Goal: Browse casually: Explore the website without a specific task or goal

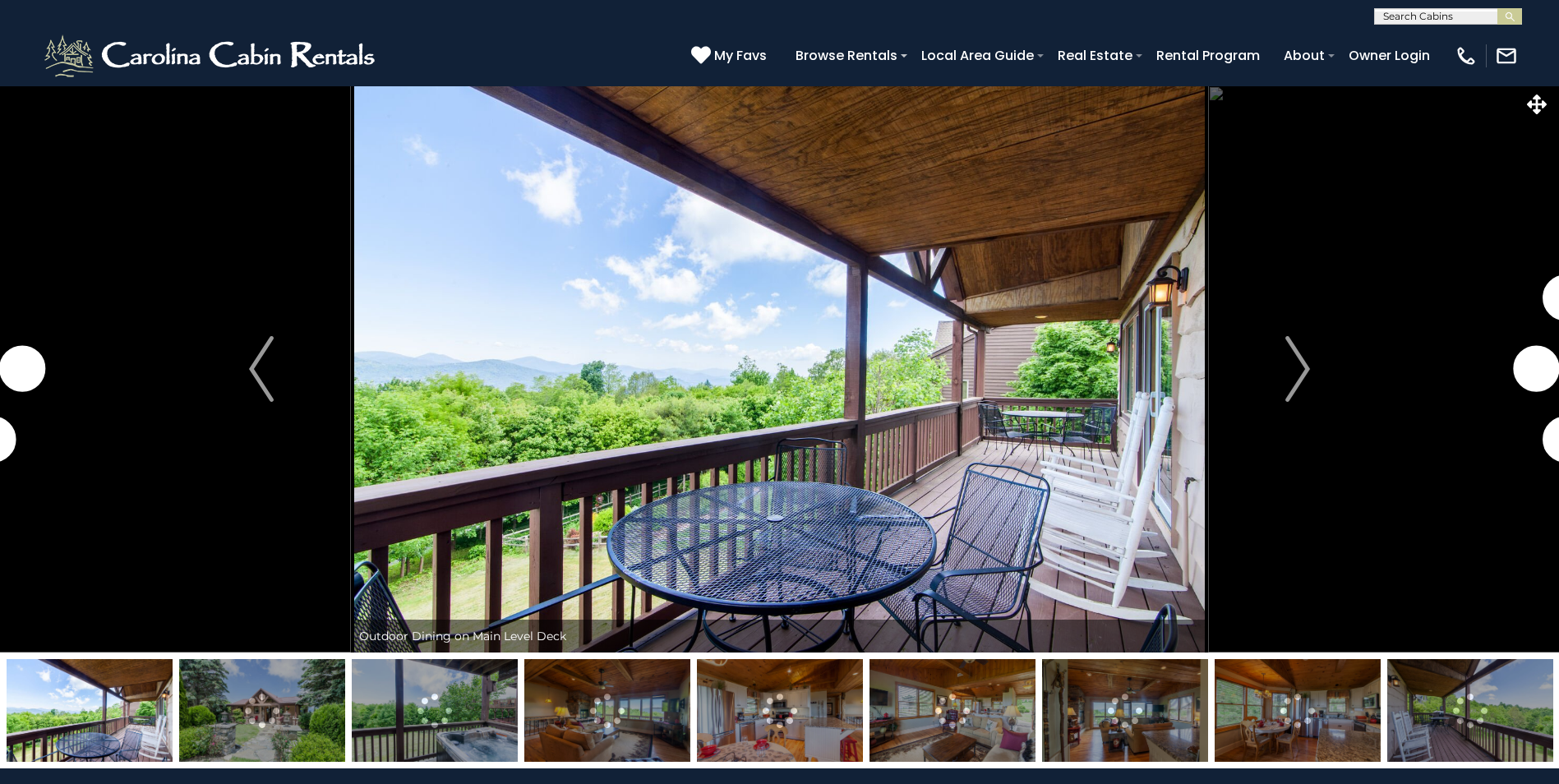
click at [1304, 372] on img "Next" at bounding box center [1298, 368] width 24 height 66
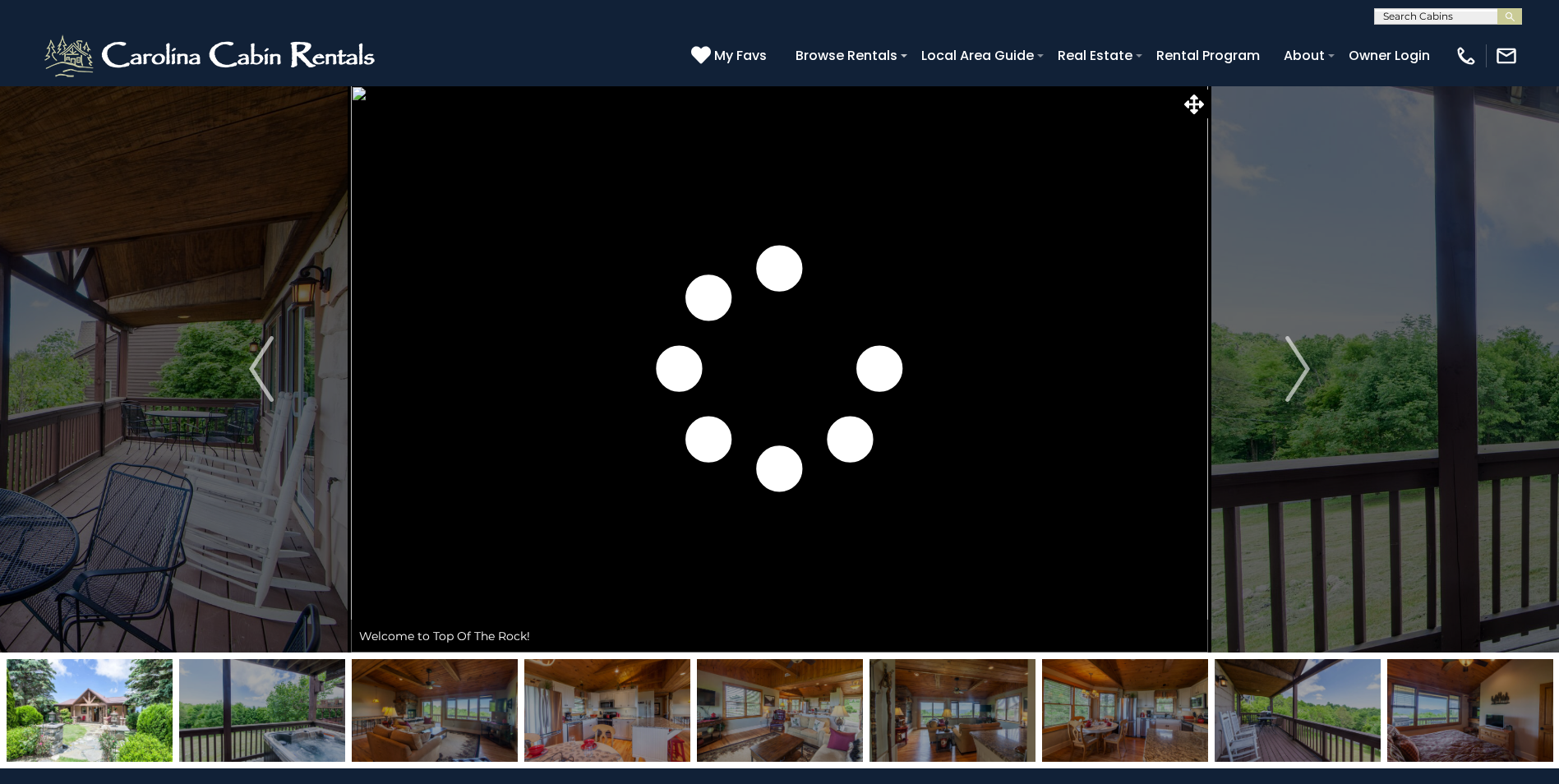
click at [1304, 372] on img "Next" at bounding box center [1298, 368] width 24 height 66
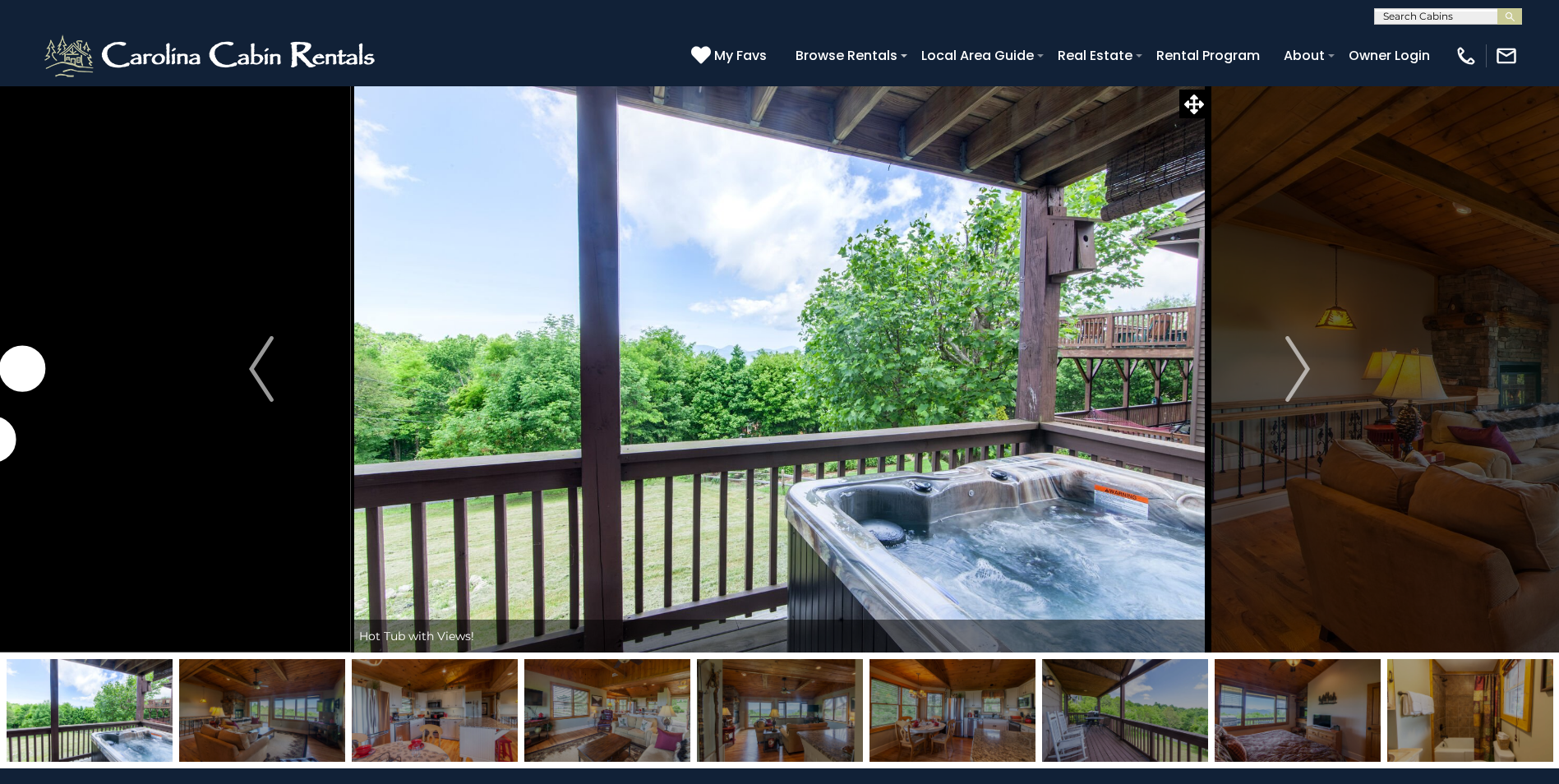
click at [1304, 372] on img "Next" at bounding box center [1298, 368] width 24 height 66
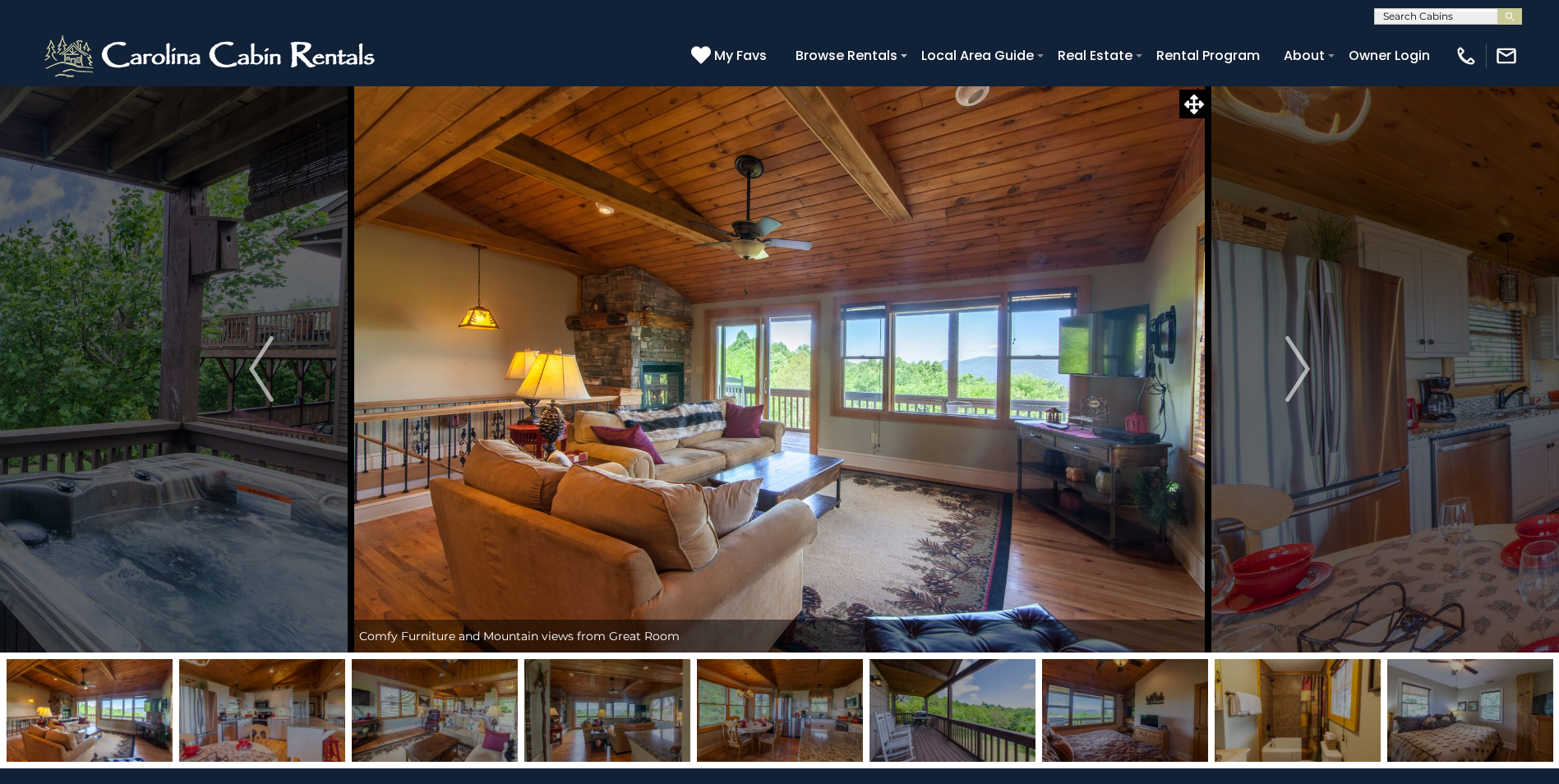
click at [1304, 372] on img "Next" at bounding box center [1298, 368] width 24 height 66
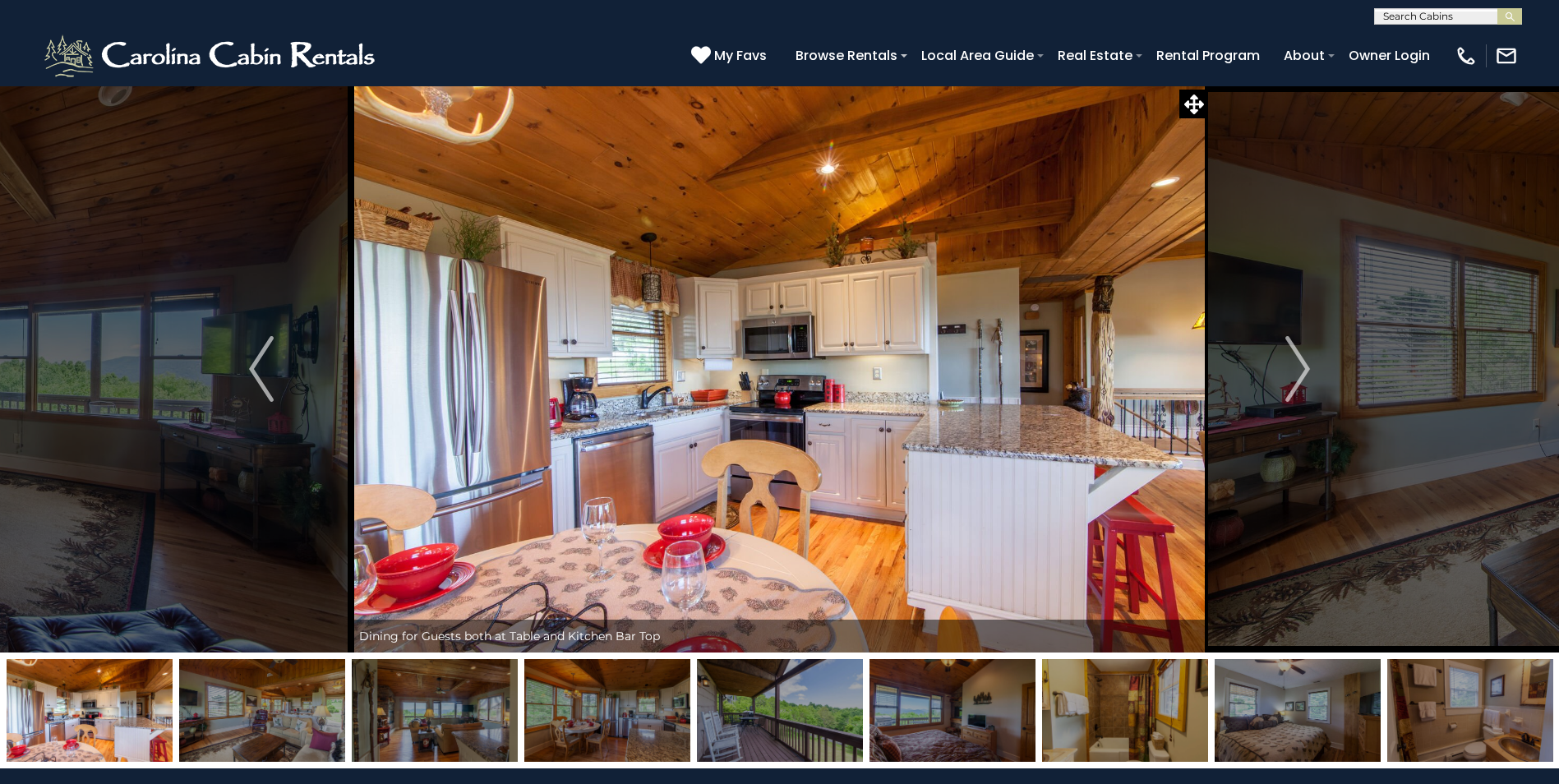
click at [1304, 372] on img "Next" at bounding box center [1298, 368] width 24 height 66
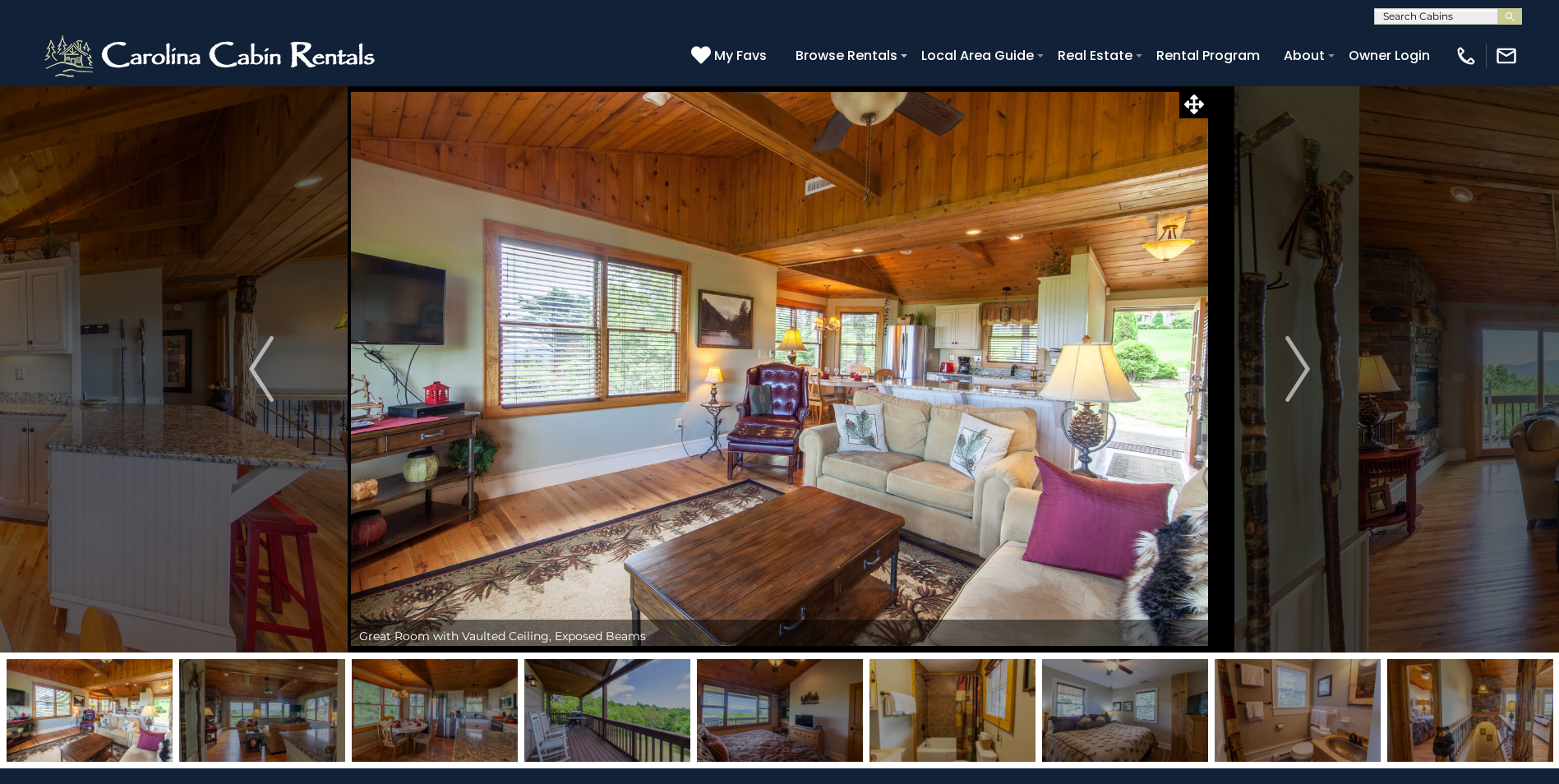
click at [1304, 372] on img "Next" at bounding box center [1298, 368] width 24 height 66
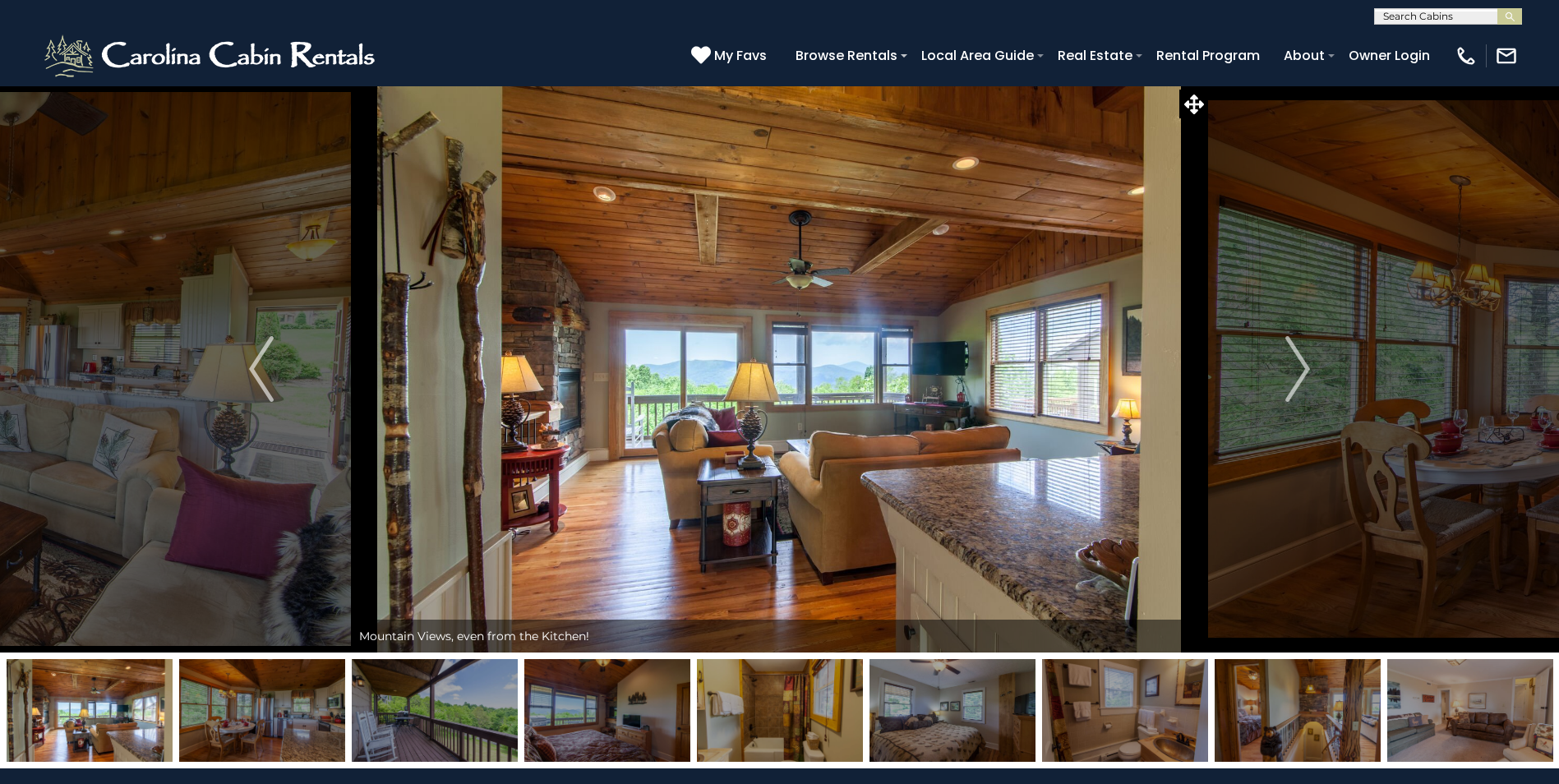
click at [1304, 372] on img "Next" at bounding box center [1298, 368] width 24 height 66
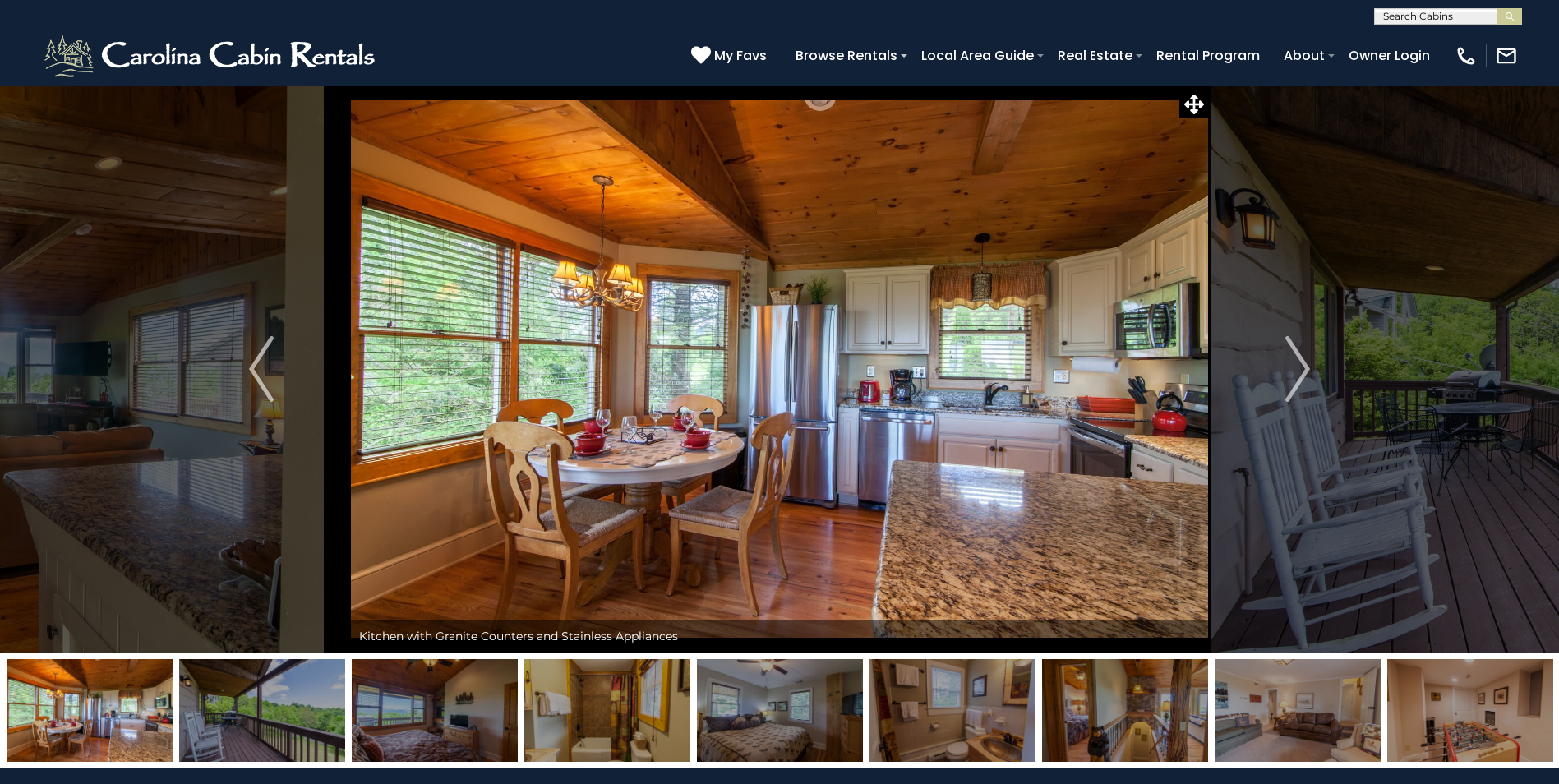
click at [1304, 372] on img "Next" at bounding box center [1298, 368] width 24 height 66
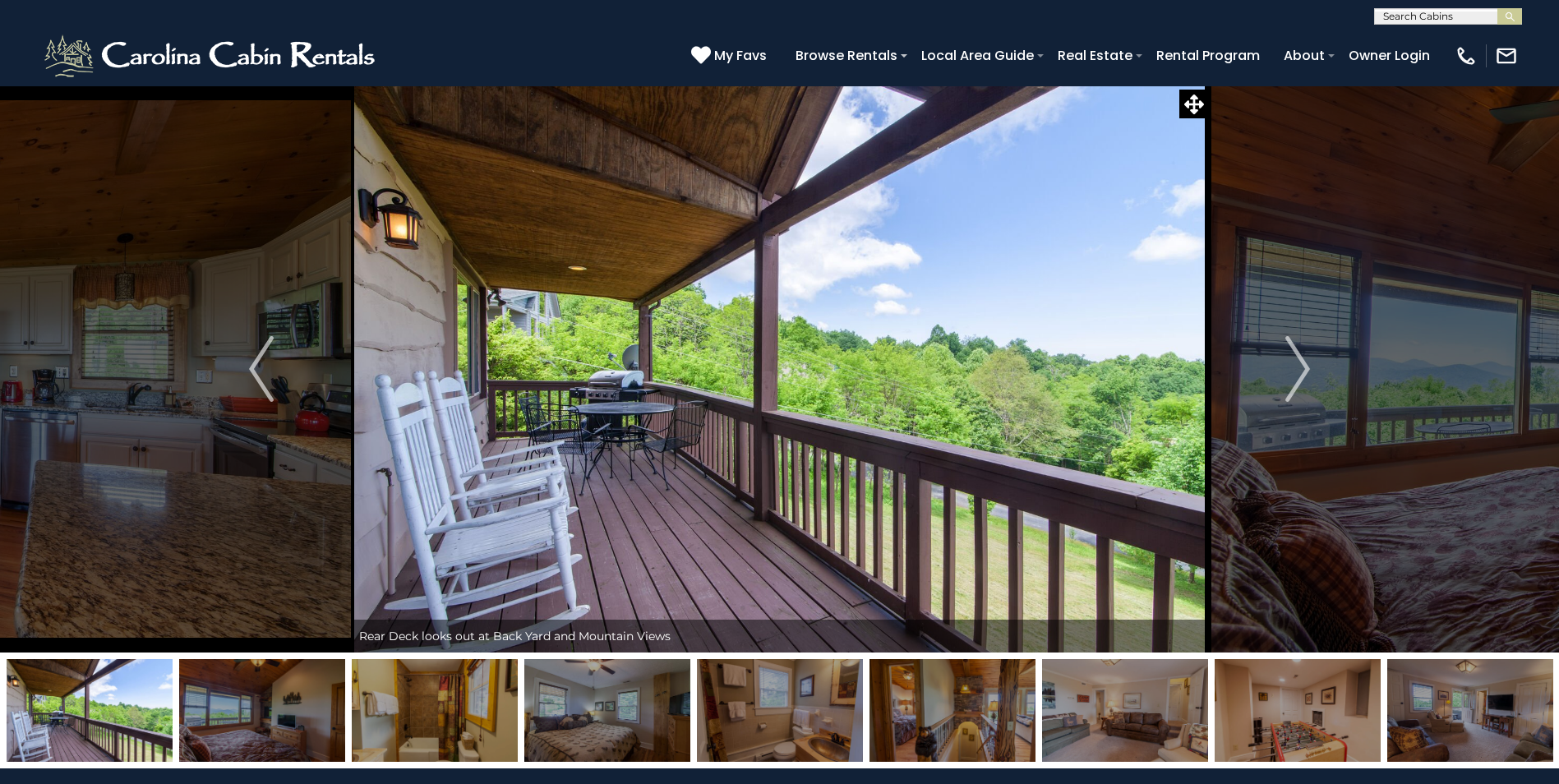
click at [1304, 372] on img "Next" at bounding box center [1298, 368] width 24 height 66
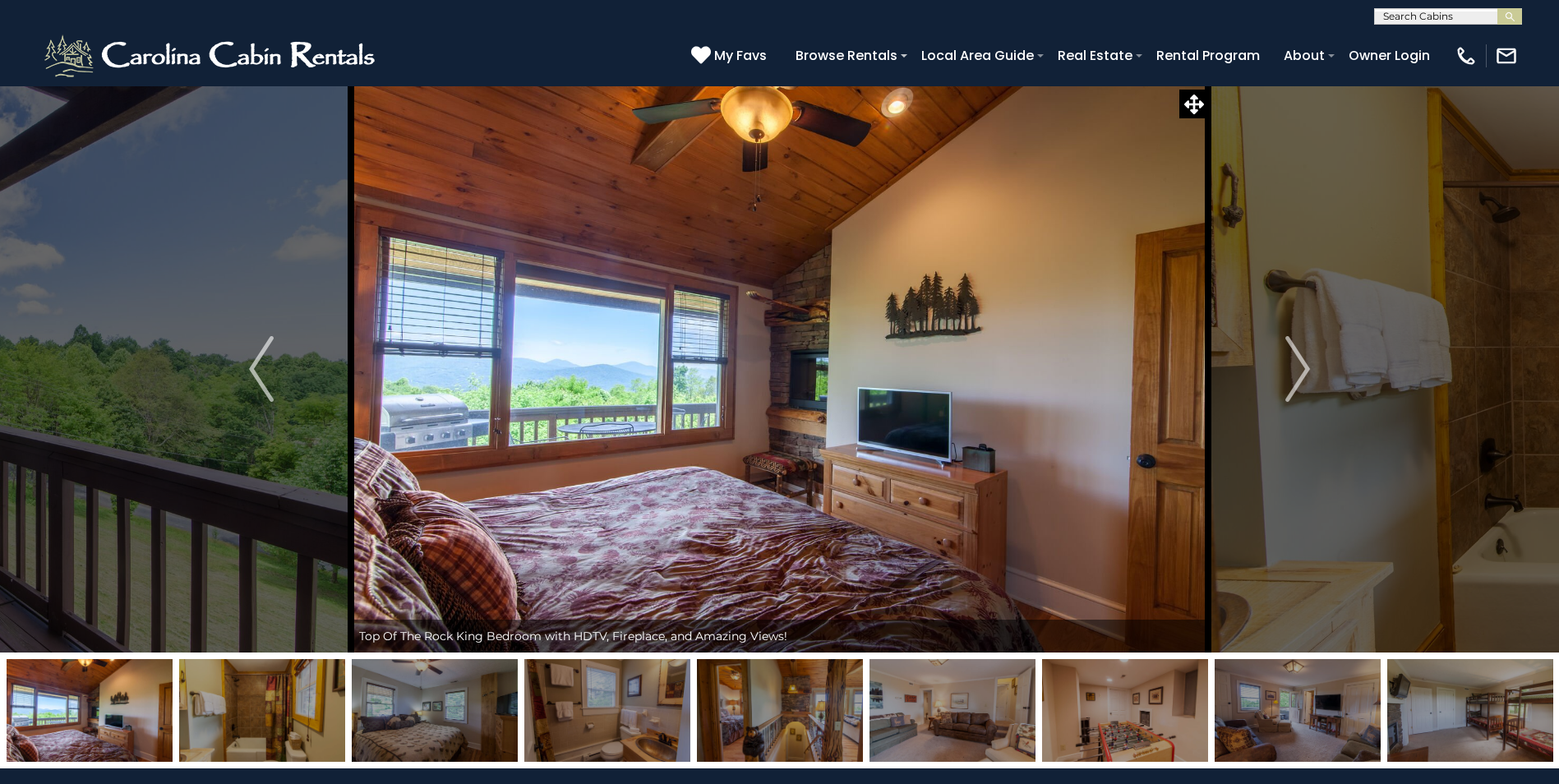
click at [1304, 372] on img "Next" at bounding box center [1298, 368] width 24 height 66
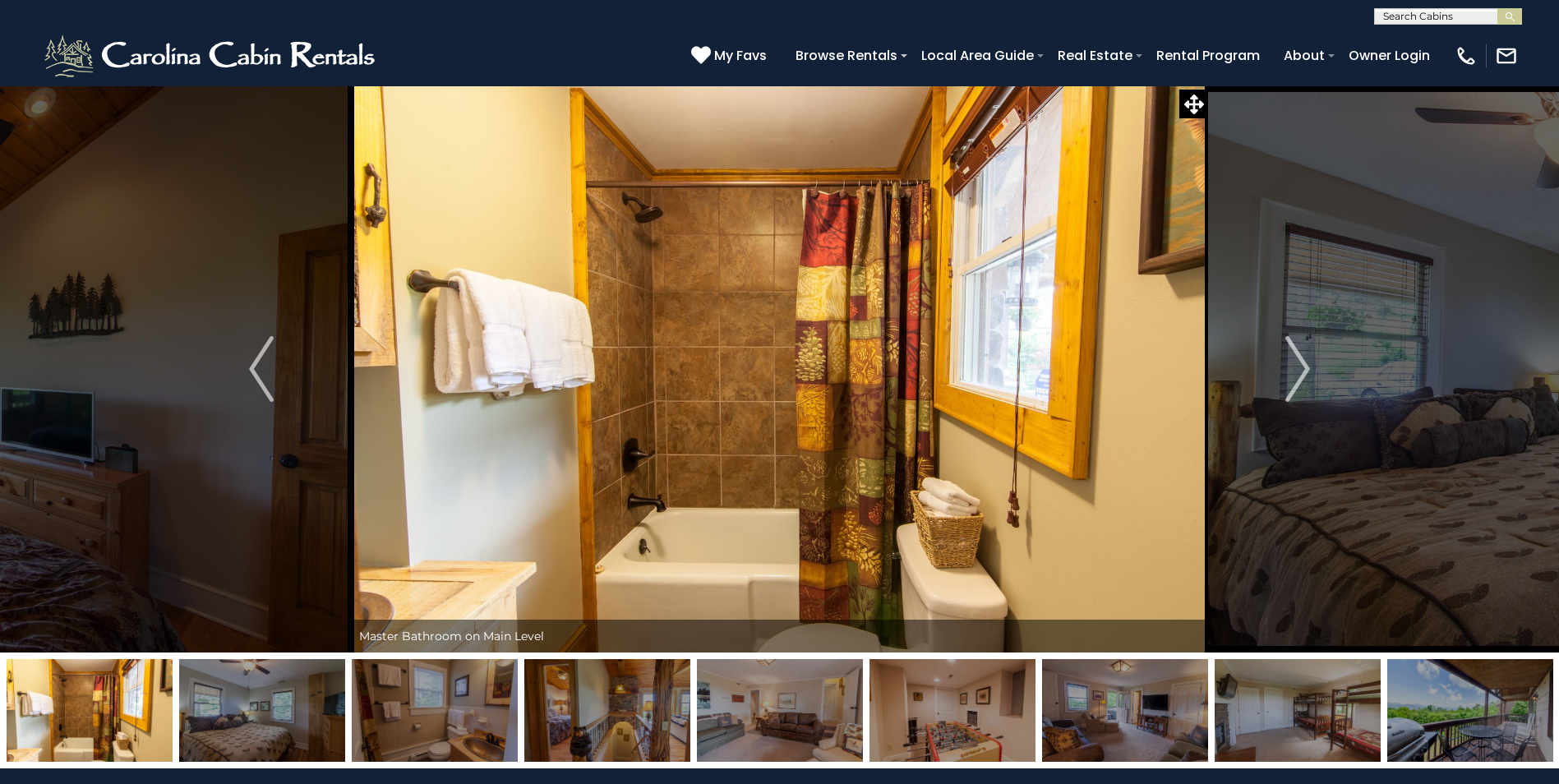
click at [1304, 372] on img "Next" at bounding box center [1298, 368] width 24 height 66
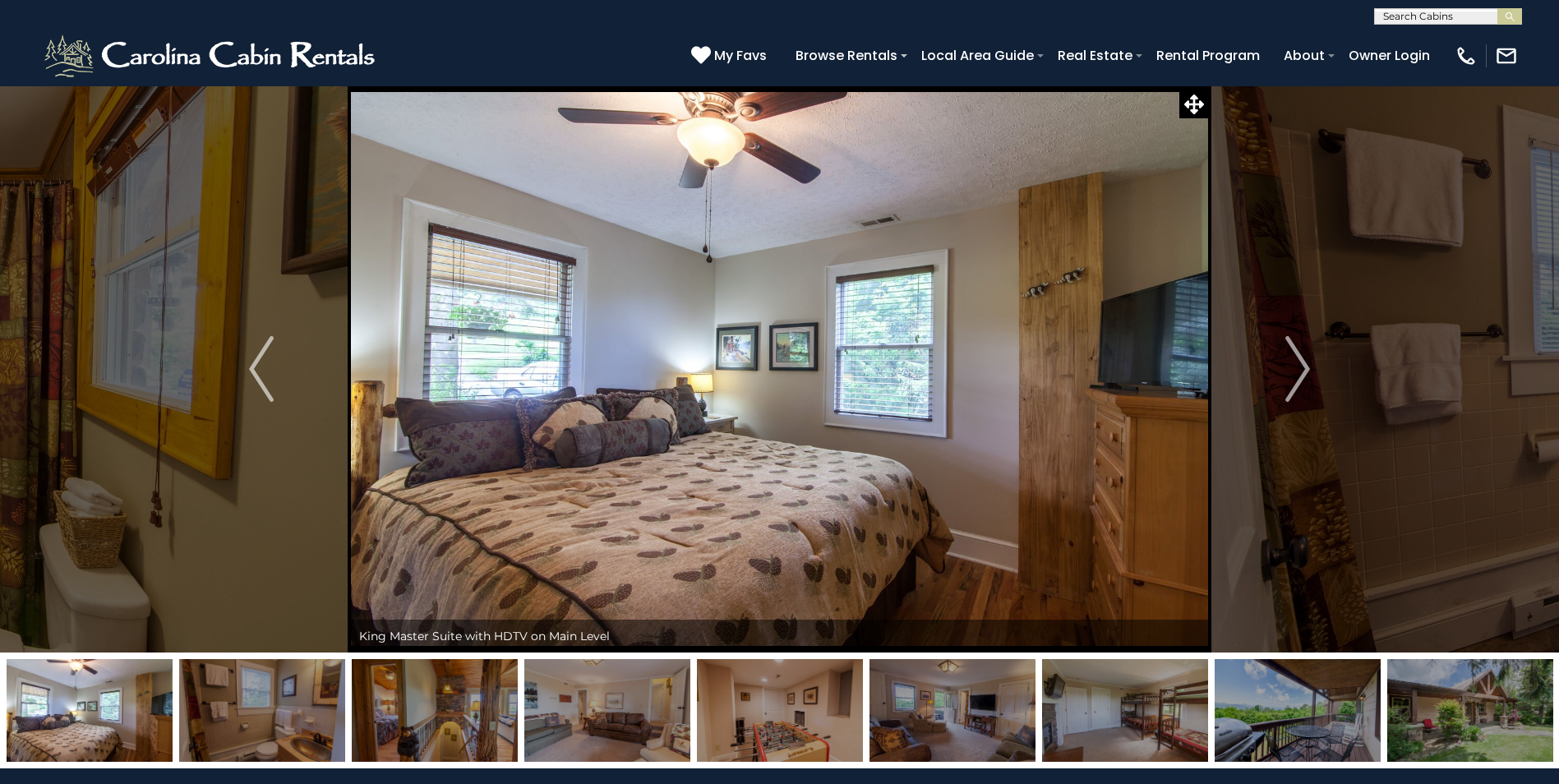
click at [1304, 372] on img "Next" at bounding box center [1298, 368] width 24 height 66
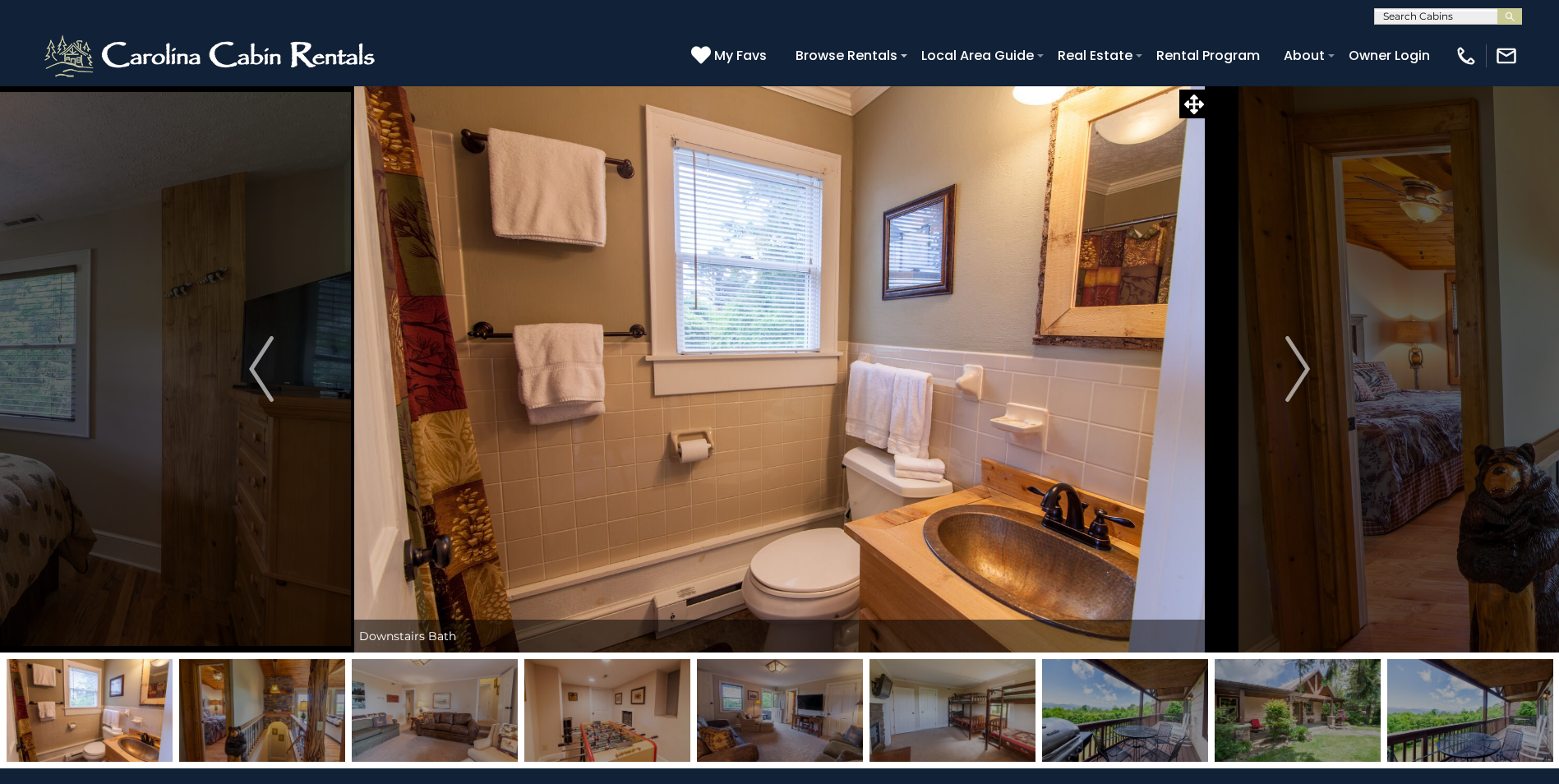
click at [1304, 372] on img "Next" at bounding box center [1298, 368] width 24 height 66
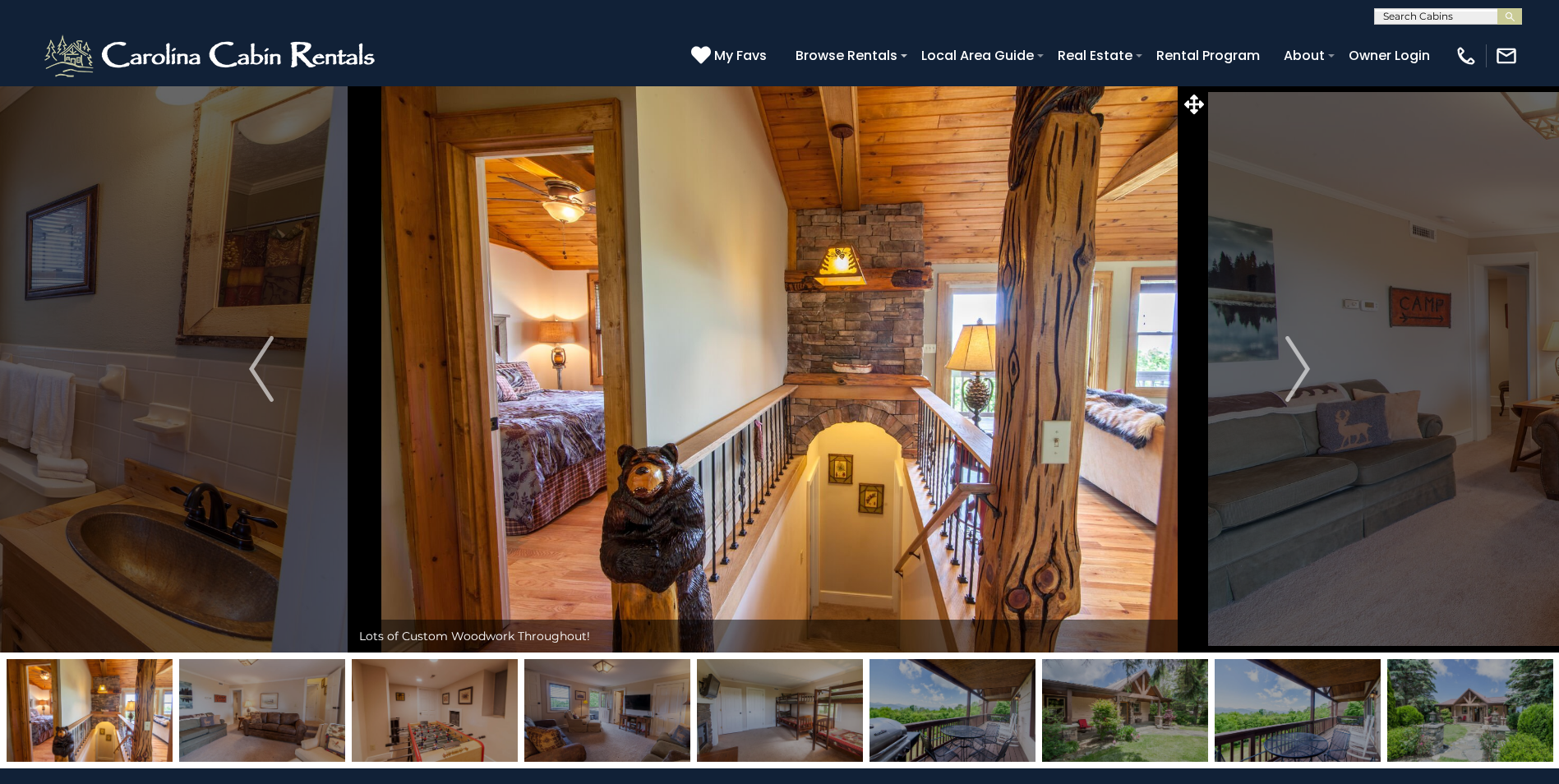
click at [1304, 372] on img "Next" at bounding box center [1298, 368] width 24 height 66
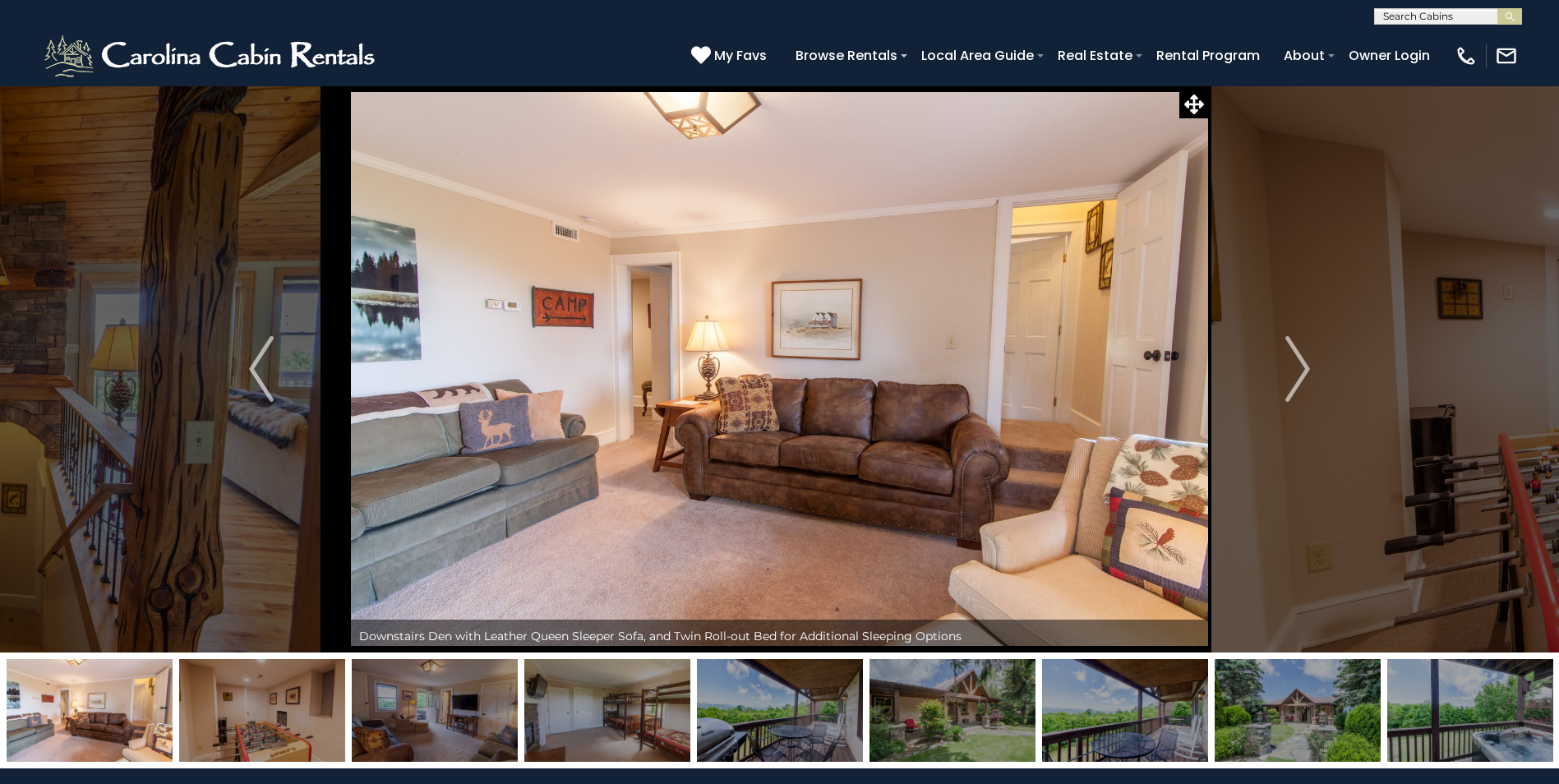
click at [1304, 372] on img "Next" at bounding box center [1298, 368] width 24 height 66
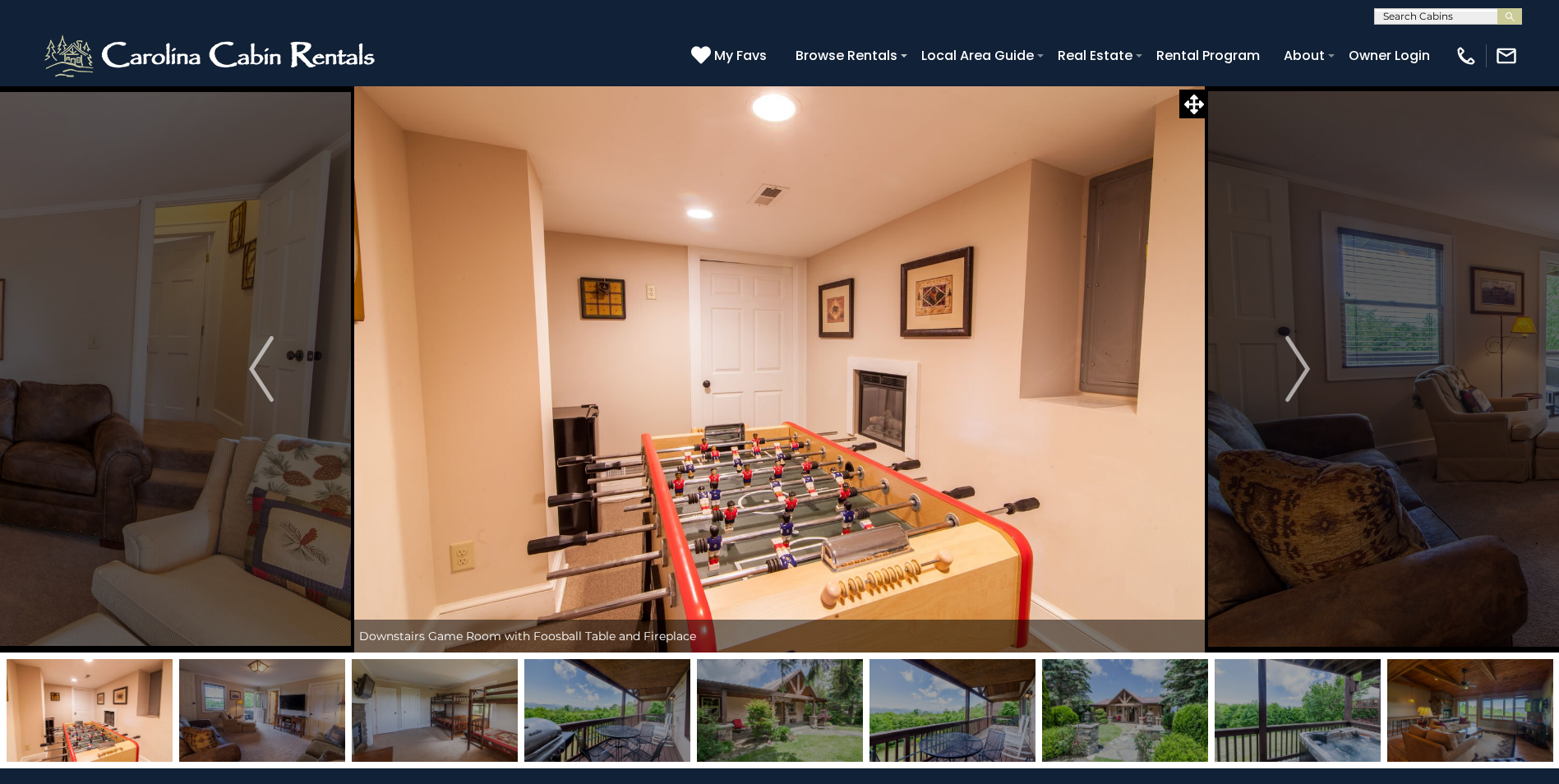
click at [1304, 372] on img "Next" at bounding box center [1298, 368] width 24 height 66
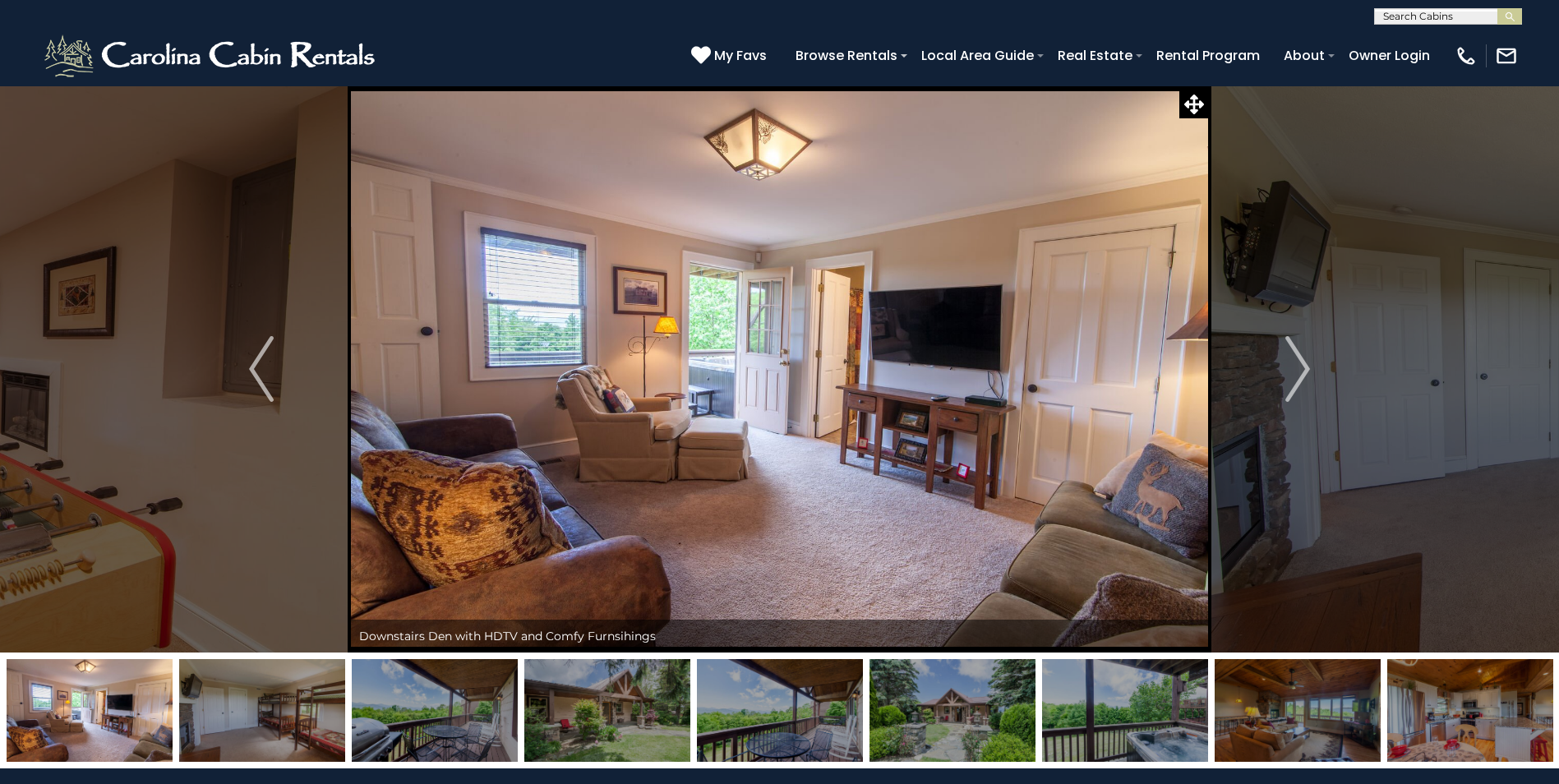
click at [1304, 372] on img "Next" at bounding box center [1298, 368] width 24 height 66
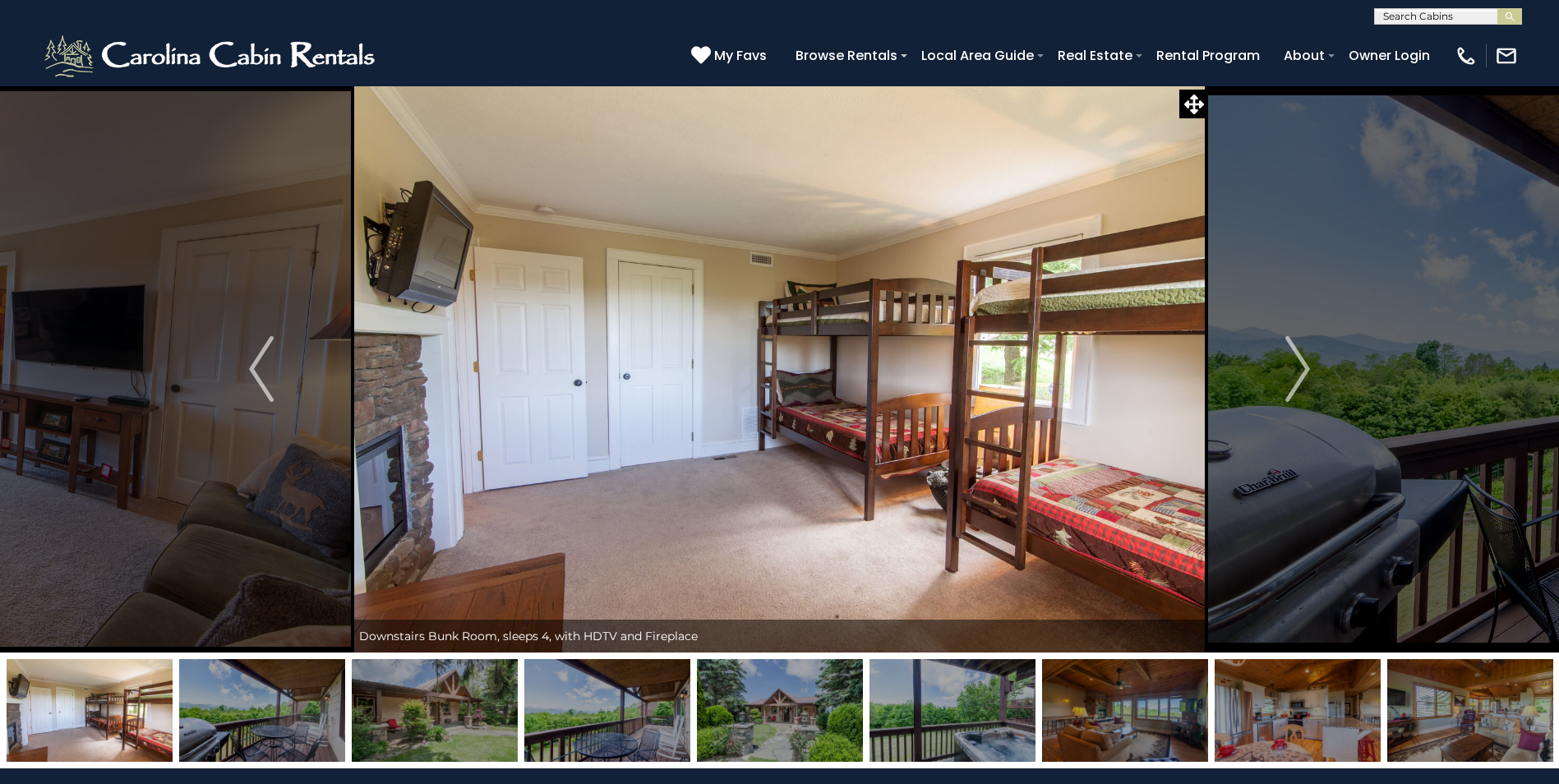
click at [1304, 372] on img "Next" at bounding box center [1298, 368] width 24 height 66
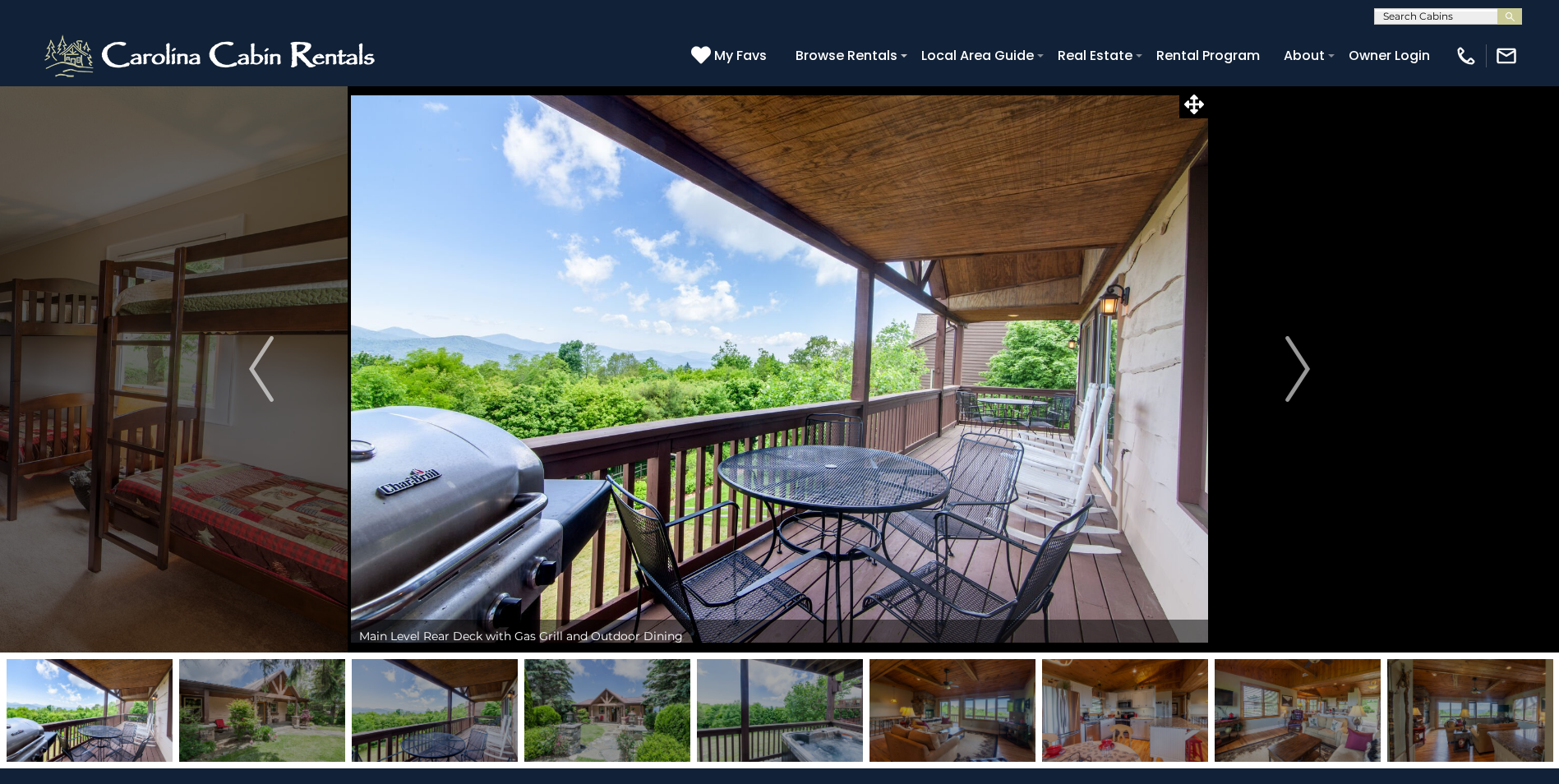
click at [1304, 372] on img "Next" at bounding box center [1298, 368] width 24 height 66
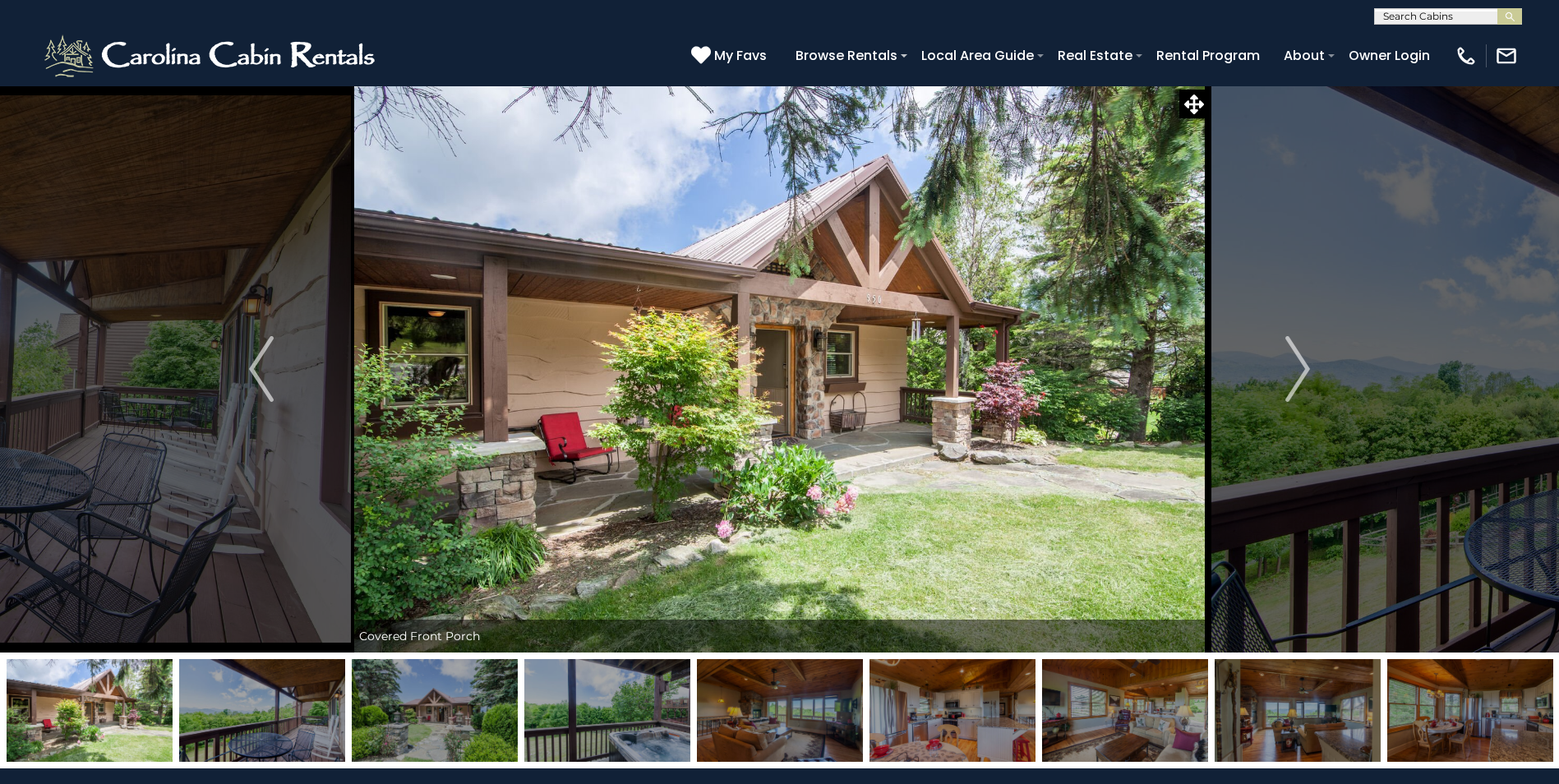
click at [1304, 372] on img "Next" at bounding box center [1298, 368] width 24 height 66
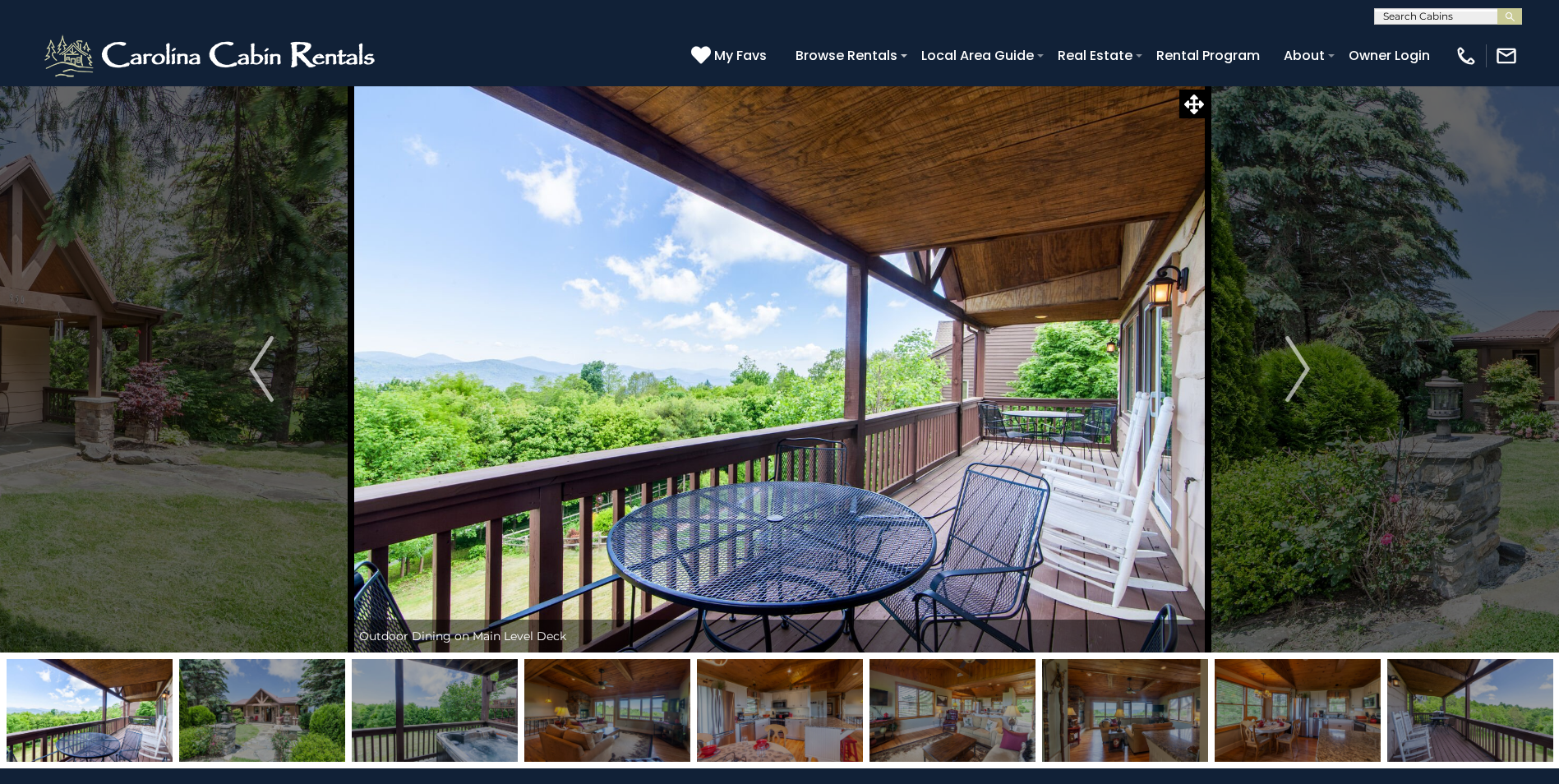
click at [1304, 372] on img "Next" at bounding box center [1298, 368] width 24 height 66
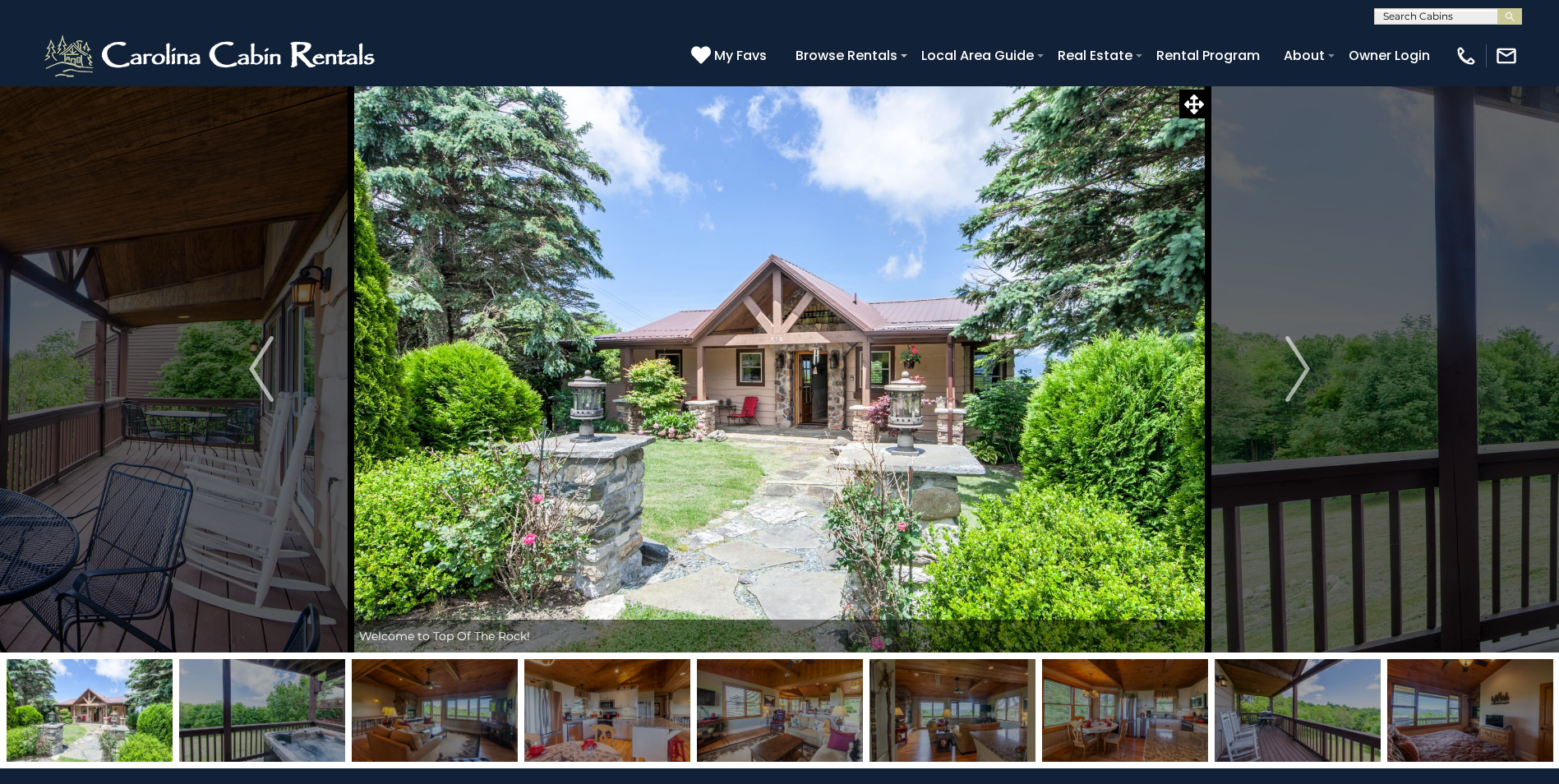
click at [1304, 372] on img "Next" at bounding box center [1298, 368] width 24 height 66
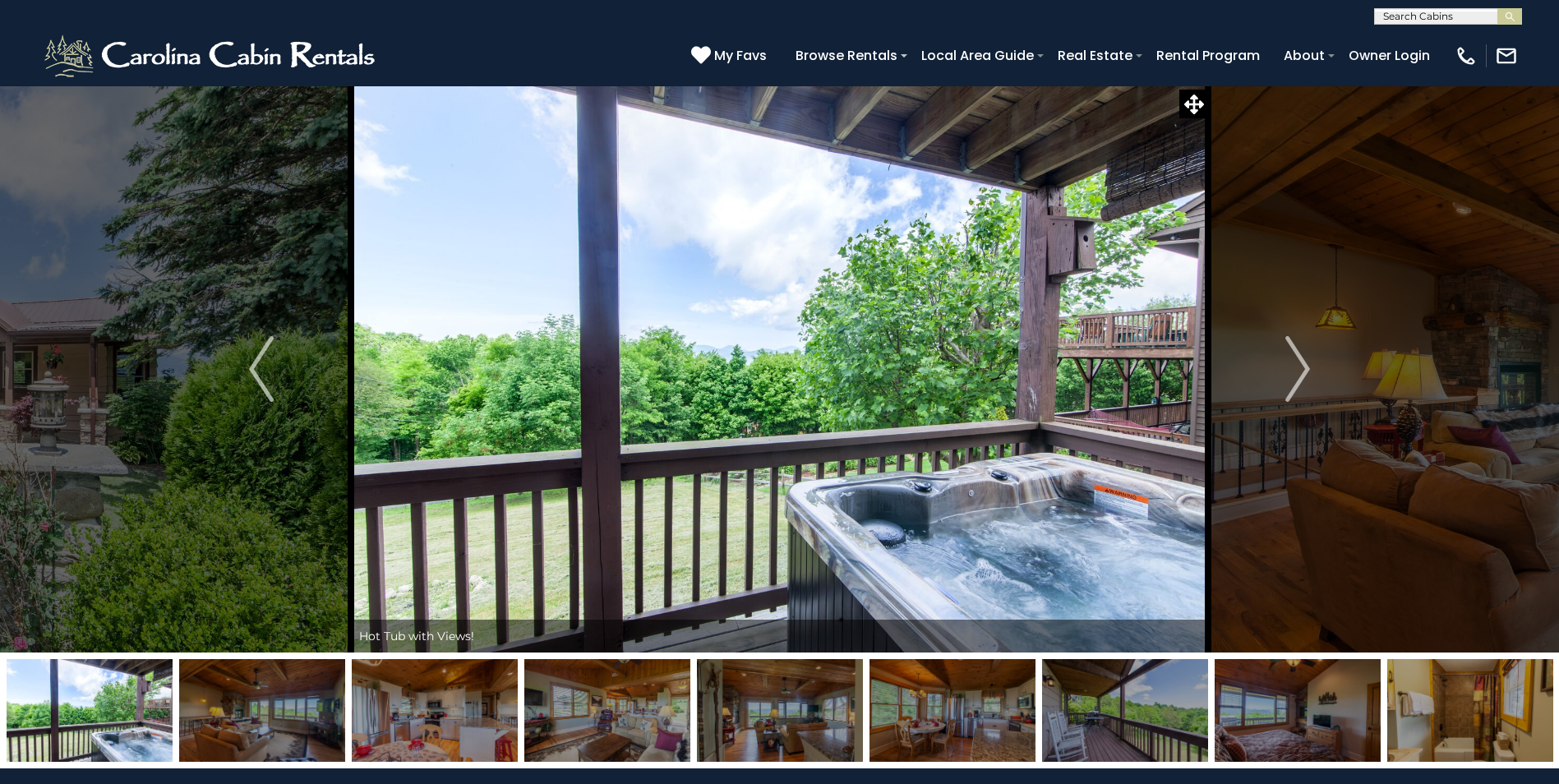
click at [1304, 372] on img "Next" at bounding box center [1298, 368] width 24 height 66
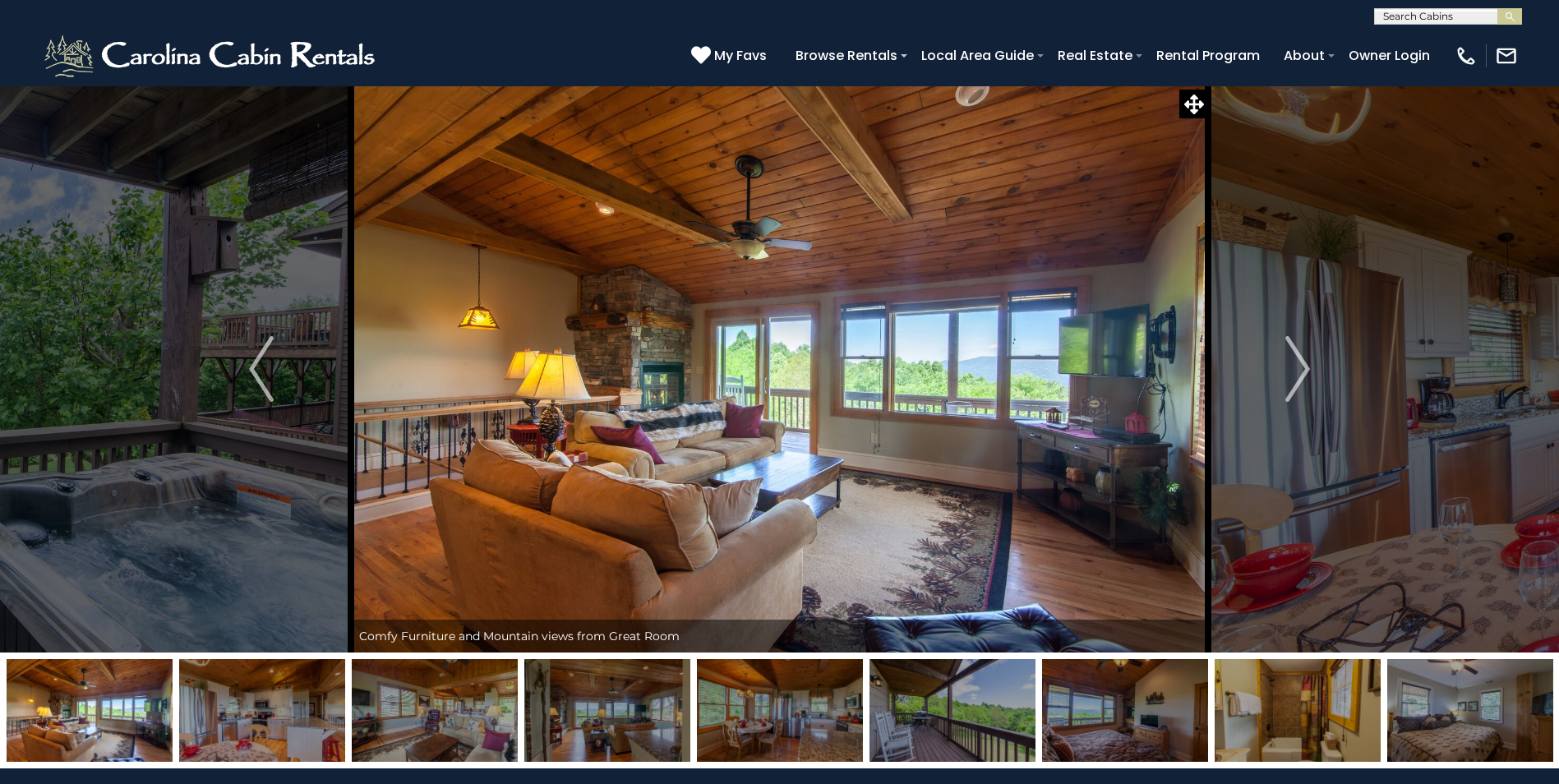
click at [1304, 372] on img "Next" at bounding box center [1298, 368] width 24 height 66
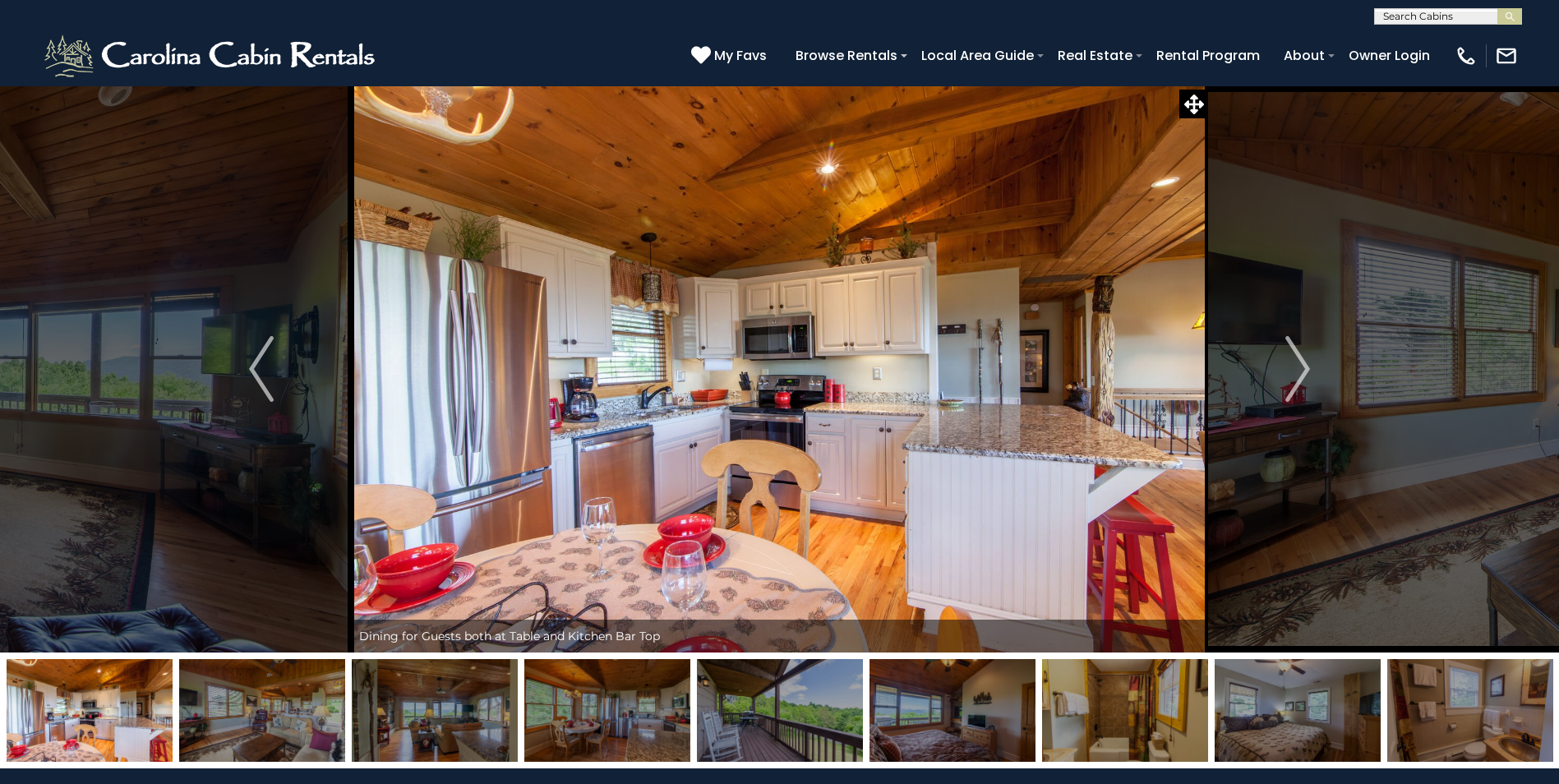
click at [1304, 372] on img "Next" at bounding box center [1298, 368] width 24 height 66
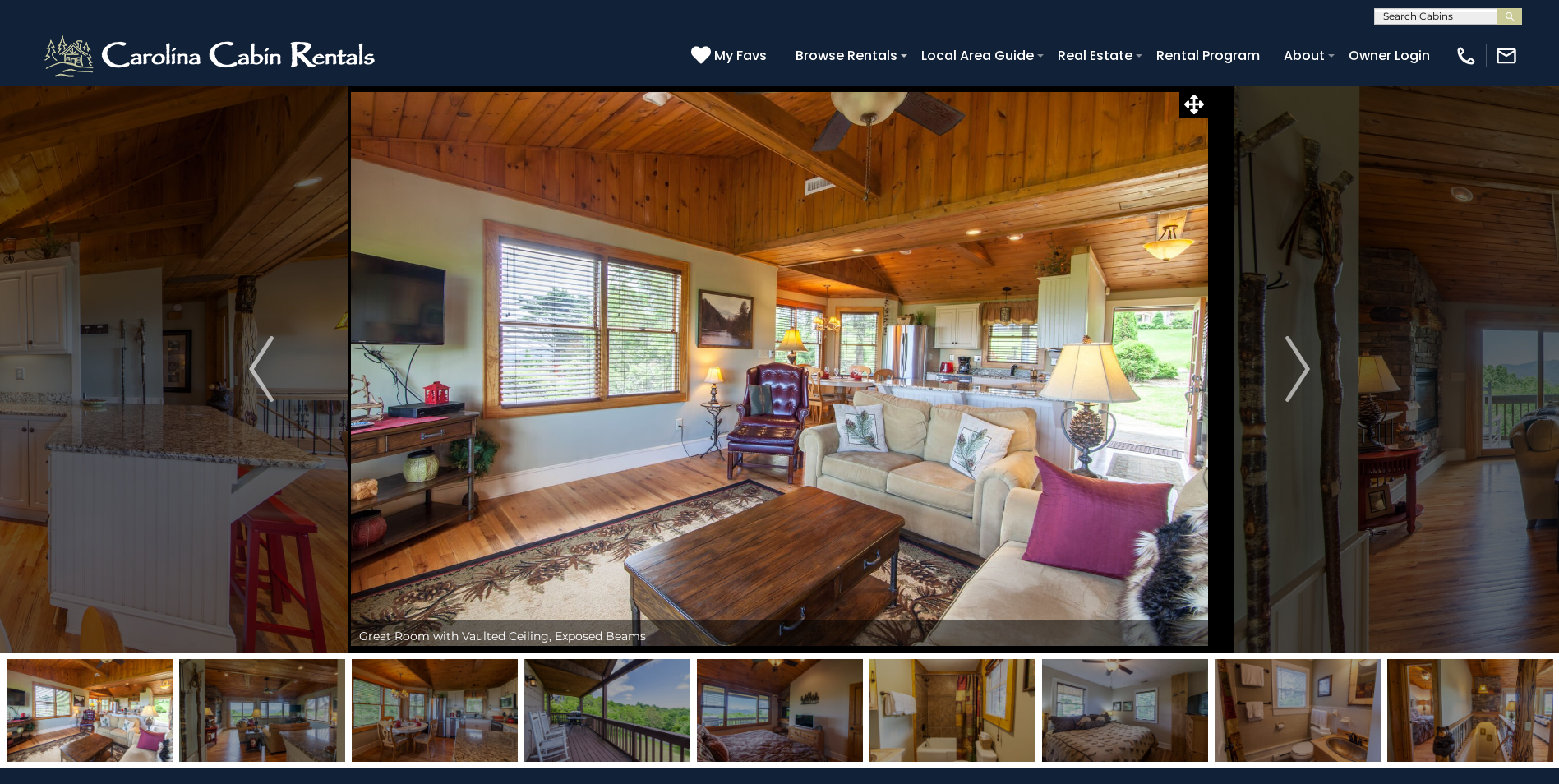
click at [1304, 372] on img "Next" at bounding box center [1298, 368] width 24 height 66
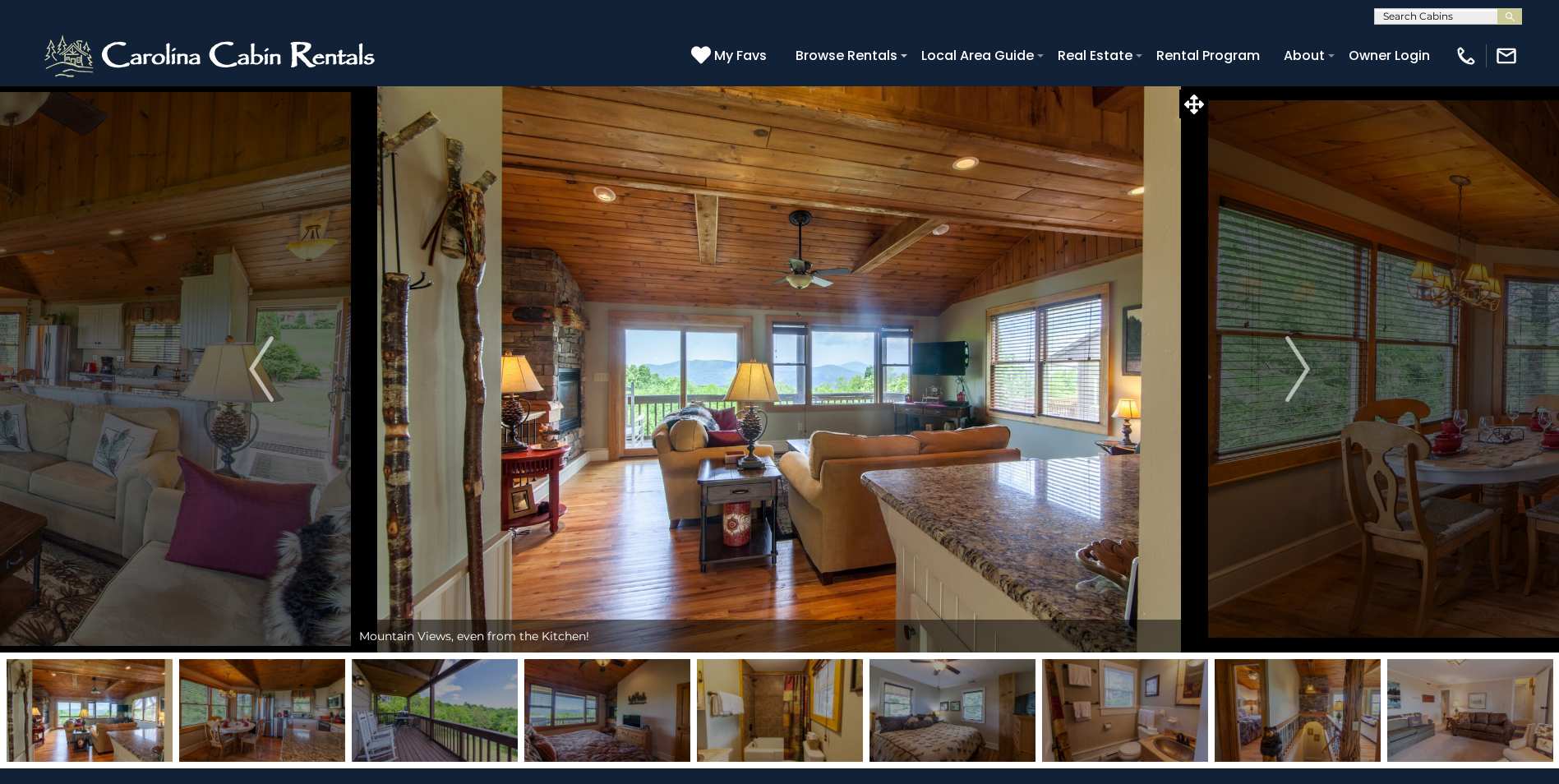
click at [838, 370] on img at bounding box center [780, 368] width 858 height 567
click at [1193, 99] on icon at bounding box center [1193, 104] width 20 height 20
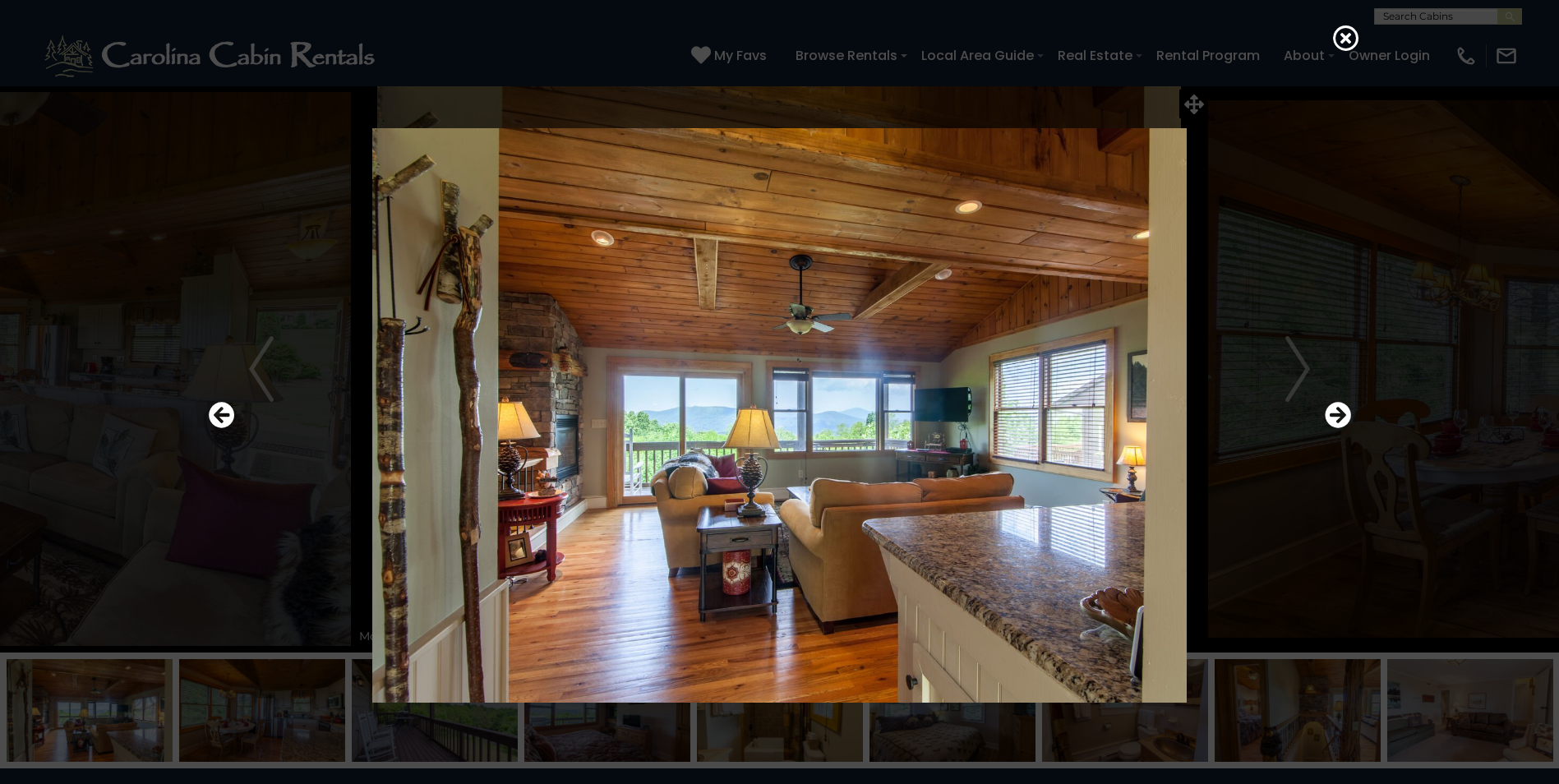
click at [895, 464] on img at bounding box center [780, 415] width 988 height 574
click at [1339, 405] on icon "Next" at bounding box center [1338, 415] width 26 height 26
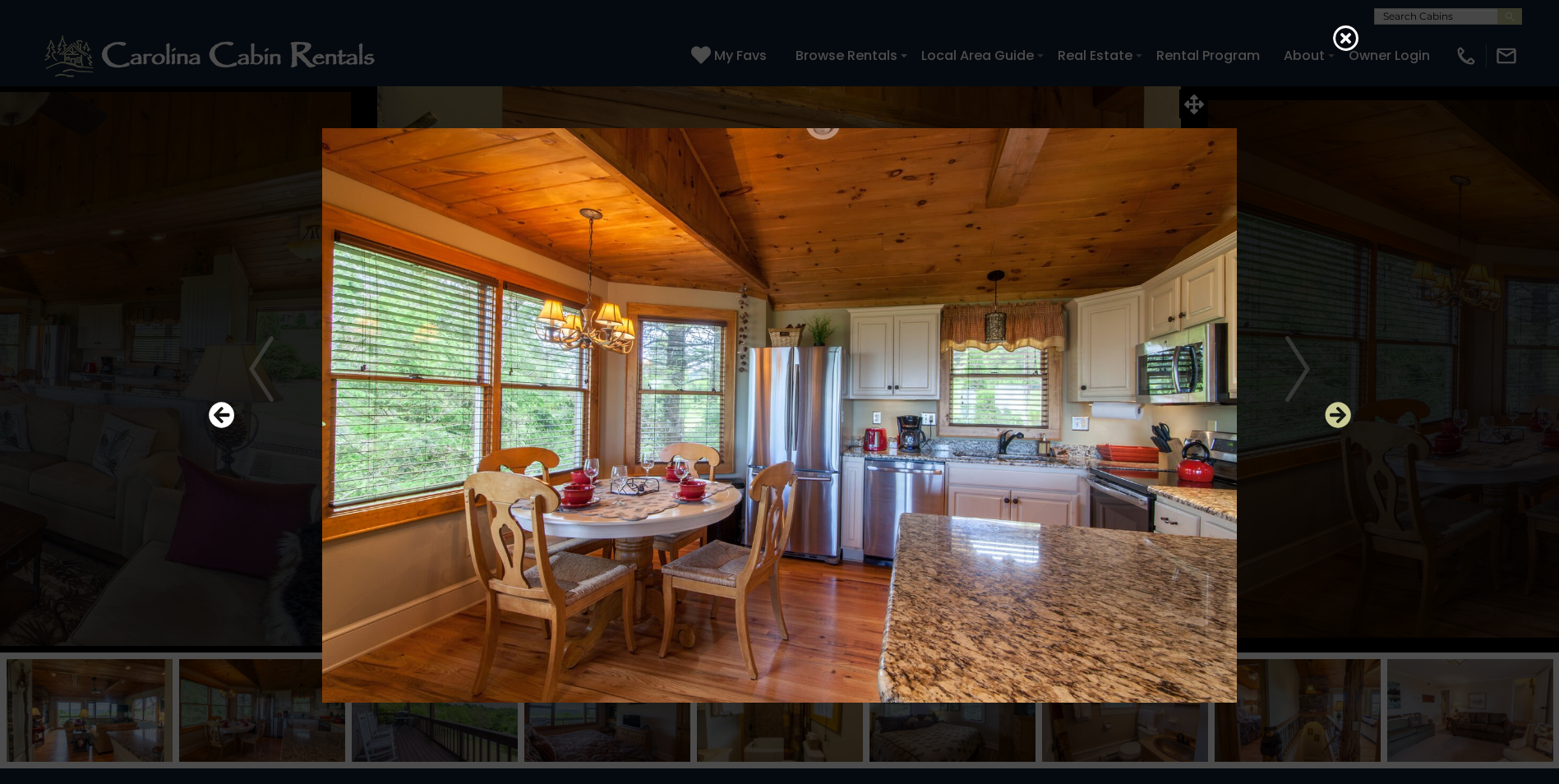
click at [1339, 405] on icon "Next" at bounding box center [1338, 415] width 26 height 26
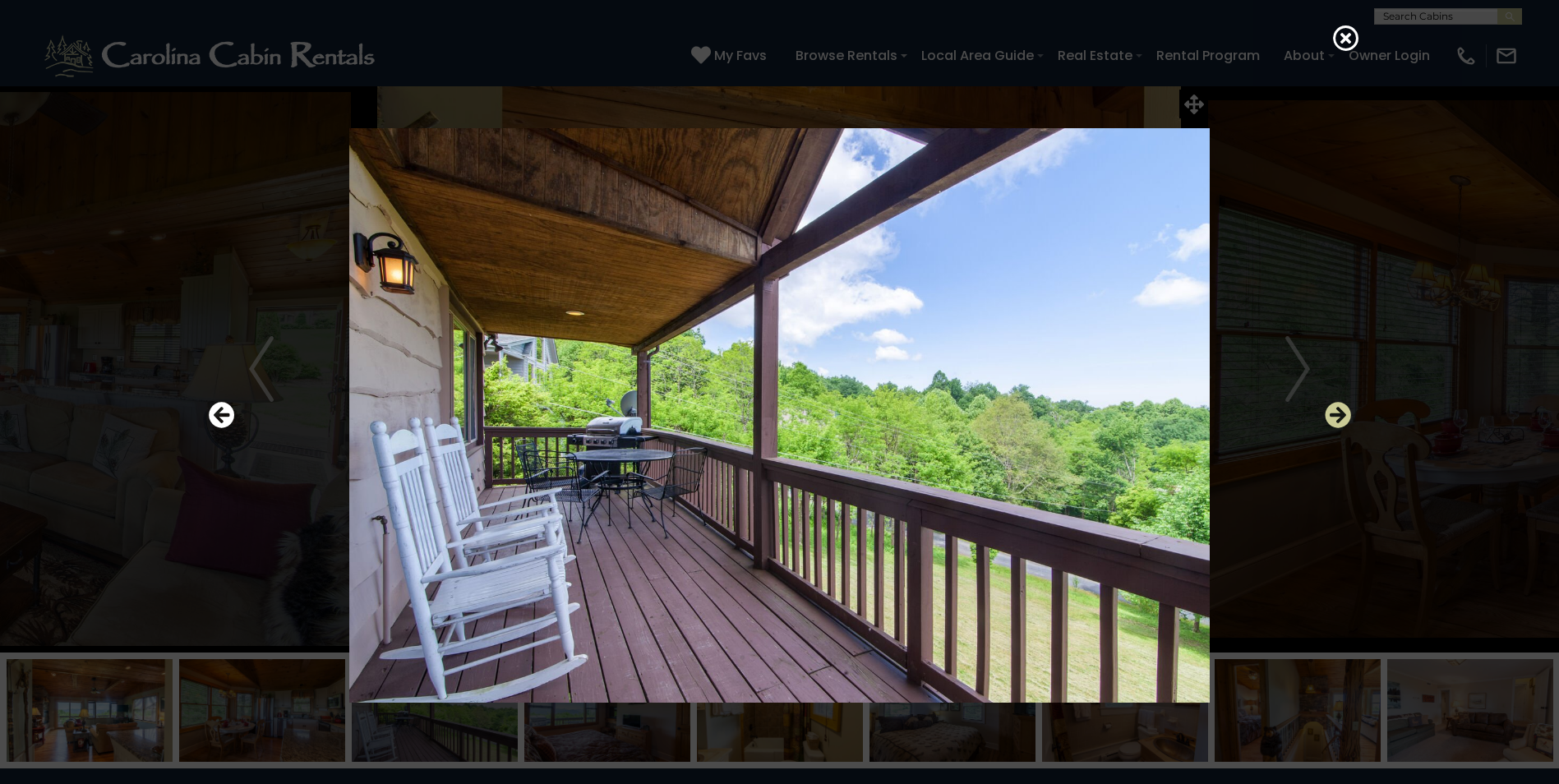
click at [1339, 405] on icon "Next" at bounding box center [1338, 415] width 26 height 26
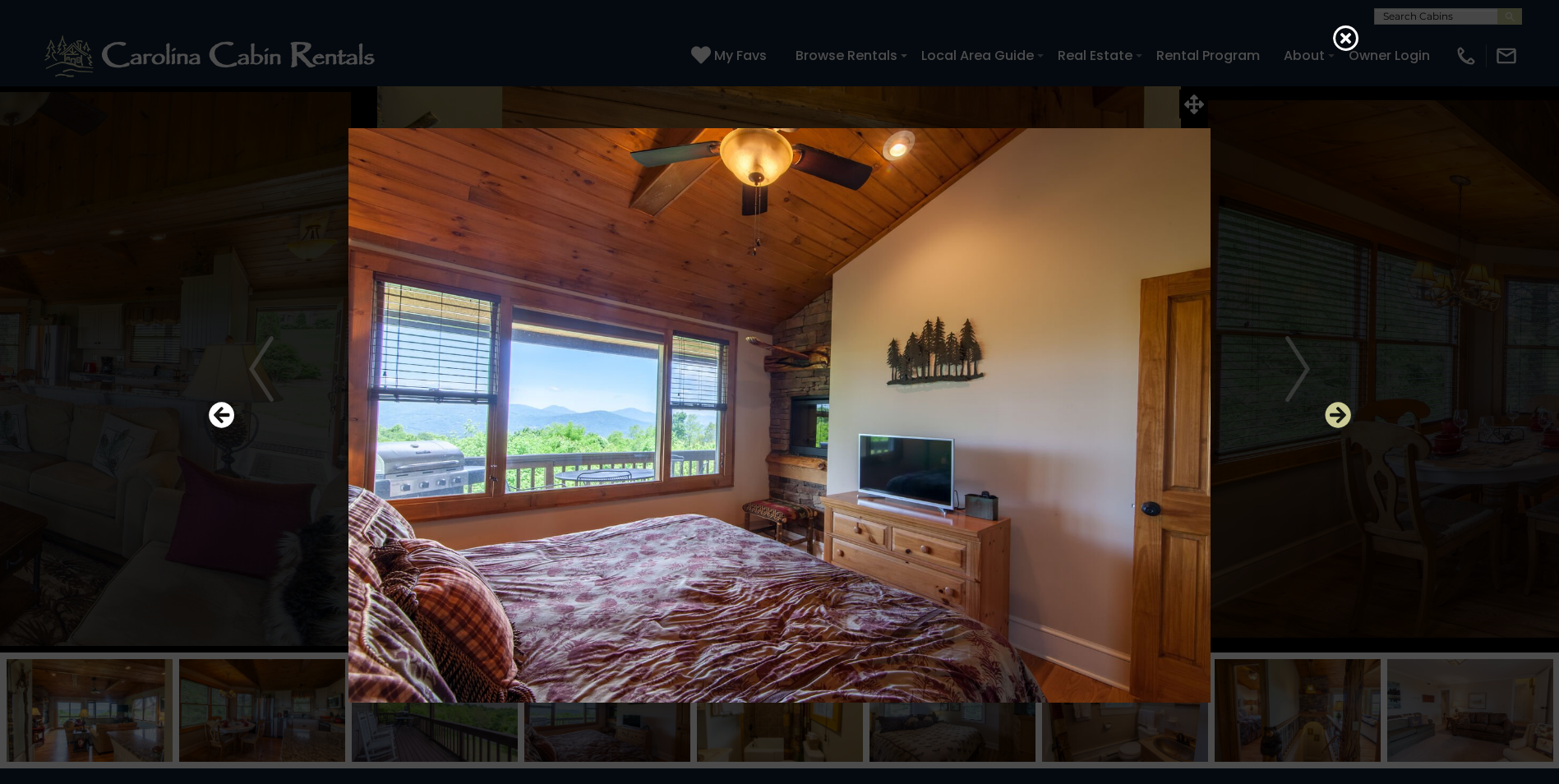
click at [1339, 405] on icon "Next" at bounding box center [1338, 415] width 26 height 26
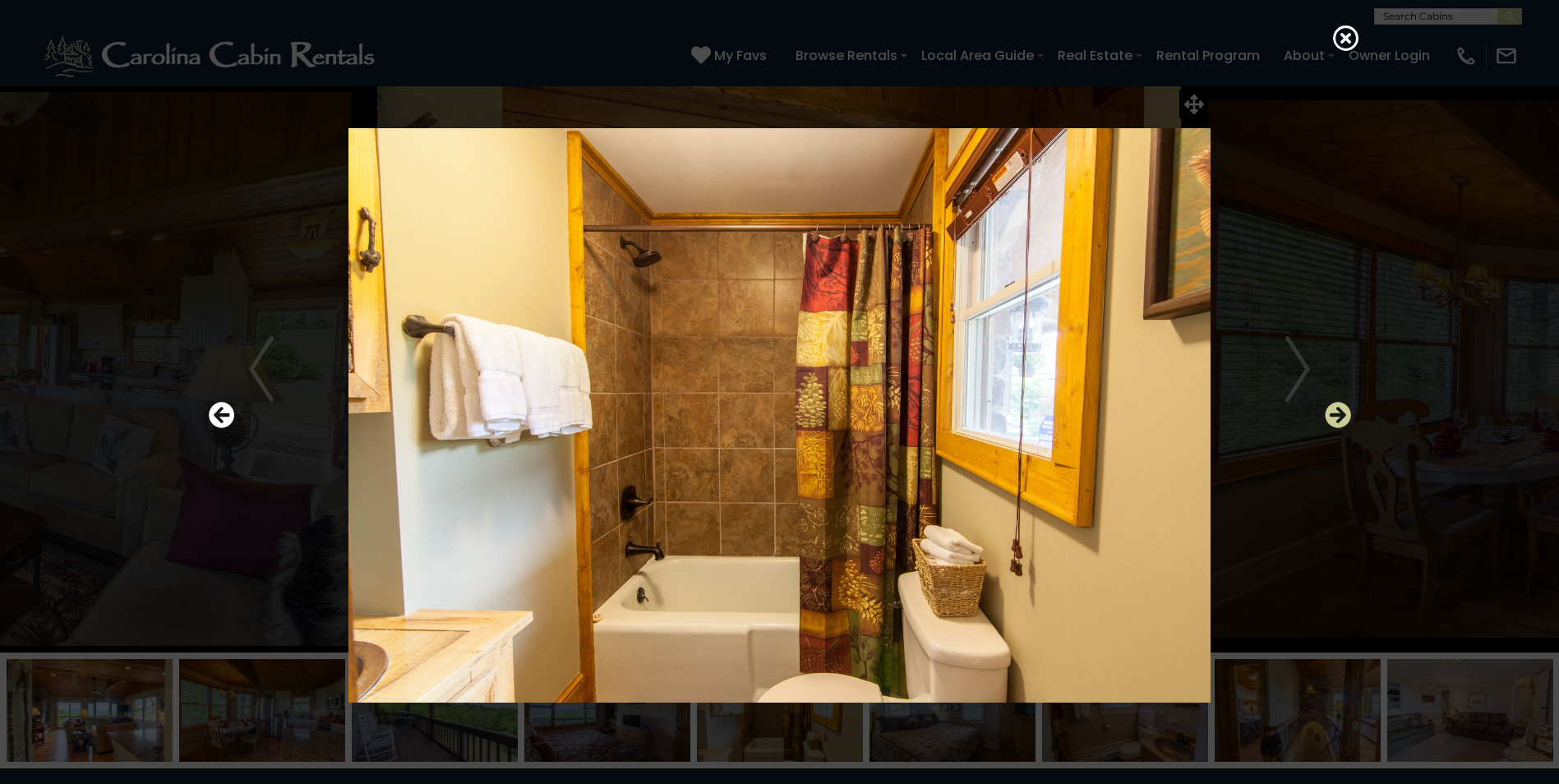
click at [1339, 405] on icon "Next" at bounding box center [1338, 415] width 26 height 26
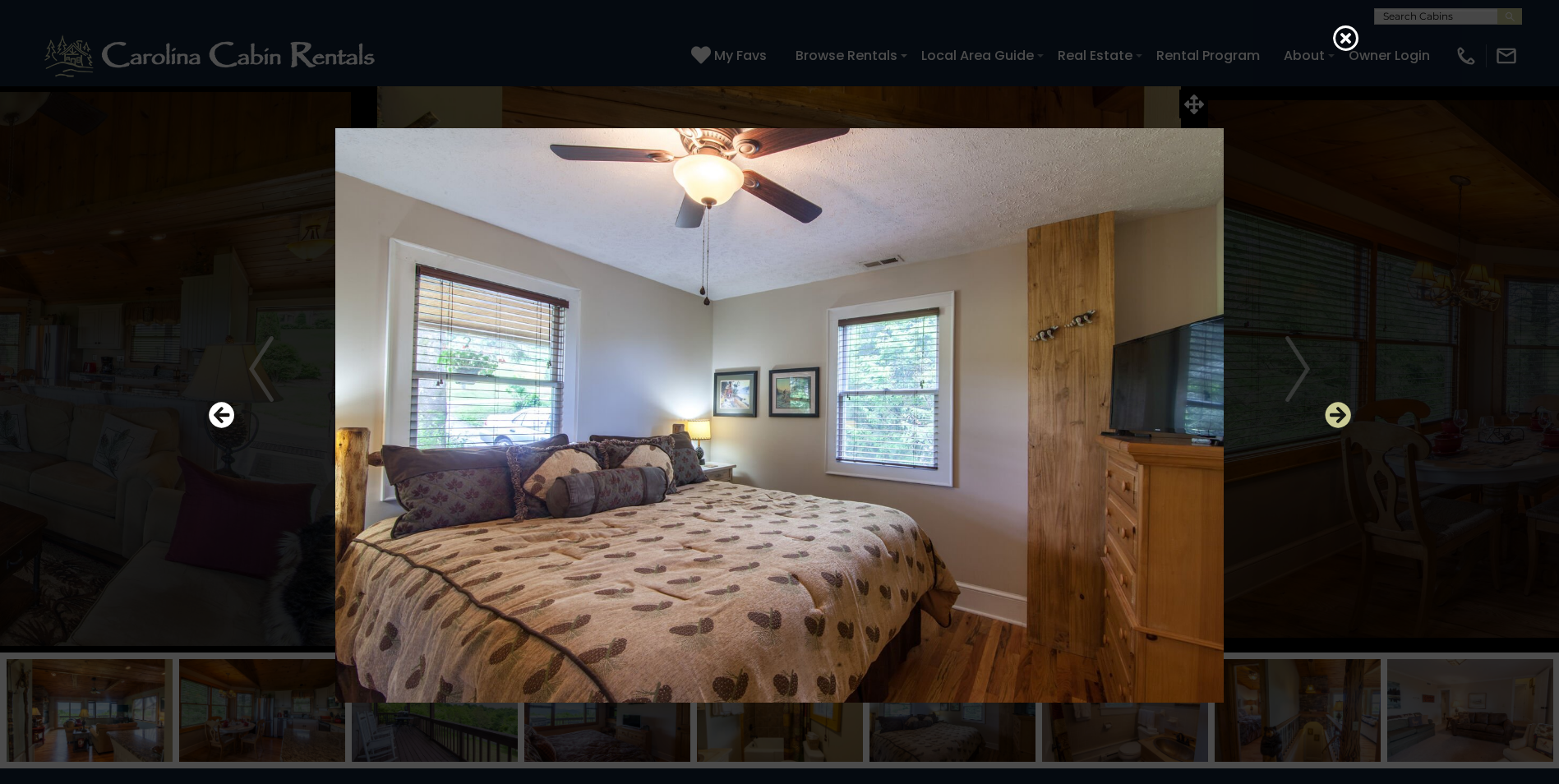
click at [1338, 405] on icon "Next" at bounding box center [1338, 415] width 26 height 26
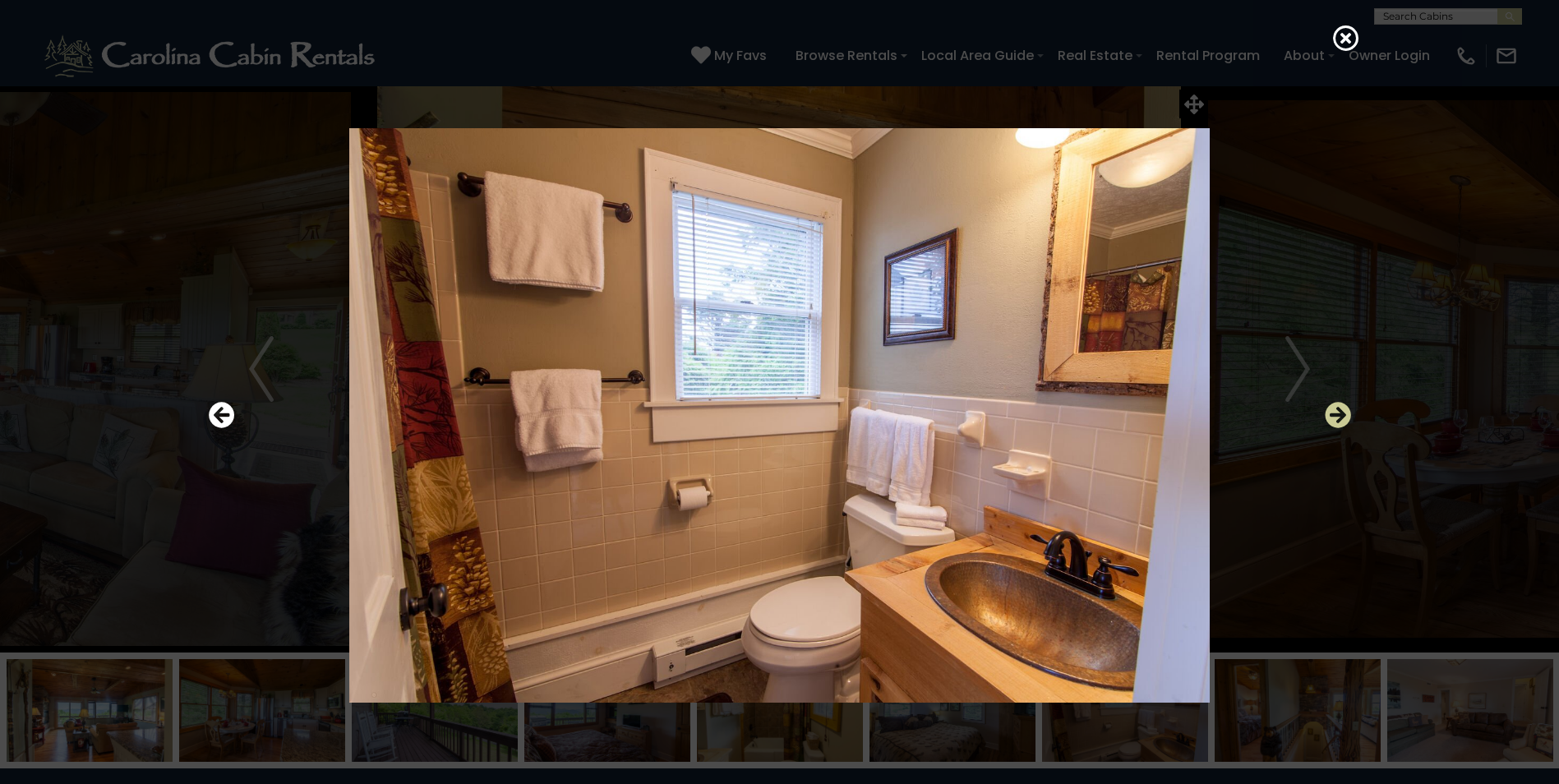
click at [1338, 405] on icon "Next" at bounding box center [1338, 415] width 26 height 26
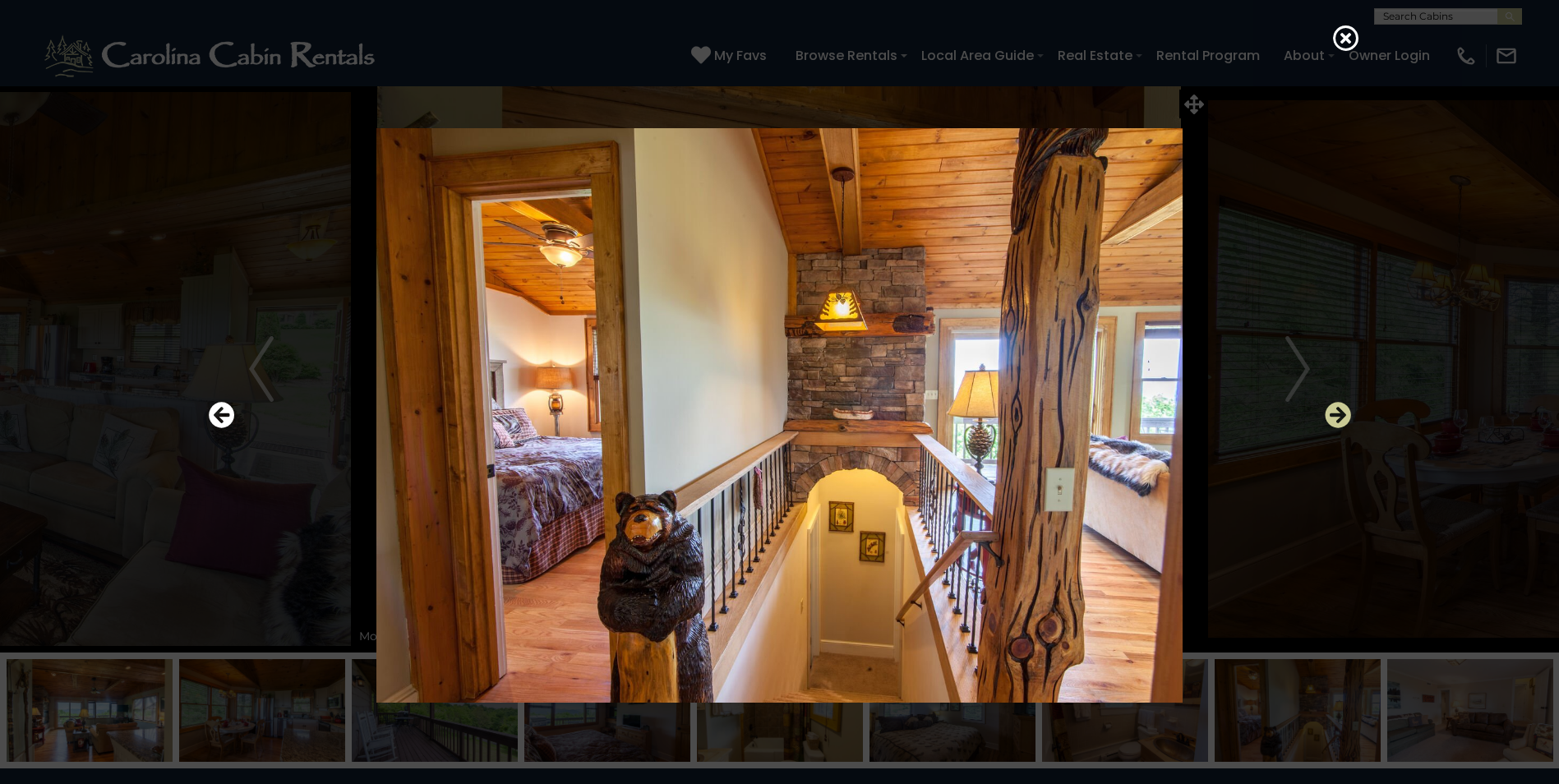
click at [1338, 405] on icon "Next" at bounding box center [1338, 415] width 26 height 26
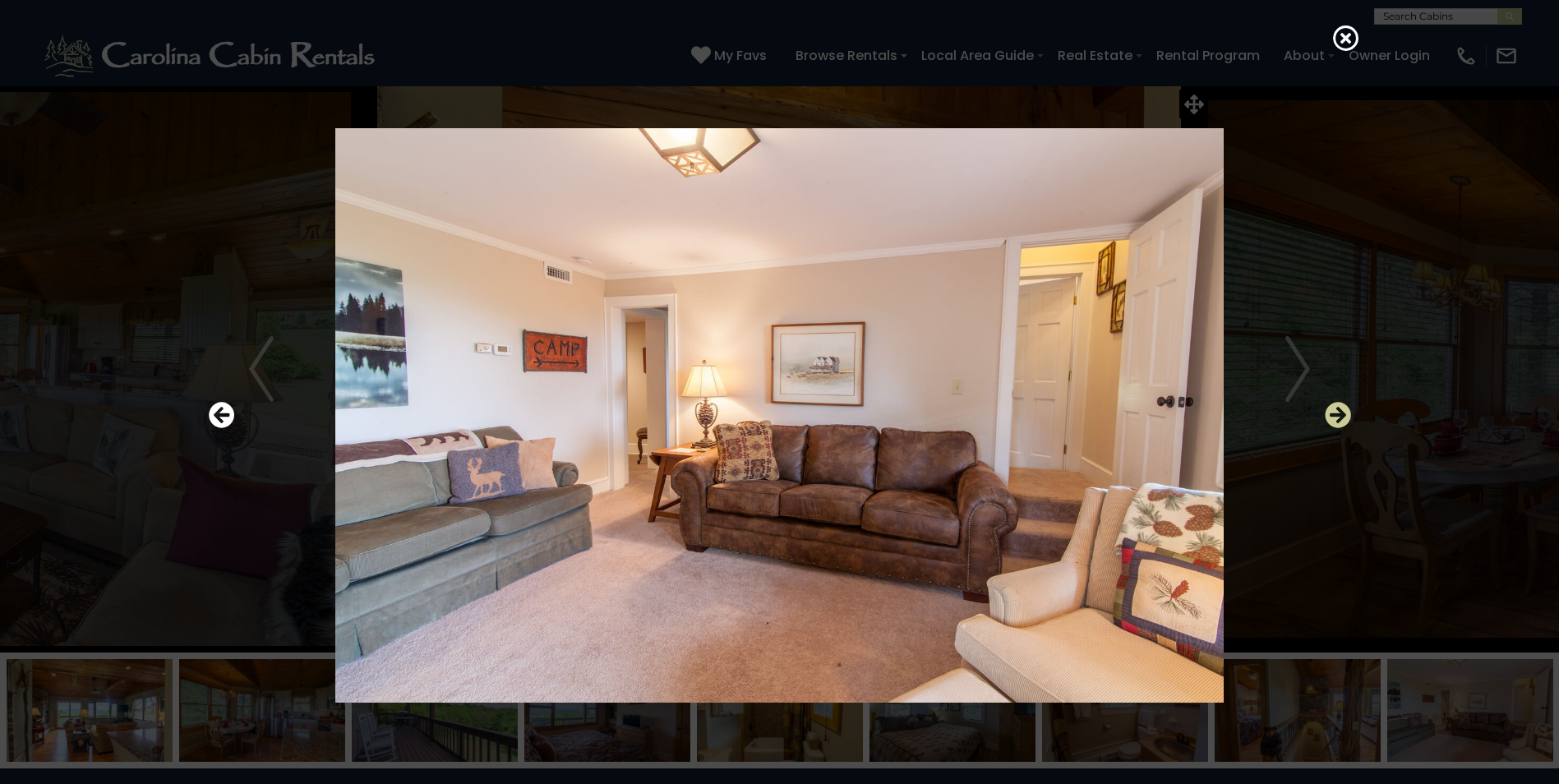
click at [1338, 405] on icon "Next" at bounding box center [1338, 415] width 26 height 26
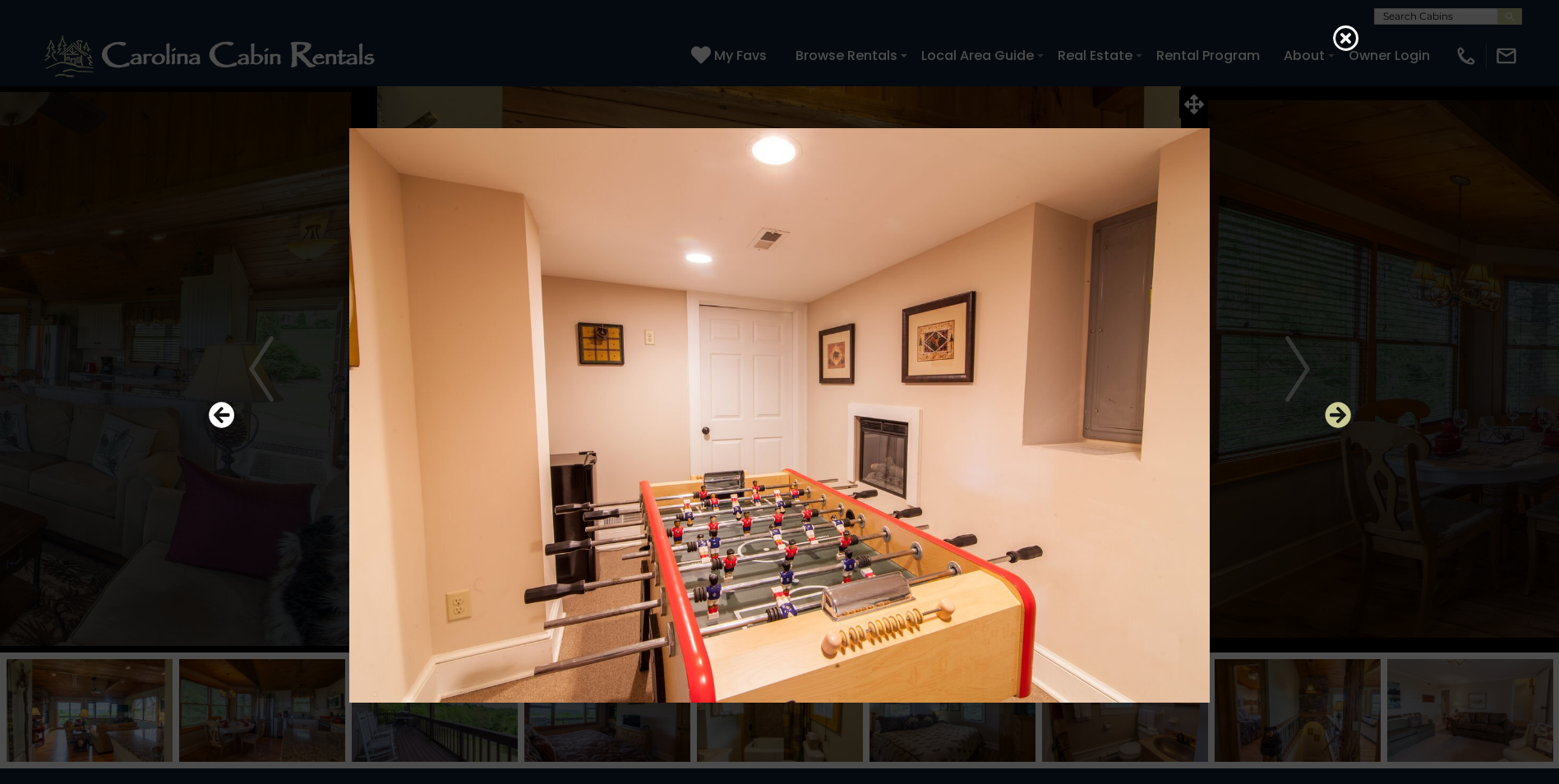
click at [1338, 405] on icon "Next" at bounding box center [1338, 415] width 26 height 26
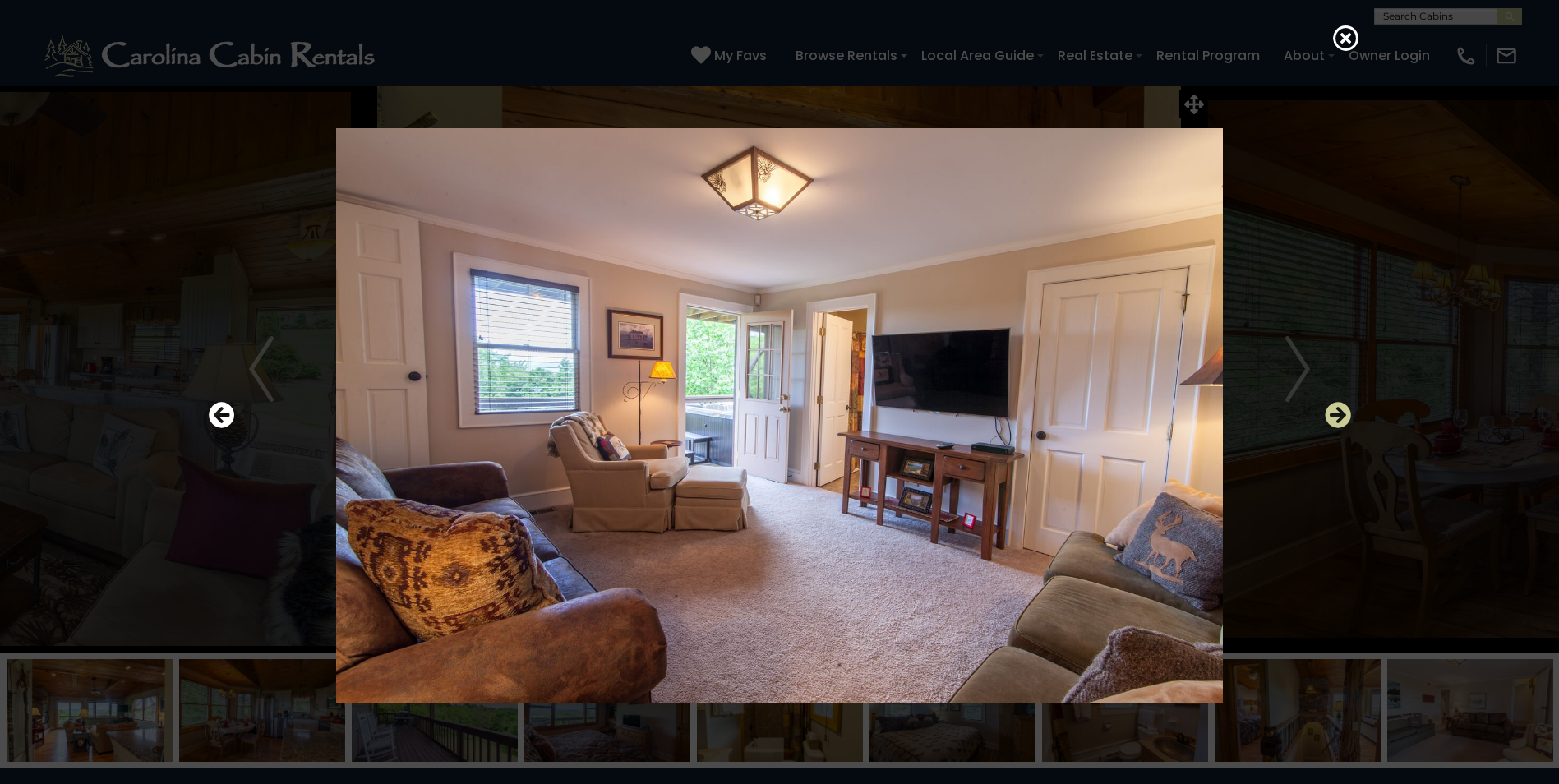
click at [1338, 405] on icon "Next" at bounding box center [1338, 415] width 26 height 26
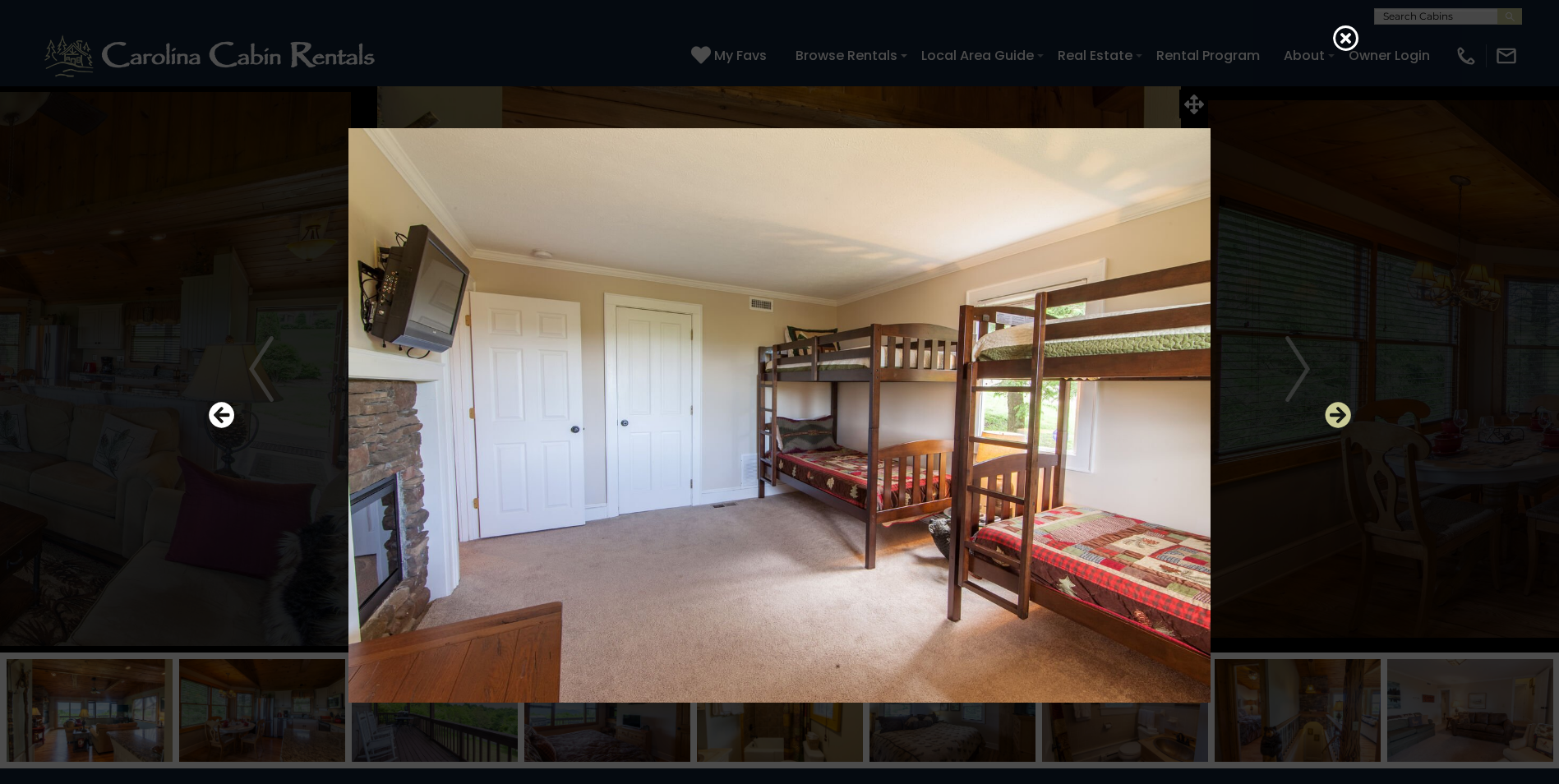
click at [1338, 405] on icon "Next" at bounding box center [1338, 415] width 26 height 26
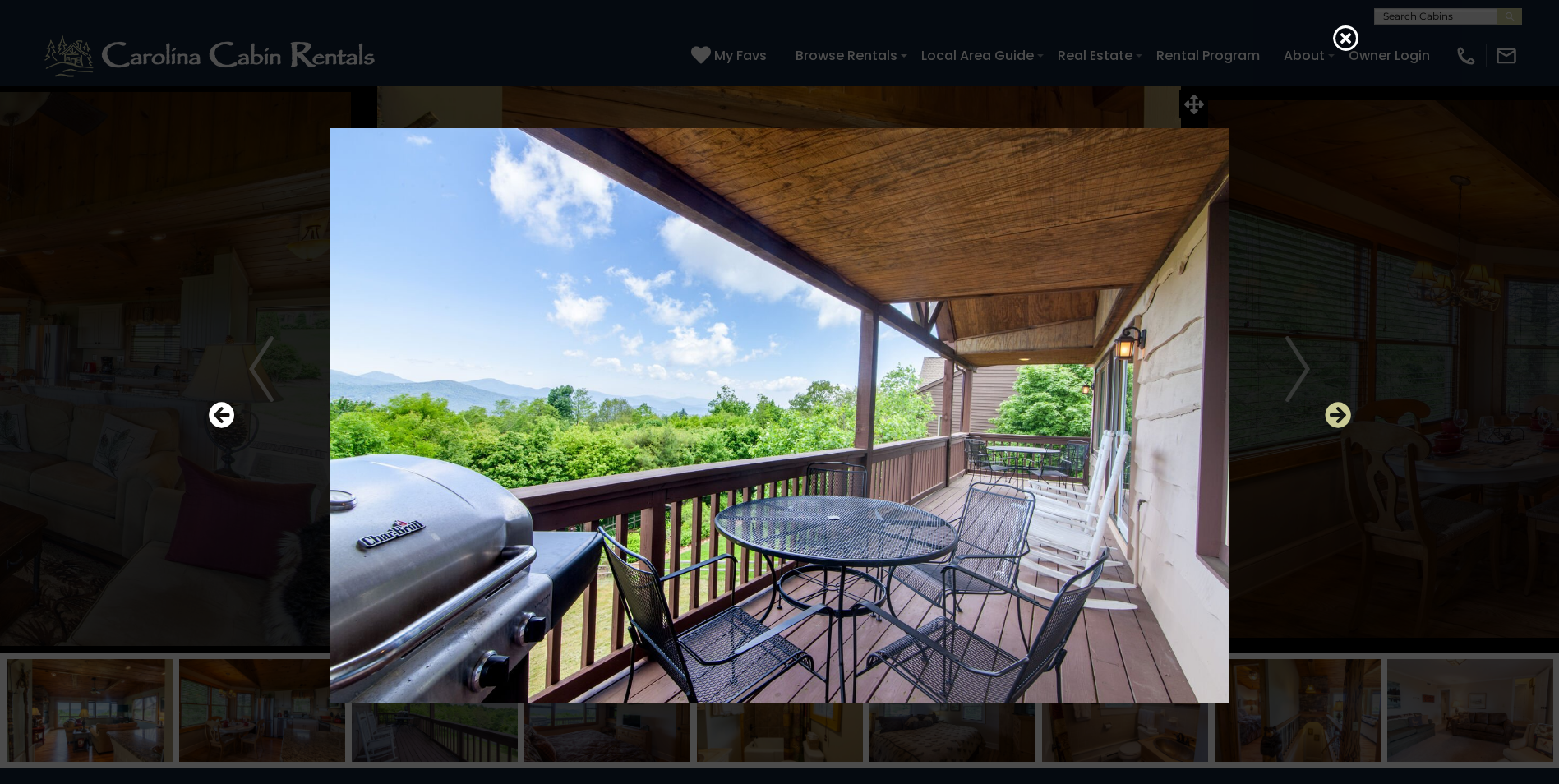
click at [1338, 405] on icon "Next" at bounding box center [1338, 415] width 26 height 26
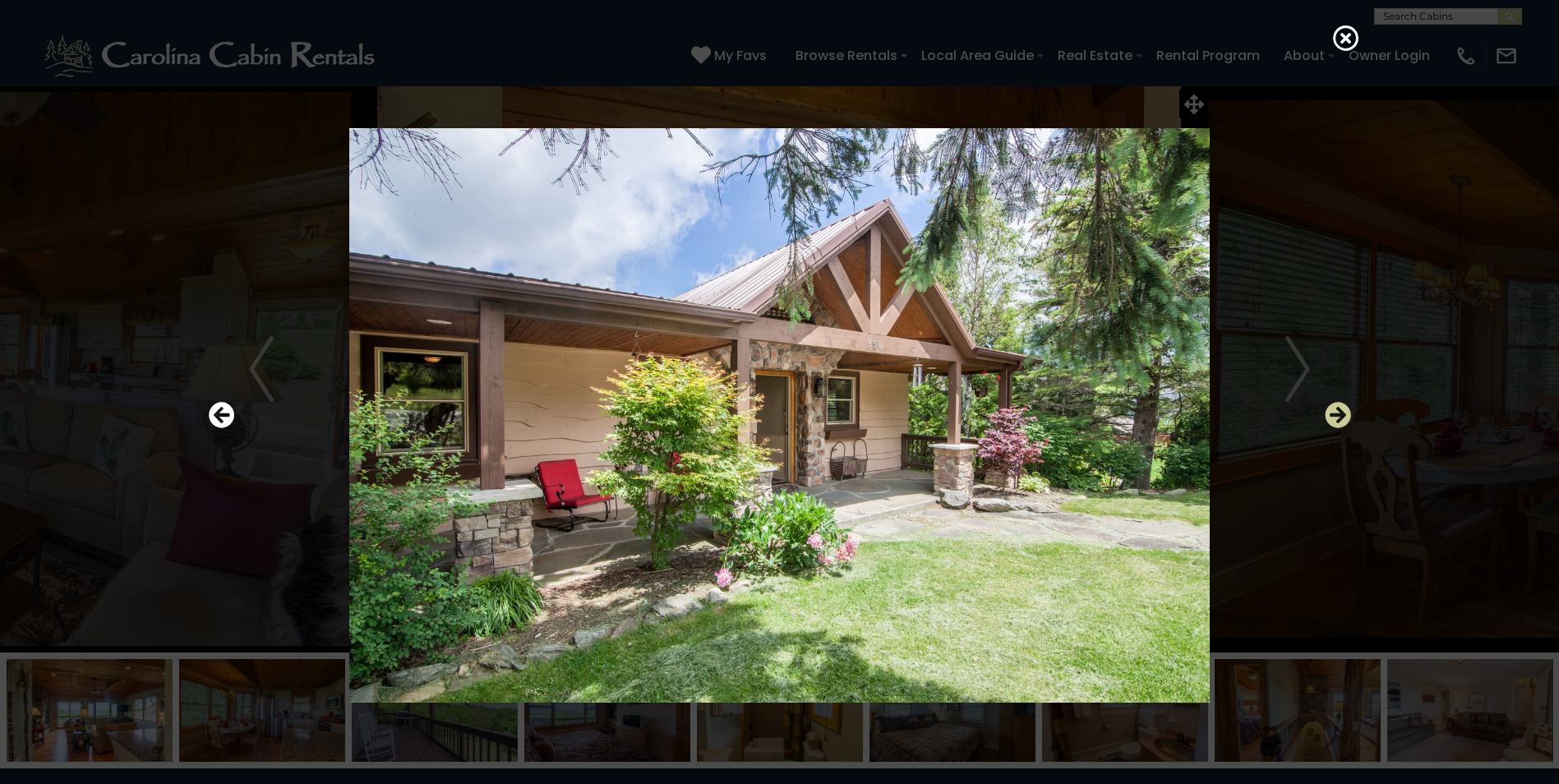
click at [1338, 405] on icon "Next" at bounding box center [1338, 415] width 26 height 26
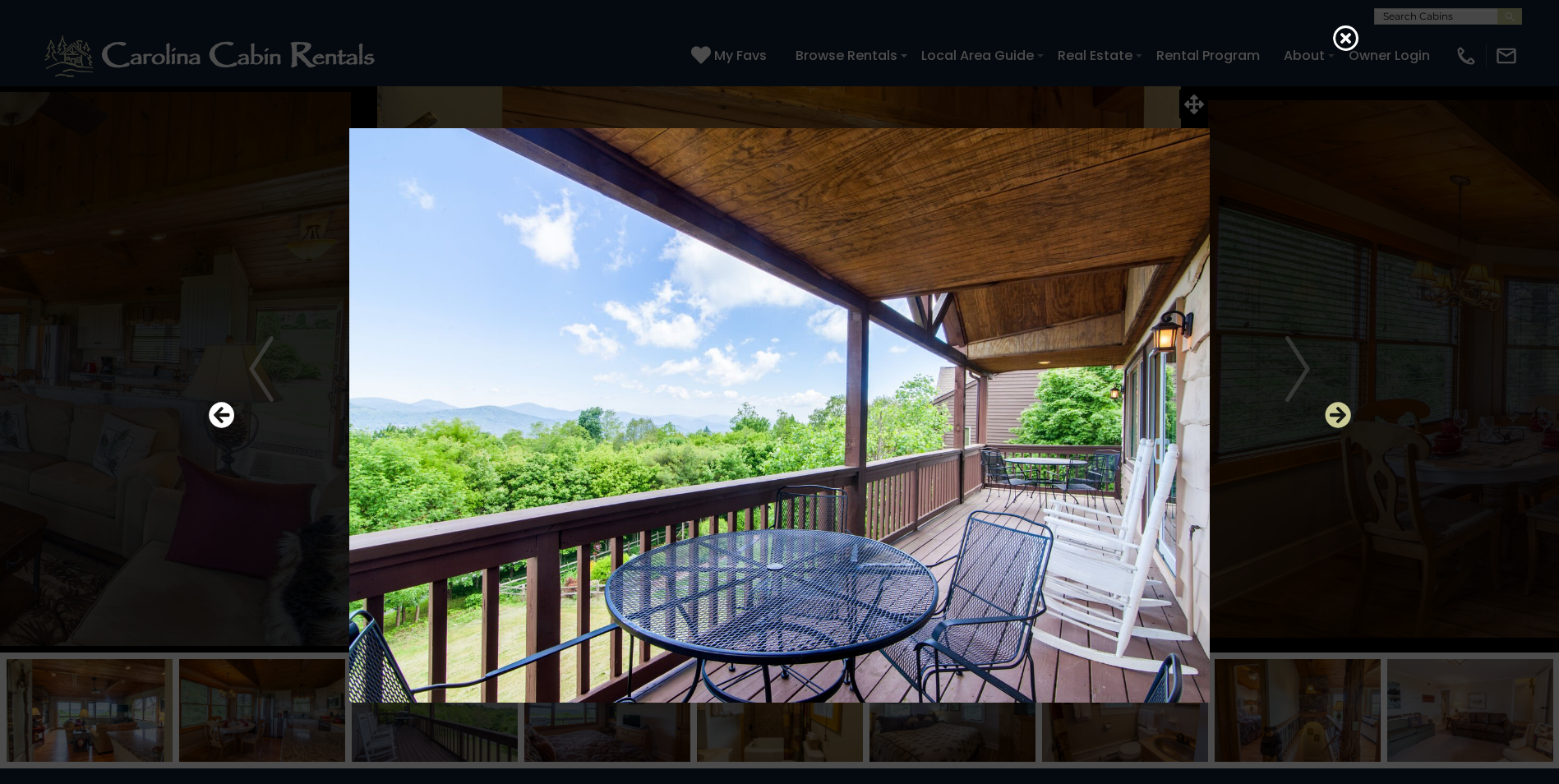
click at [1338, 405] on icon "Next" at bounding box center [1338, 415] width 26 height 26
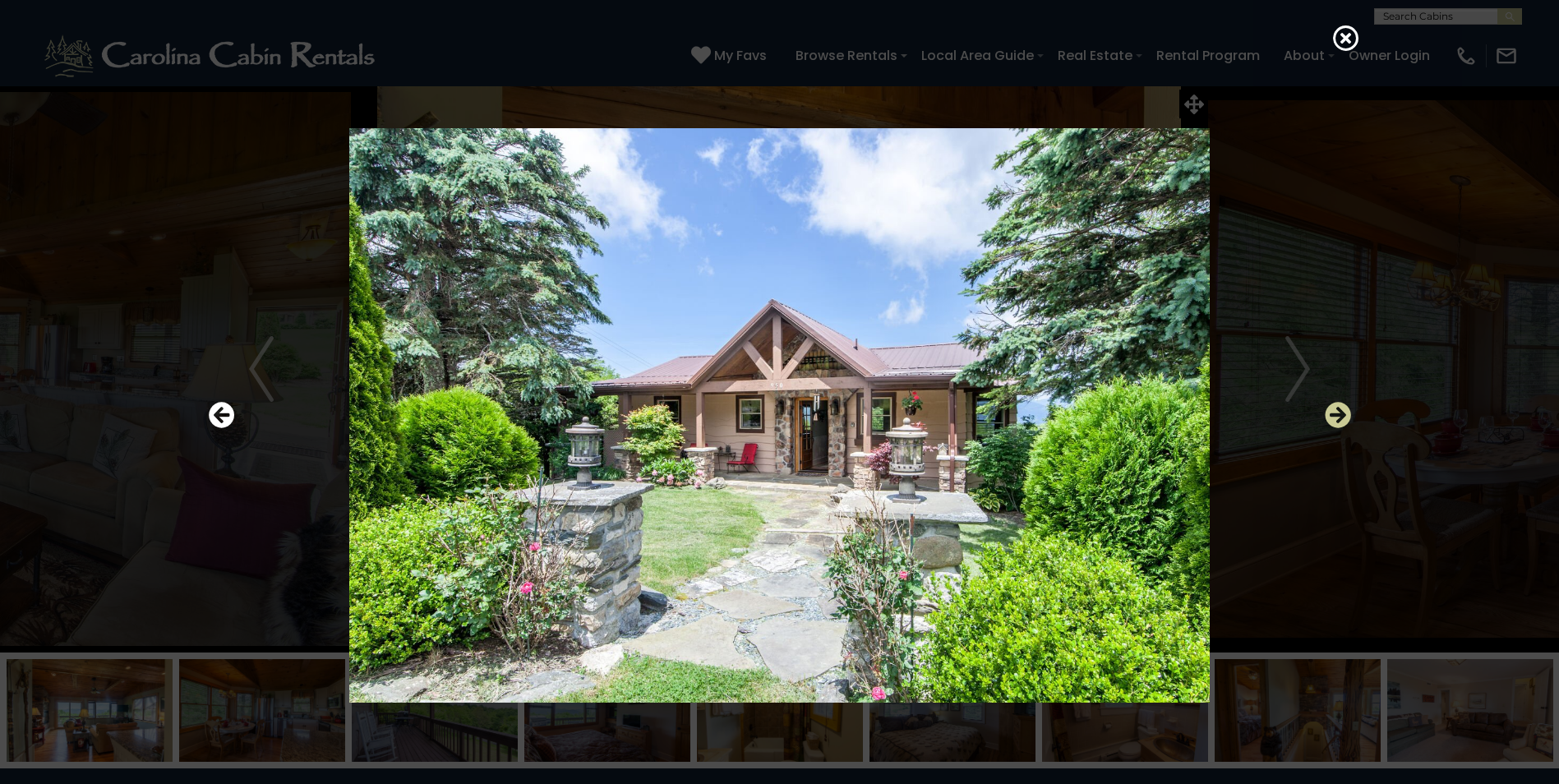
click at [1338, 405] on icon "Next" at bounding box center [1338, 415] width 26 height 26
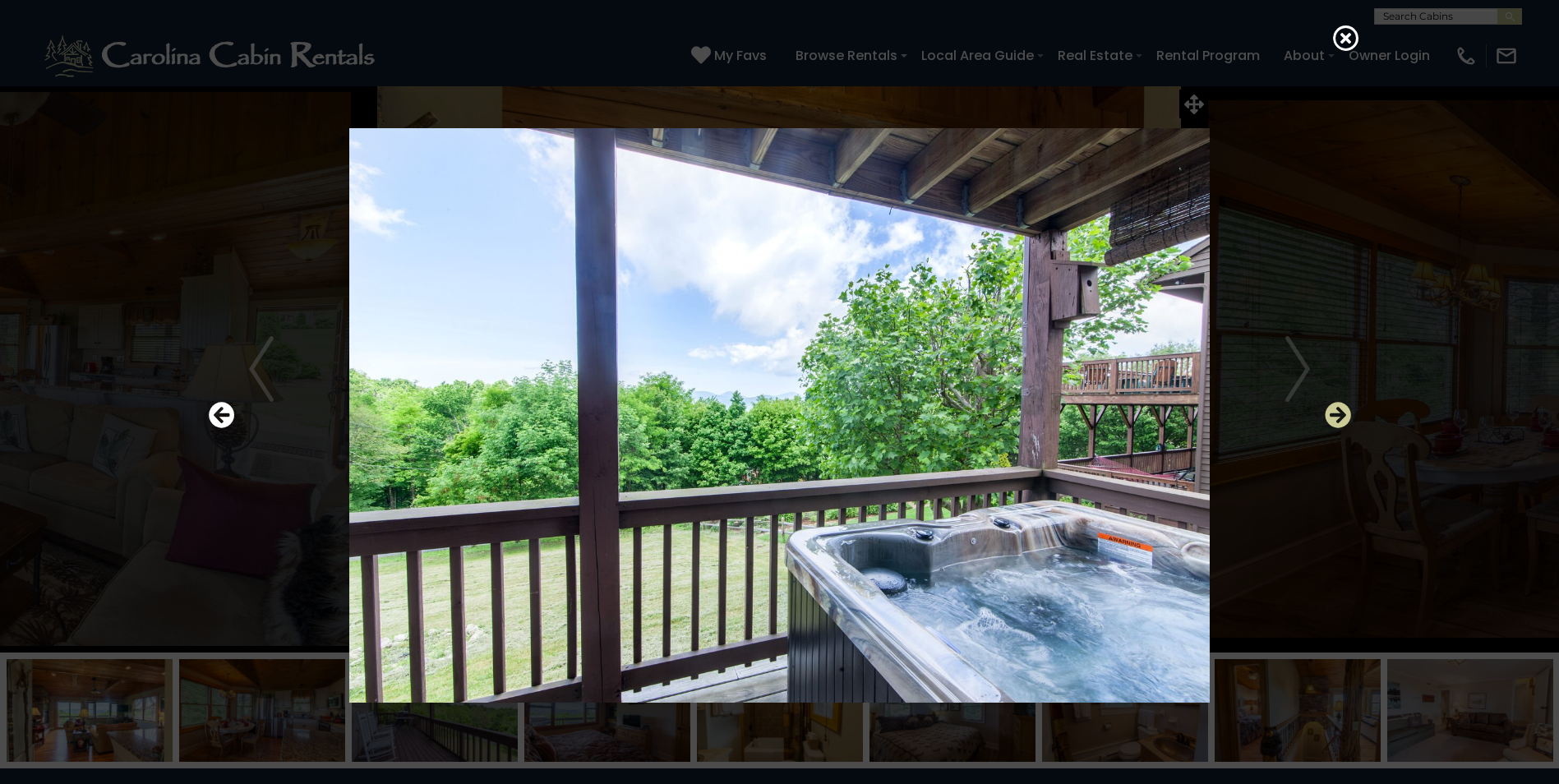
click at [1328, 418] on icon "Next" at bounding box center [1338, 415] width 26 height 26
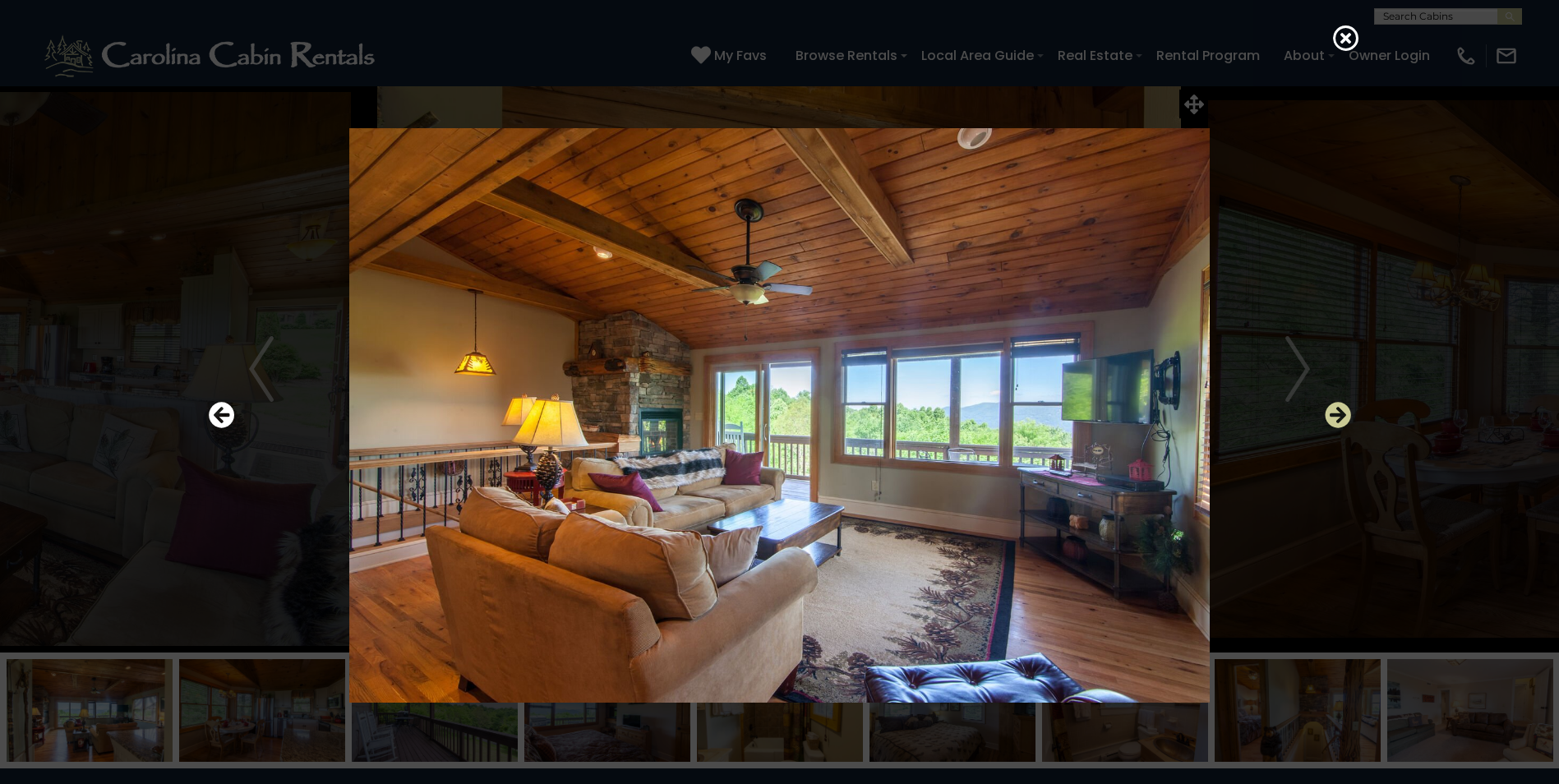
click at [1326, 417] on icon "Next" at bounding box center [1338, 415] width 26 height 26
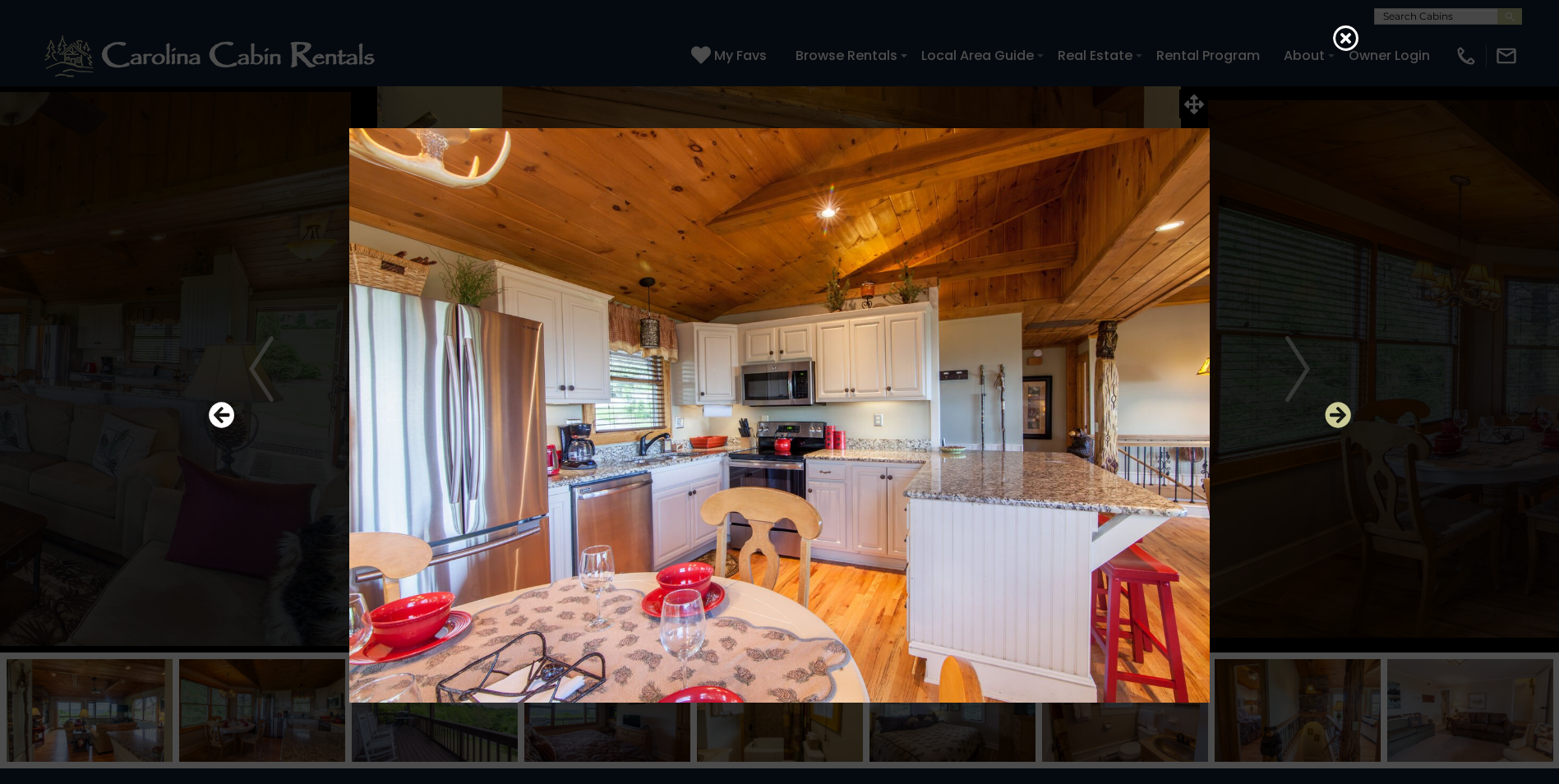
click at [1326, 417] on icon "Next" at bounding box center [1338, 415] width 26 height 26
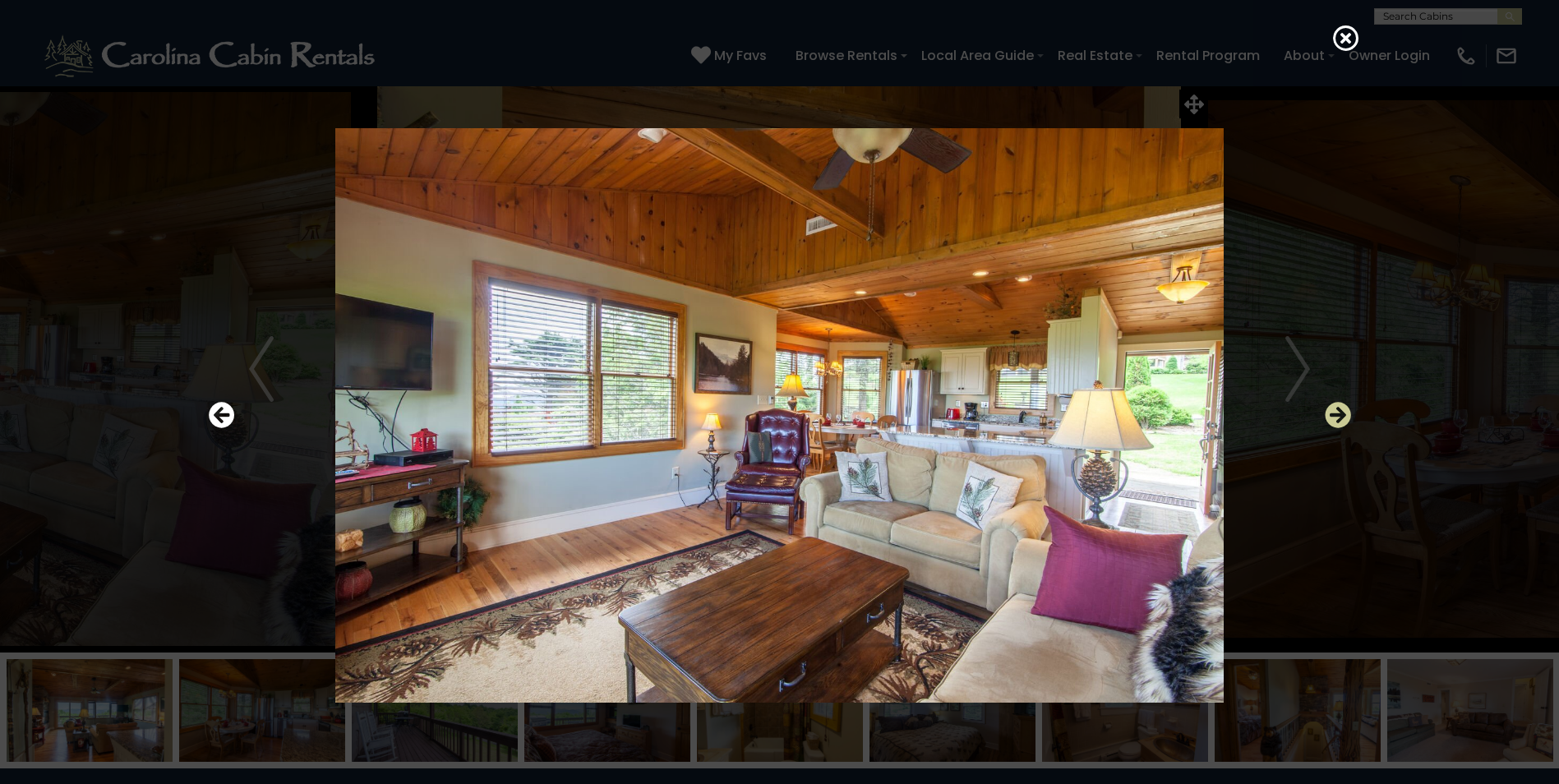
click at [1326, 417] on icon "Next" at bounding box center [1338, 415] width 26 height 26
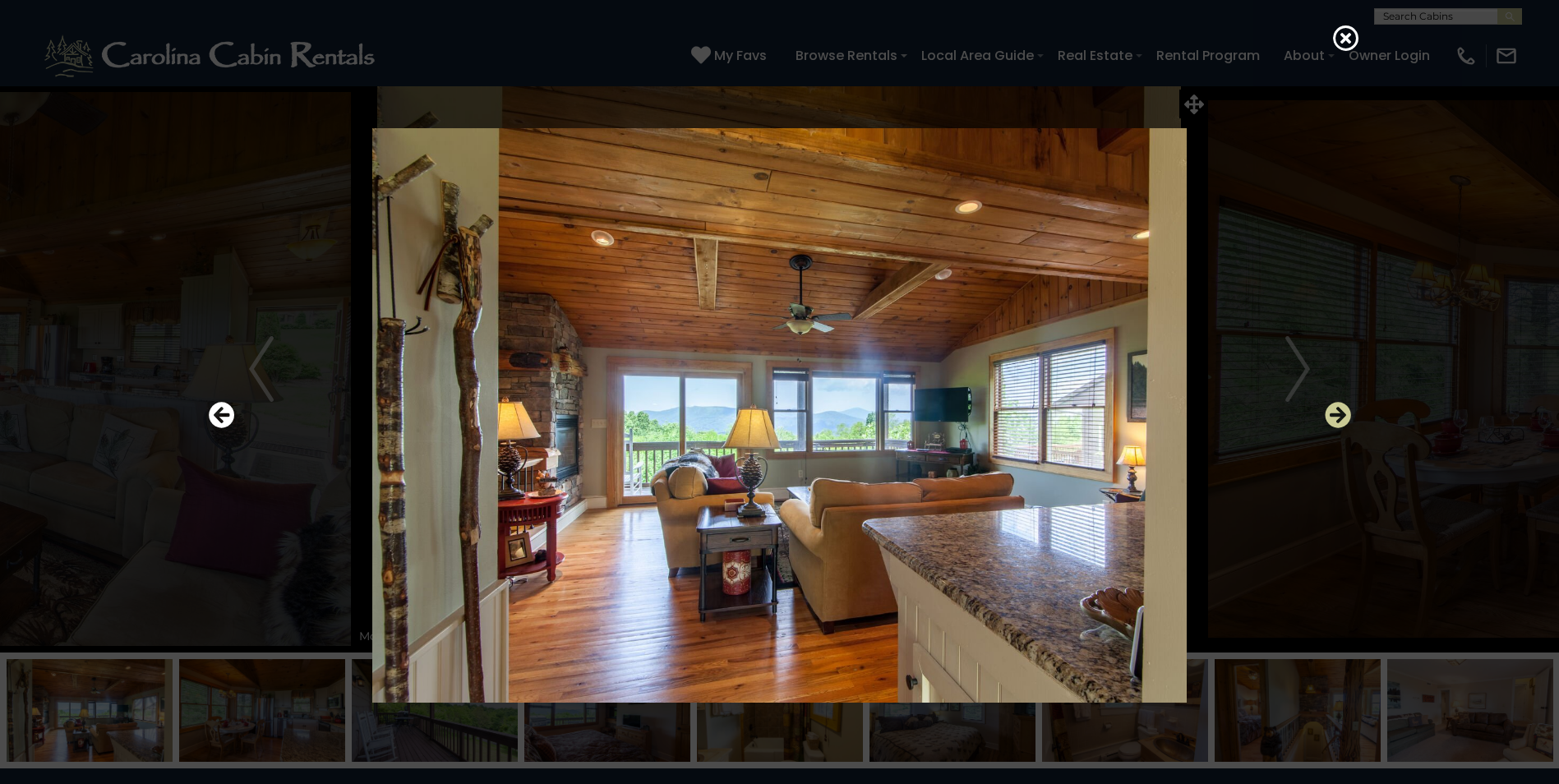
click at [1326, 417] on icon "Next" at bounding box center [1338, 415] width 26 height 26
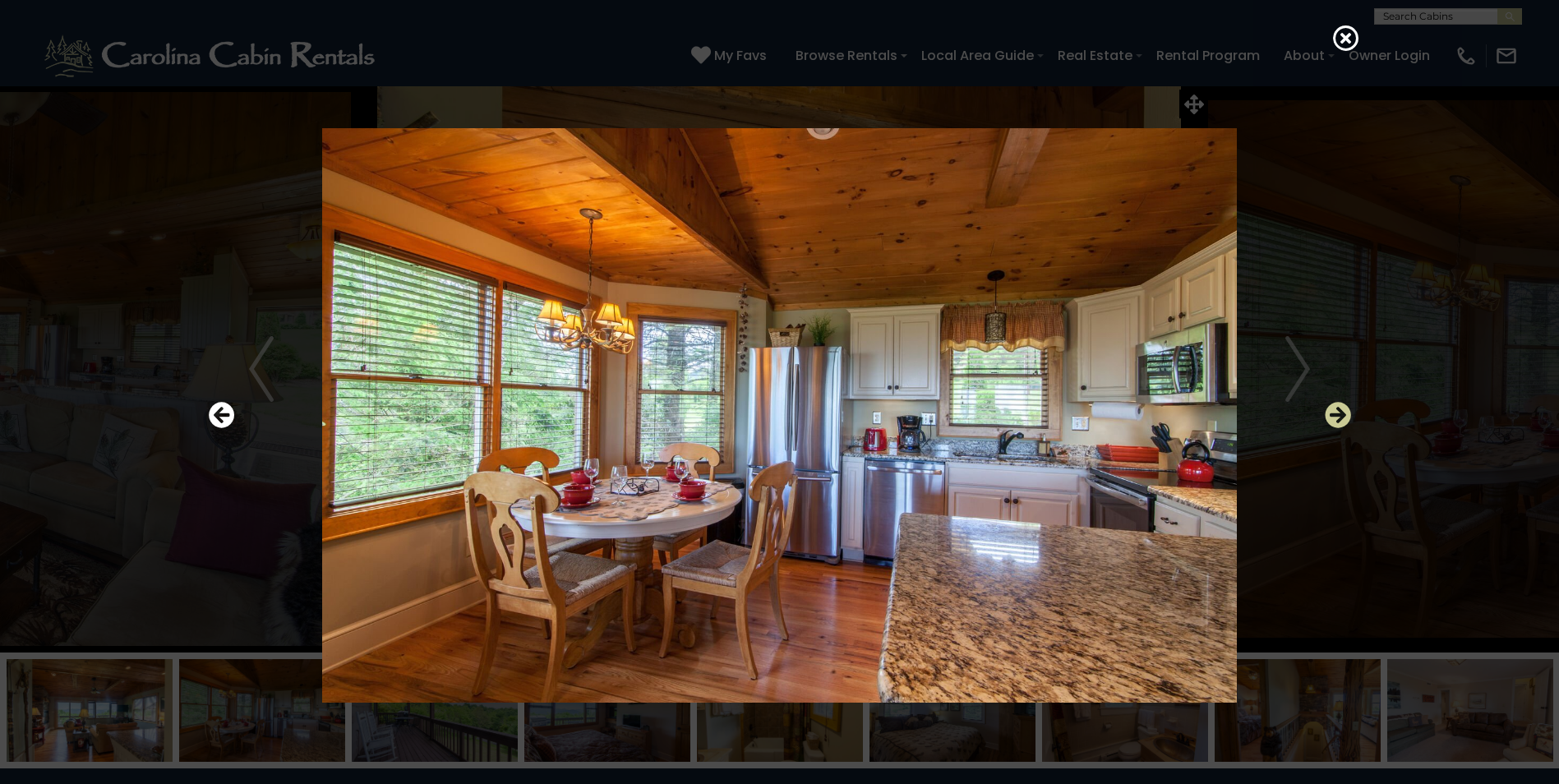
click at [1326, 417] on icon "Next" at bounding box center [1338, 415] width 26 height 26
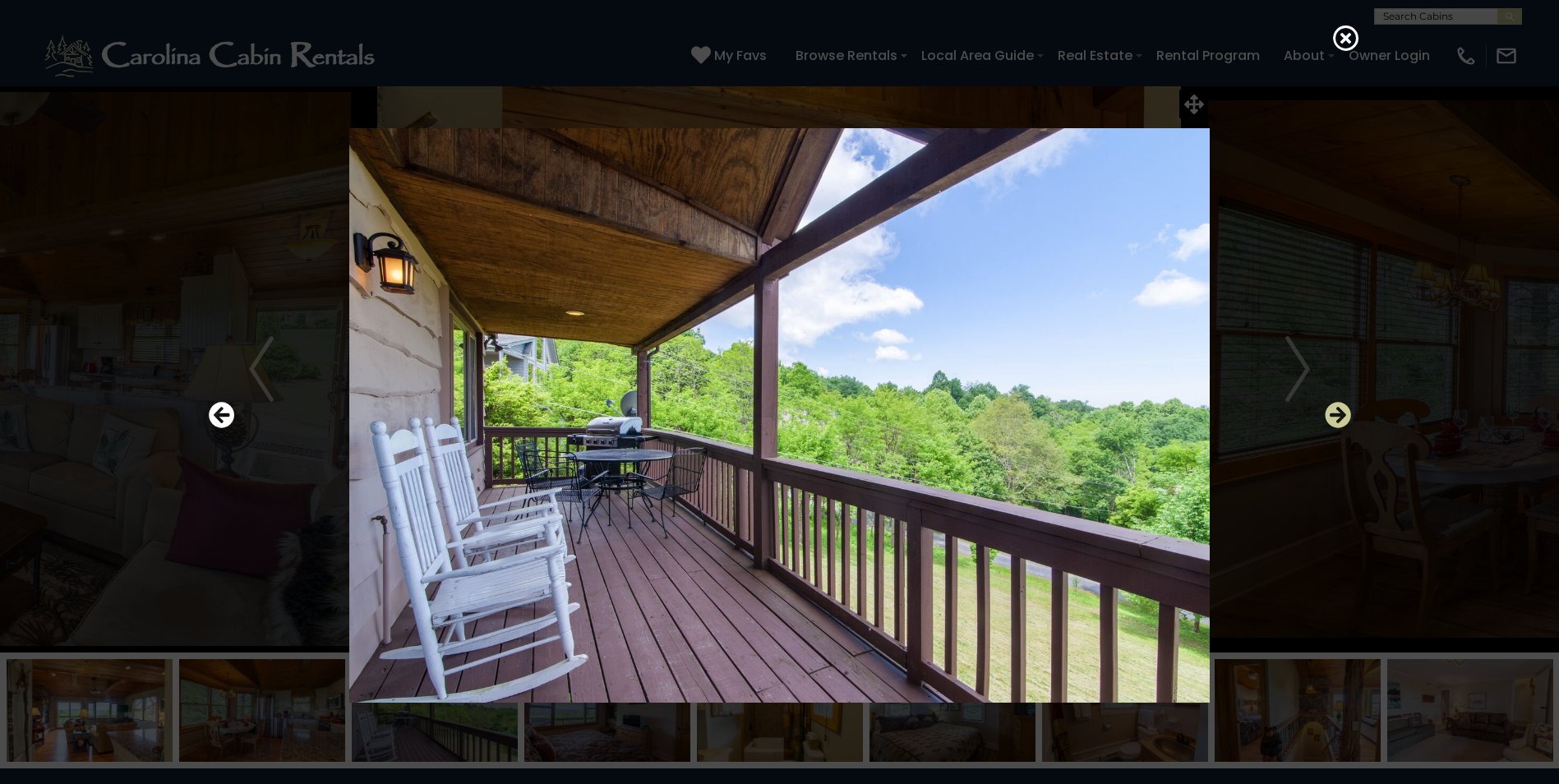
click at [1326, 417] on icon "Next" at bounding box center [1338, 415] width 26 height 26
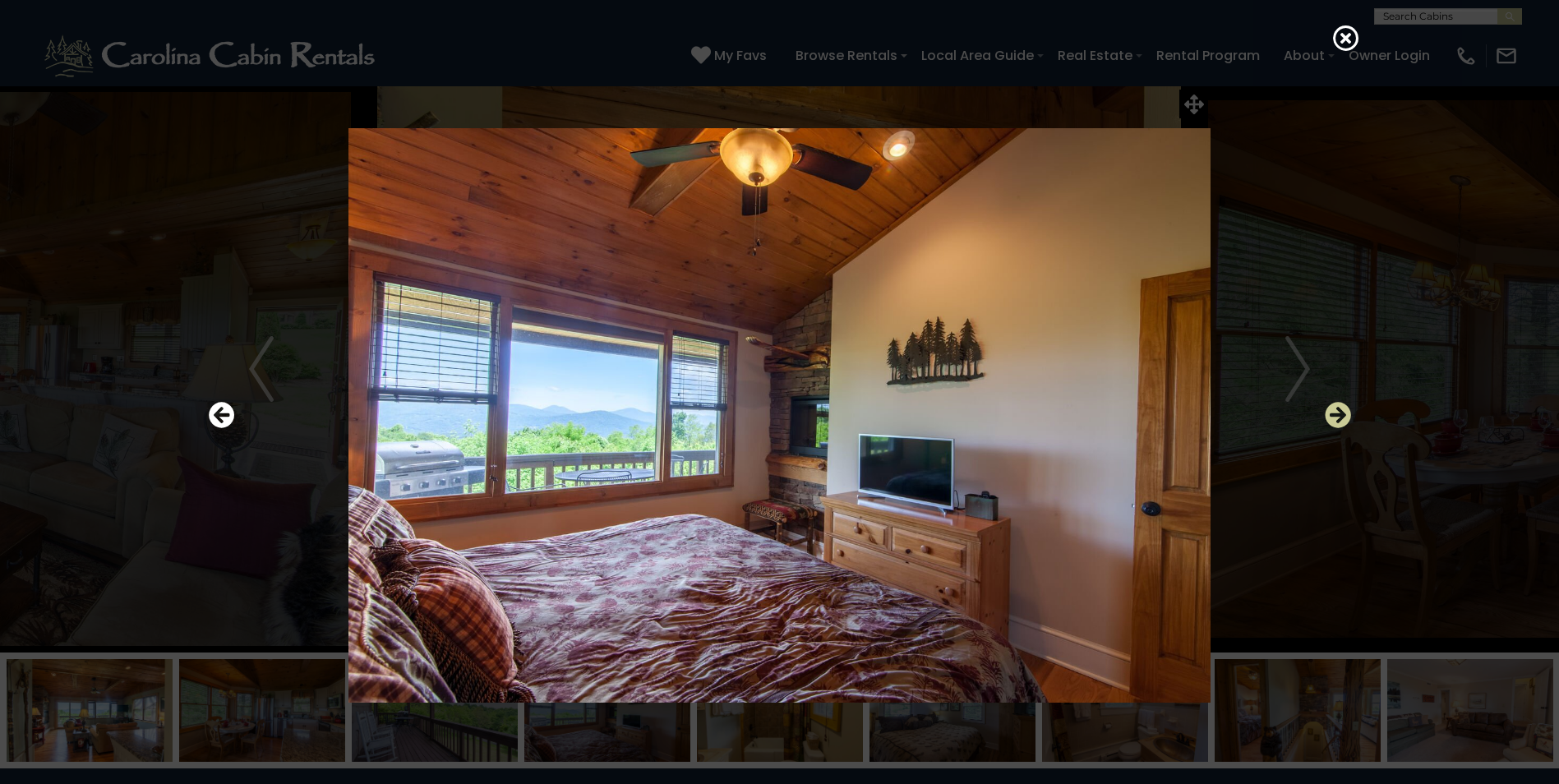
click at [1326, 417] on icon "Next" at bounding box center [1338, 415] width 26 height 26
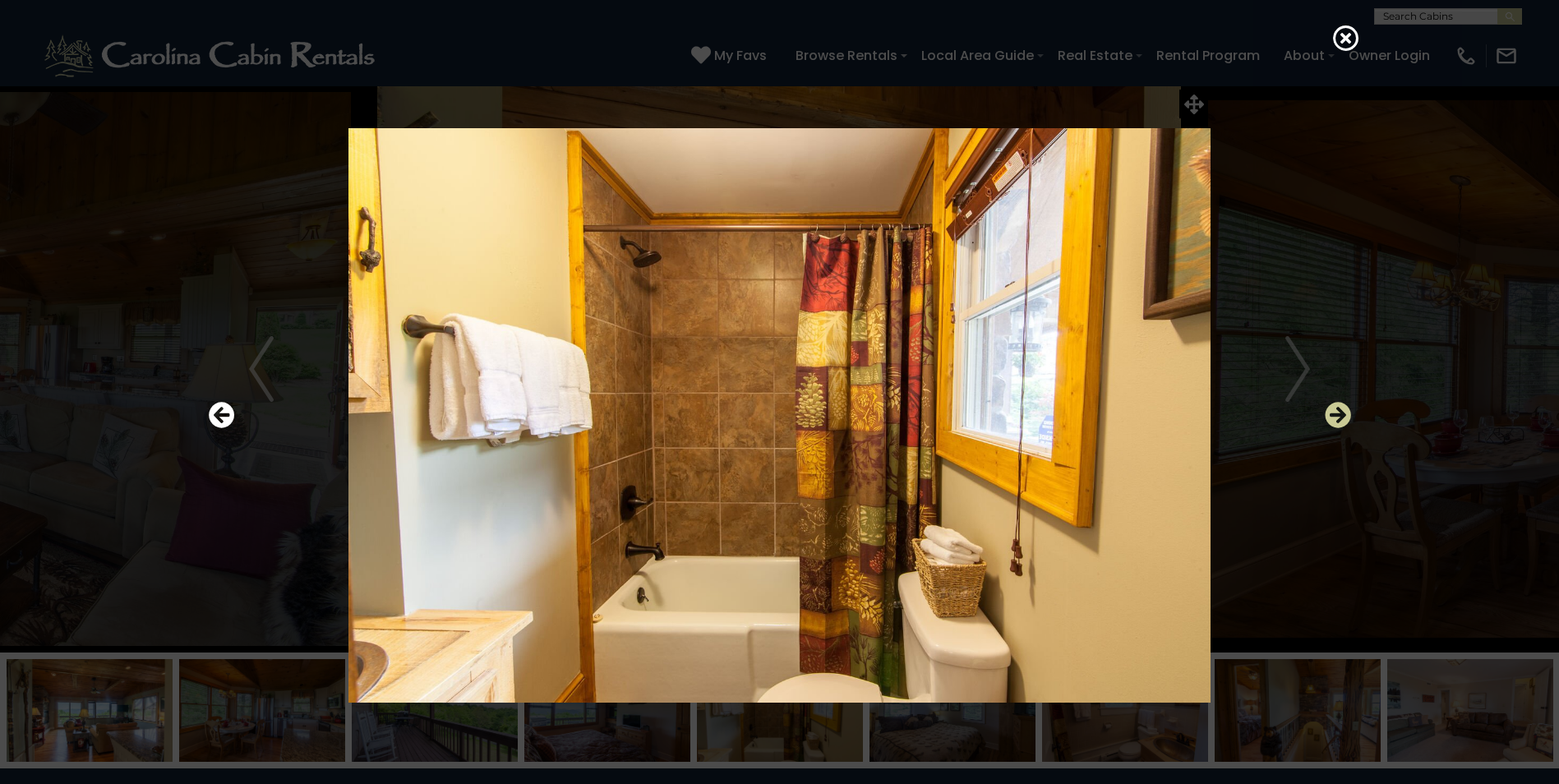
click at [1326, 417] on icon "Next" at bounding box center [1338, 415] width 26 height 26
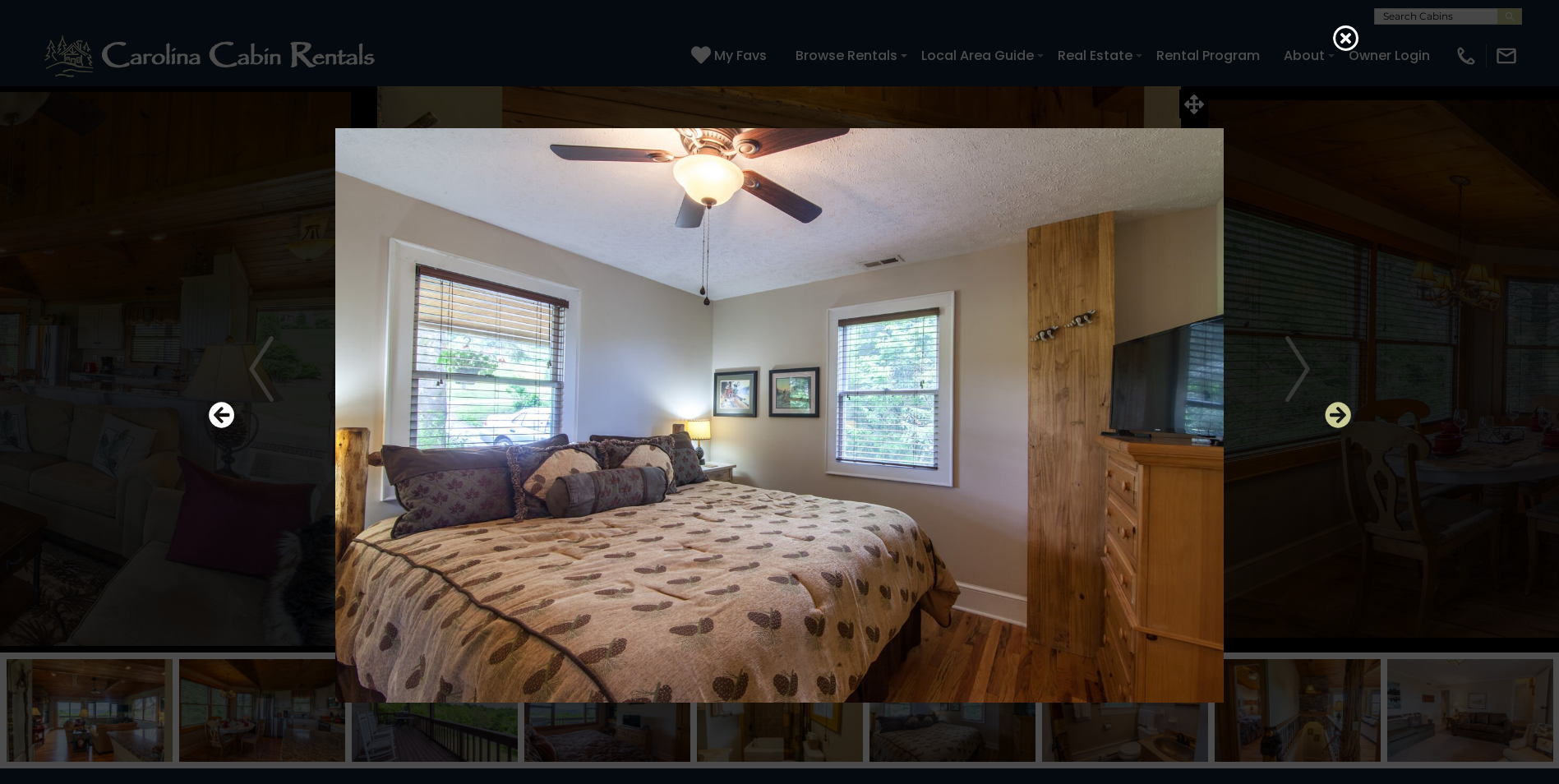
click at [1326, 417] on icon "Next" at bounding box center [1338, 415] width 26 height 26
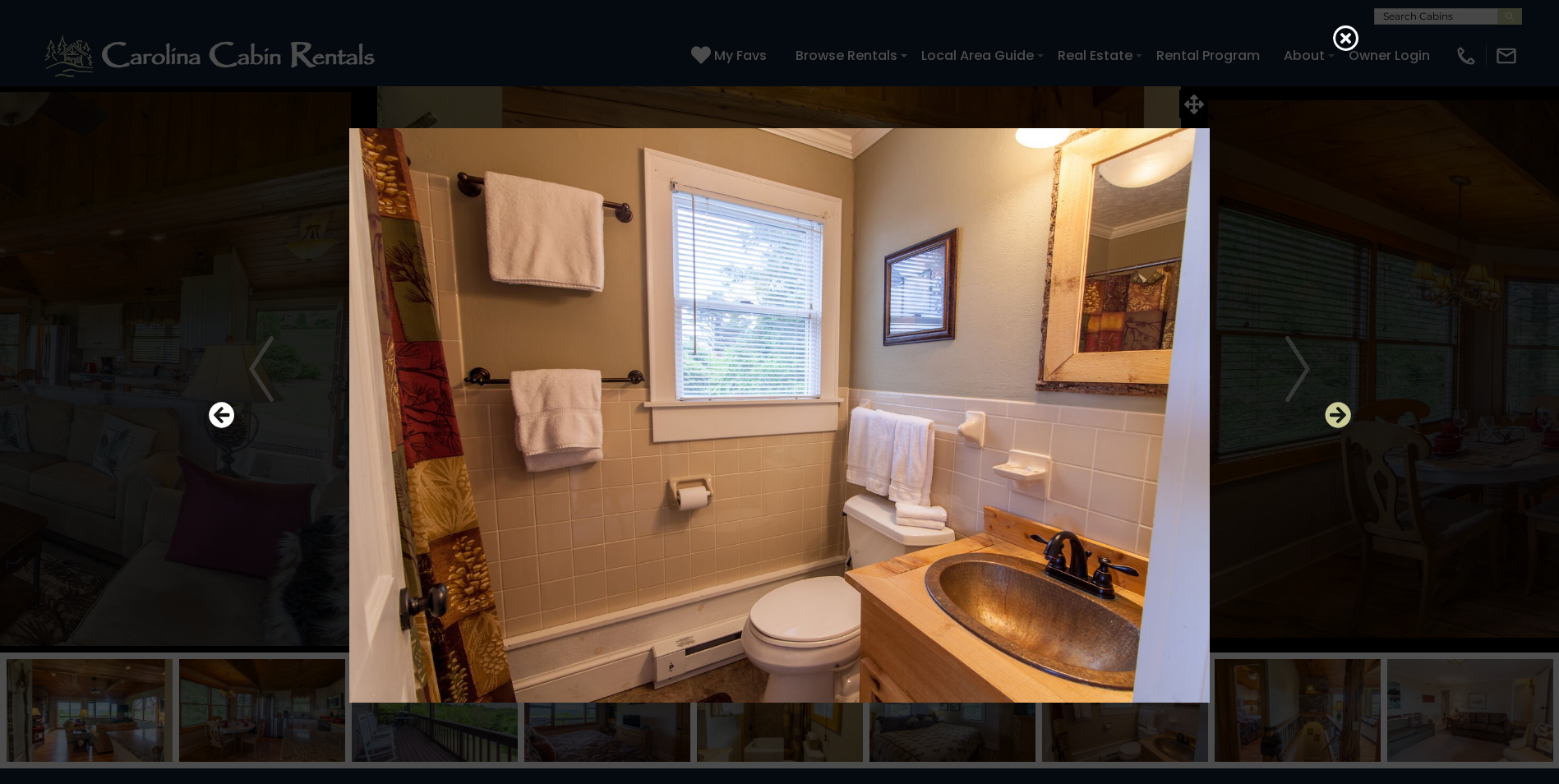
click at [1326, 417] on icon "Next" at bounding box center [1338, 415] width 26 height 26
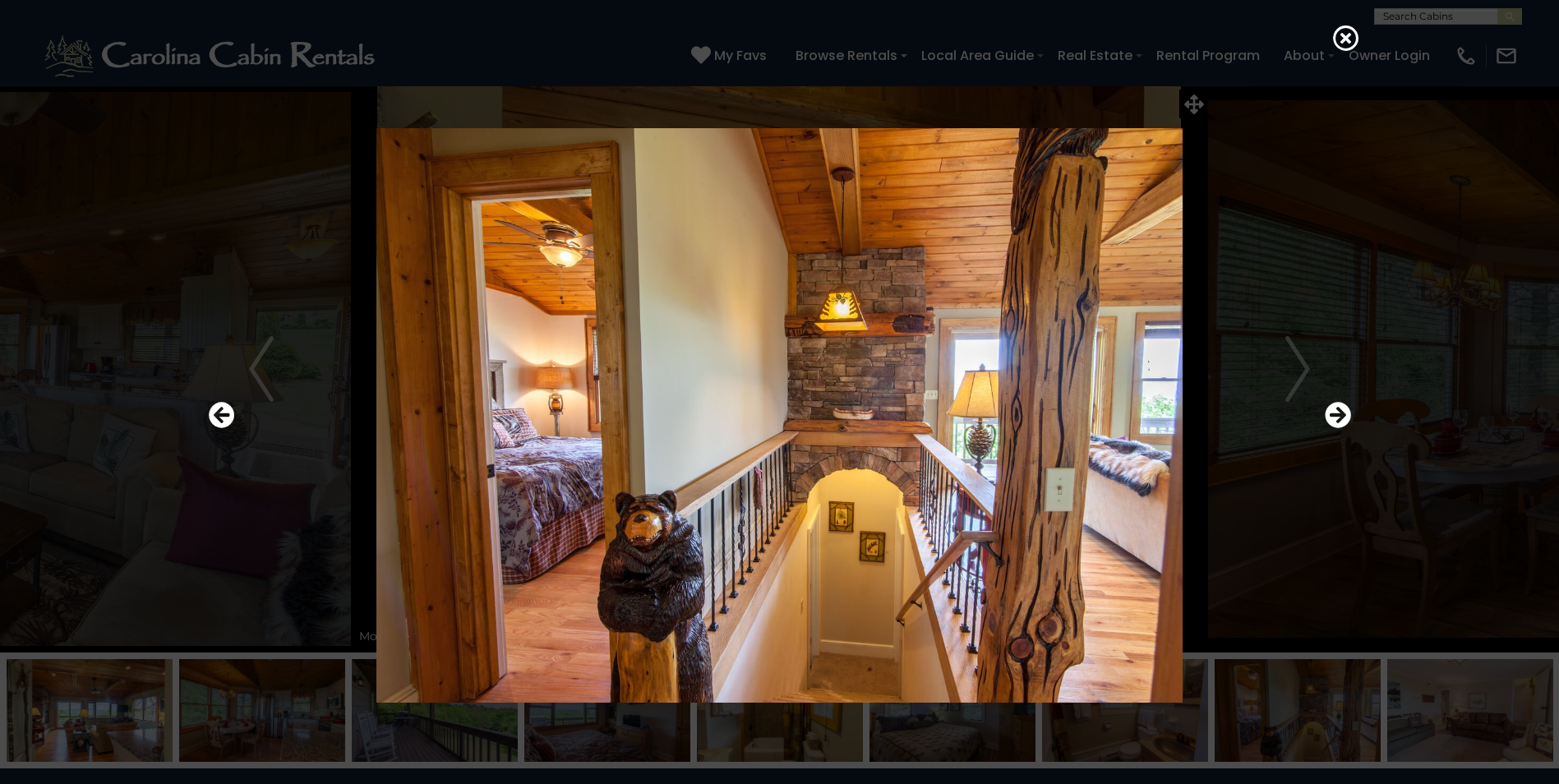
click at [1321, 417] on div at bounding box center [780, 415] width 1158 height 706
click at [1336, 414] on icon "Next" at bounding box center [1338, 415] width 26 height 26
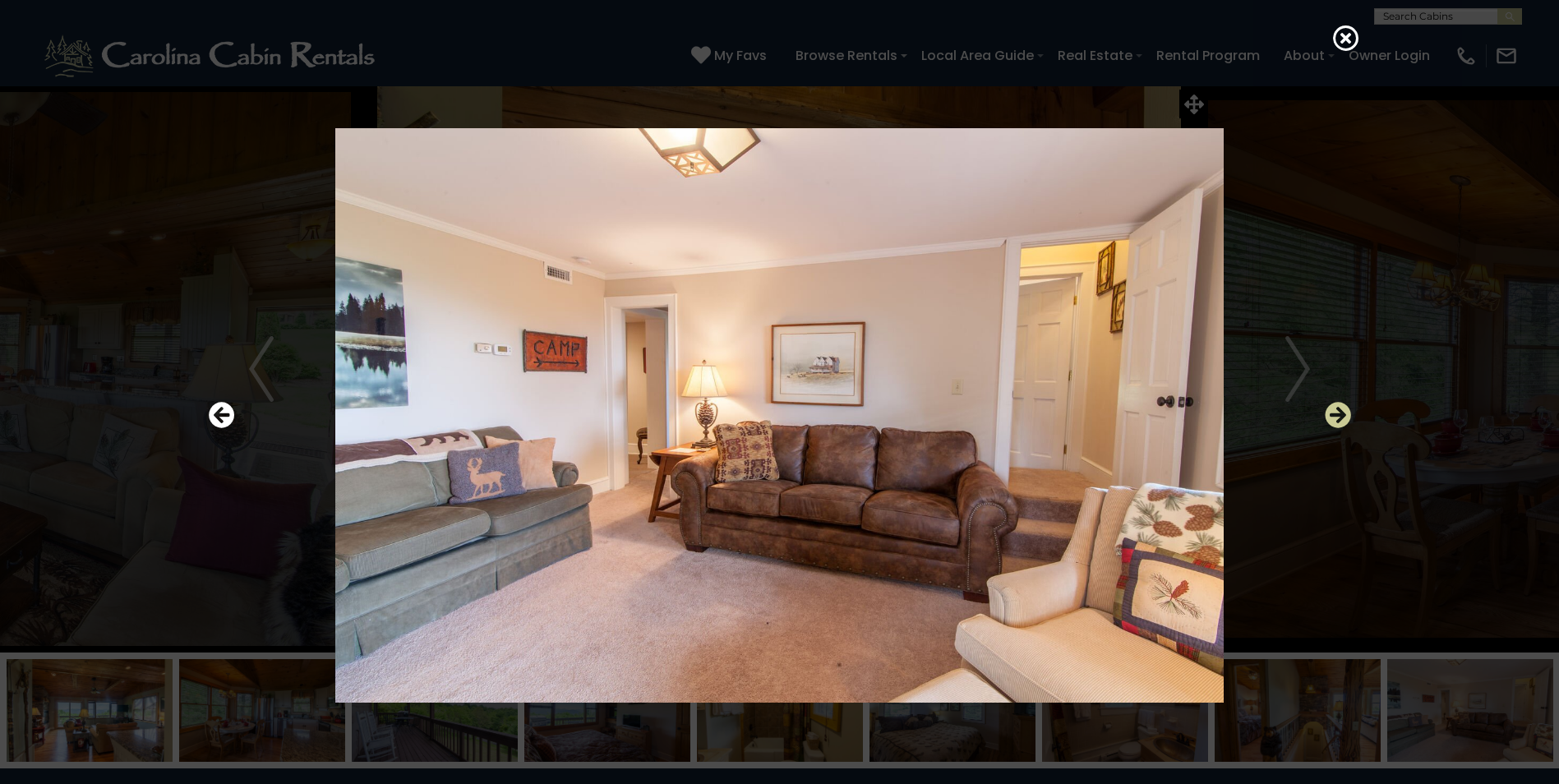
click at [1336, 414] on icon "Next" at bounding box center [1338, 415] width 26 height 26
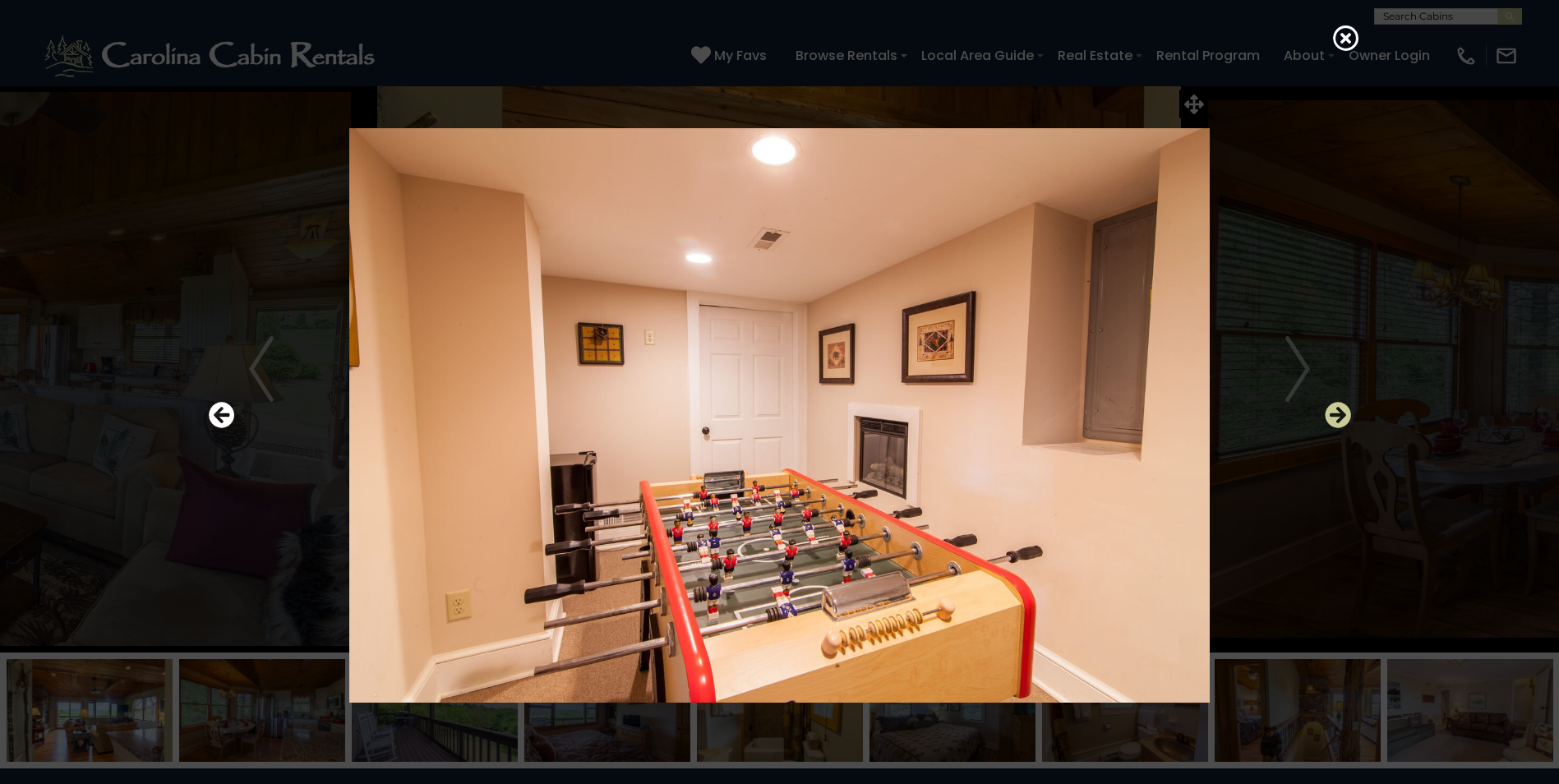
click at [1336, 414] on icon "Next" at bounding box center [1338, 415] width 26 height 26
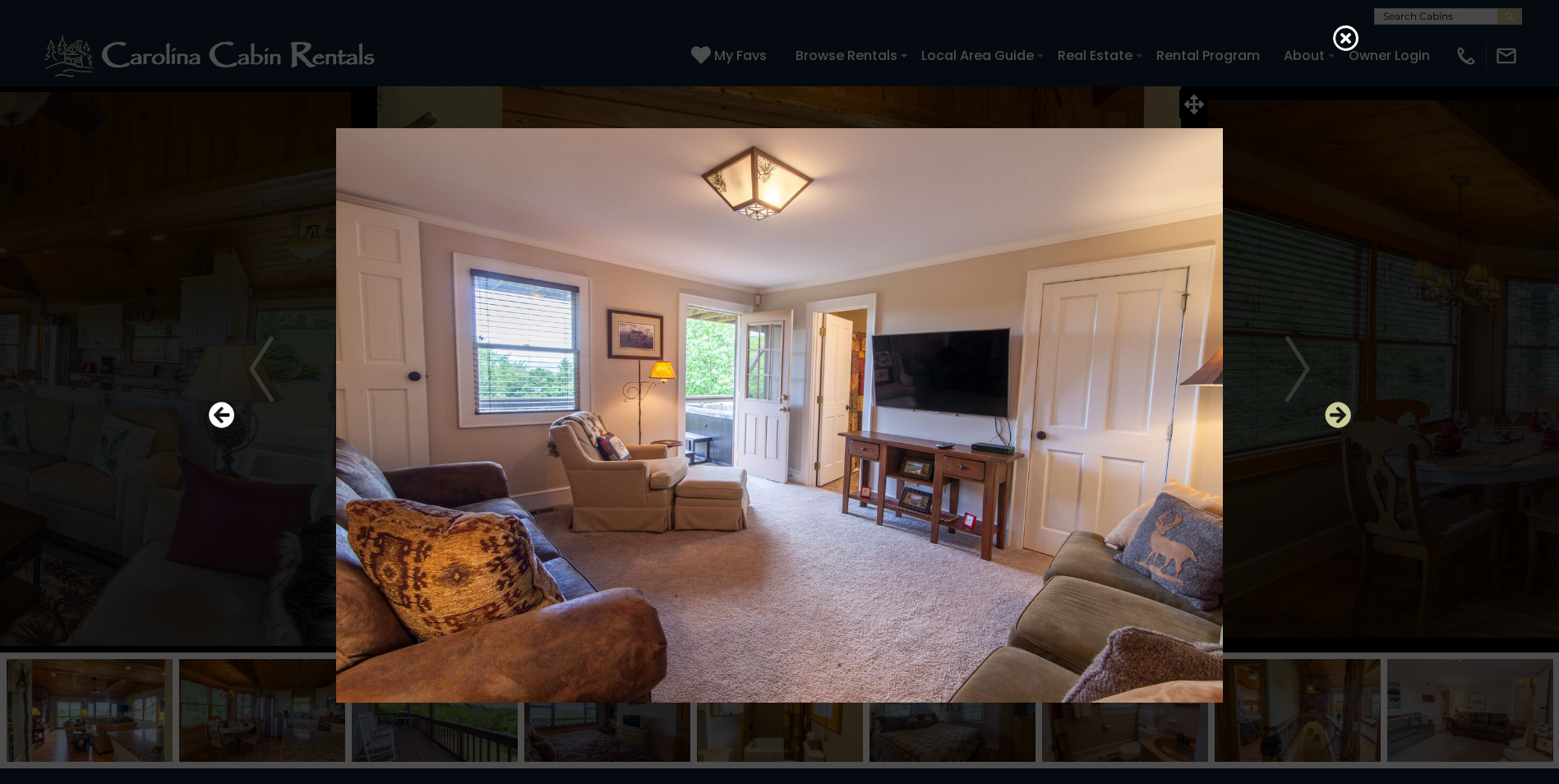
click at [1336, 414] on icon "Next" at bounding box center [1338, 415] width 26 height 26
